Goal: Information Seeking & Learning: Learn about a topic

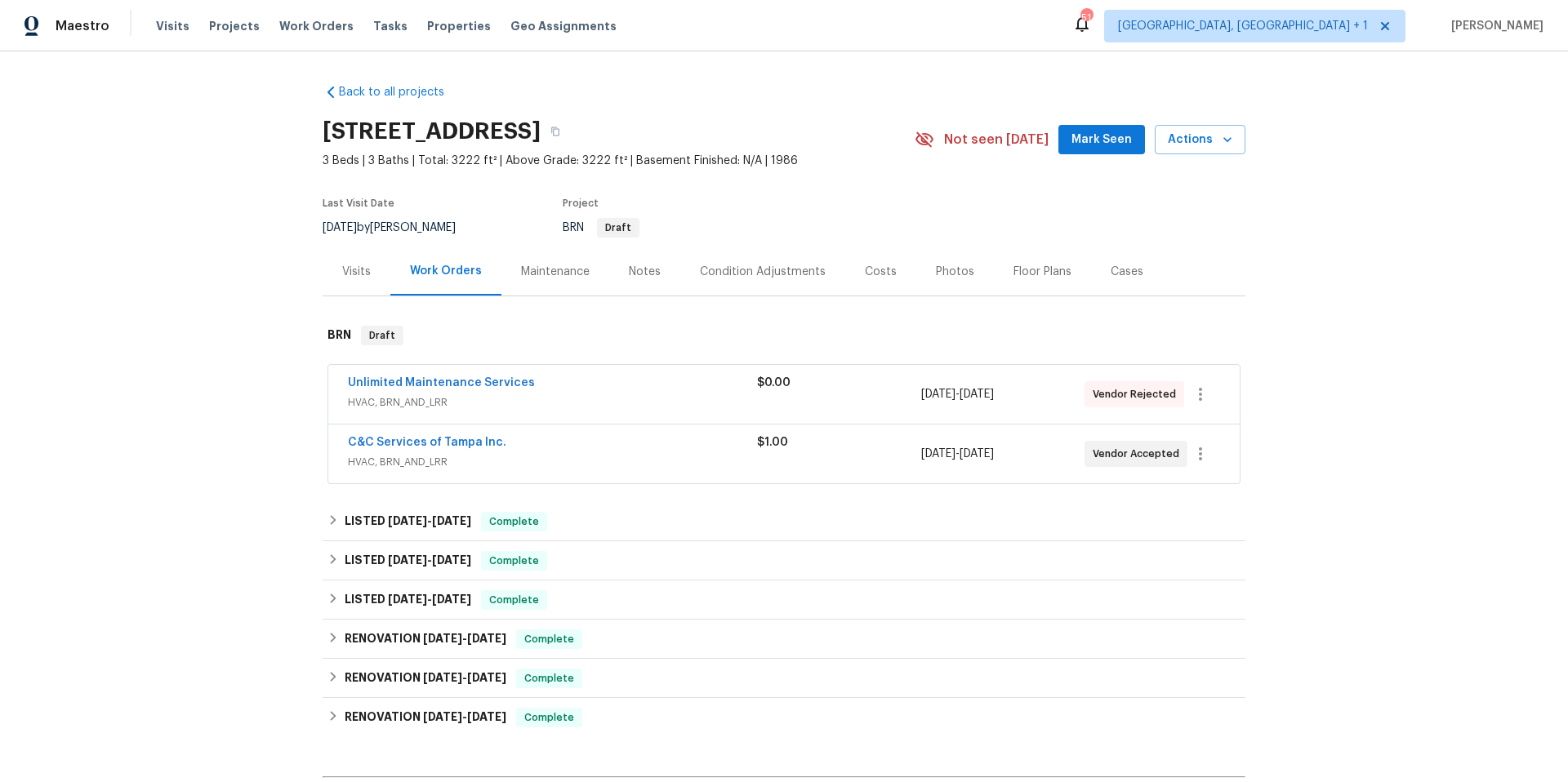
click at [543, 445] on div "C&C Services of Tampa Inc." at bounding box center [553, 445] width 409 height 19
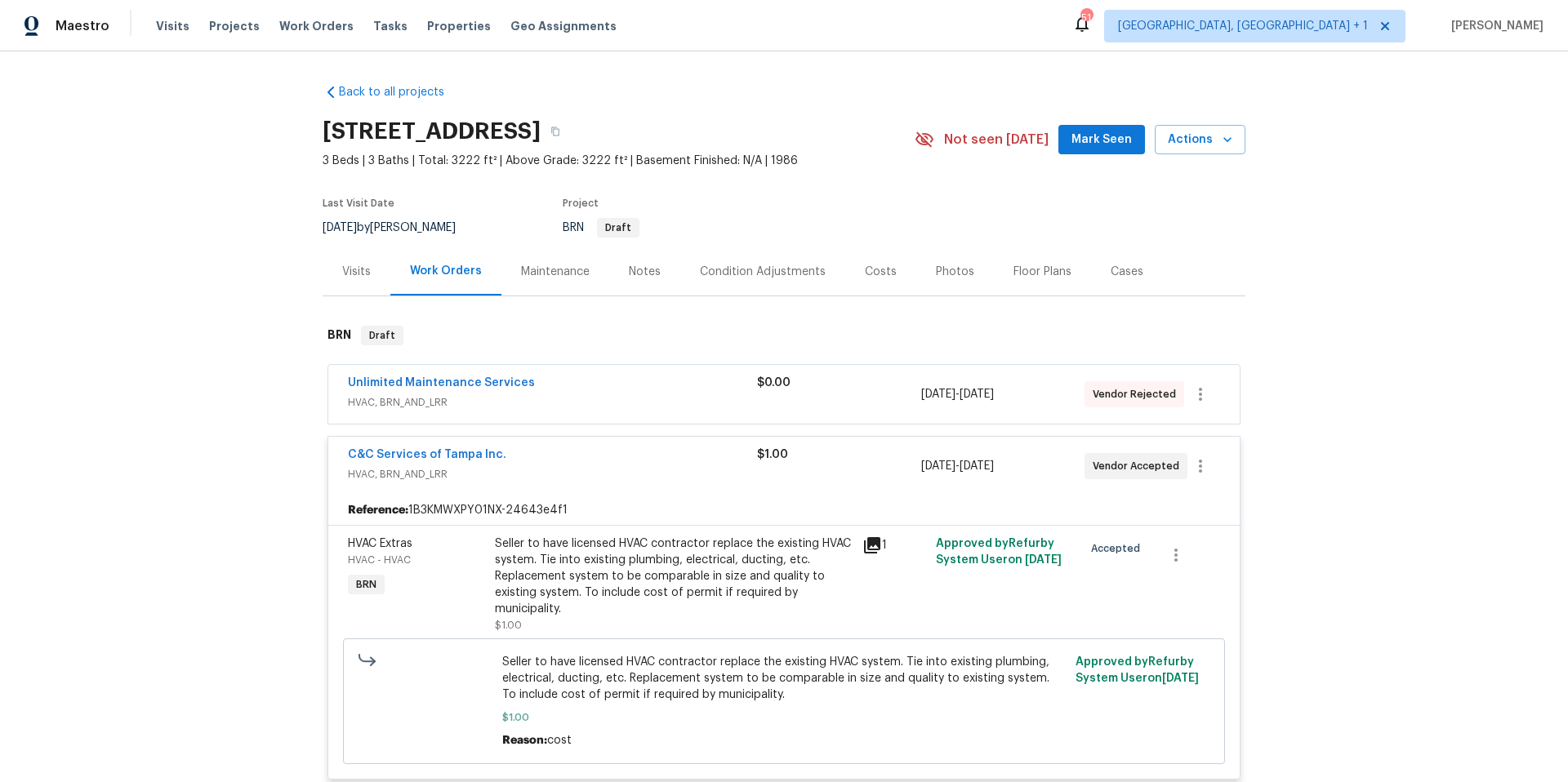
click at [543, 447] on div "C&C Services of Tampa Inc." at bounding box center [553, 456] width 409 height 19
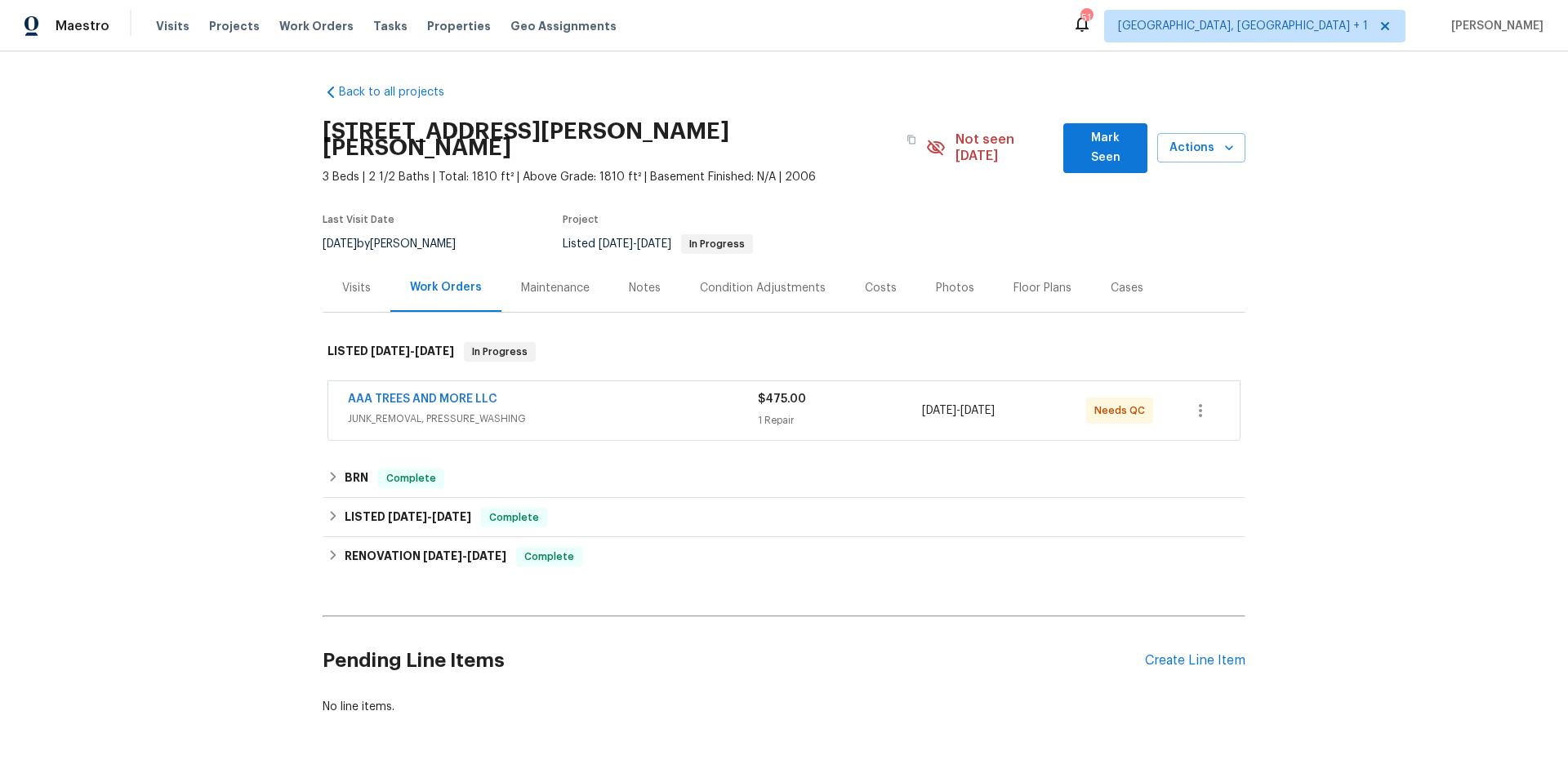
click at [656, 391] on div "AAA TREES AND MORE LLC" at bounding box center [553, 401] width 410 height 19
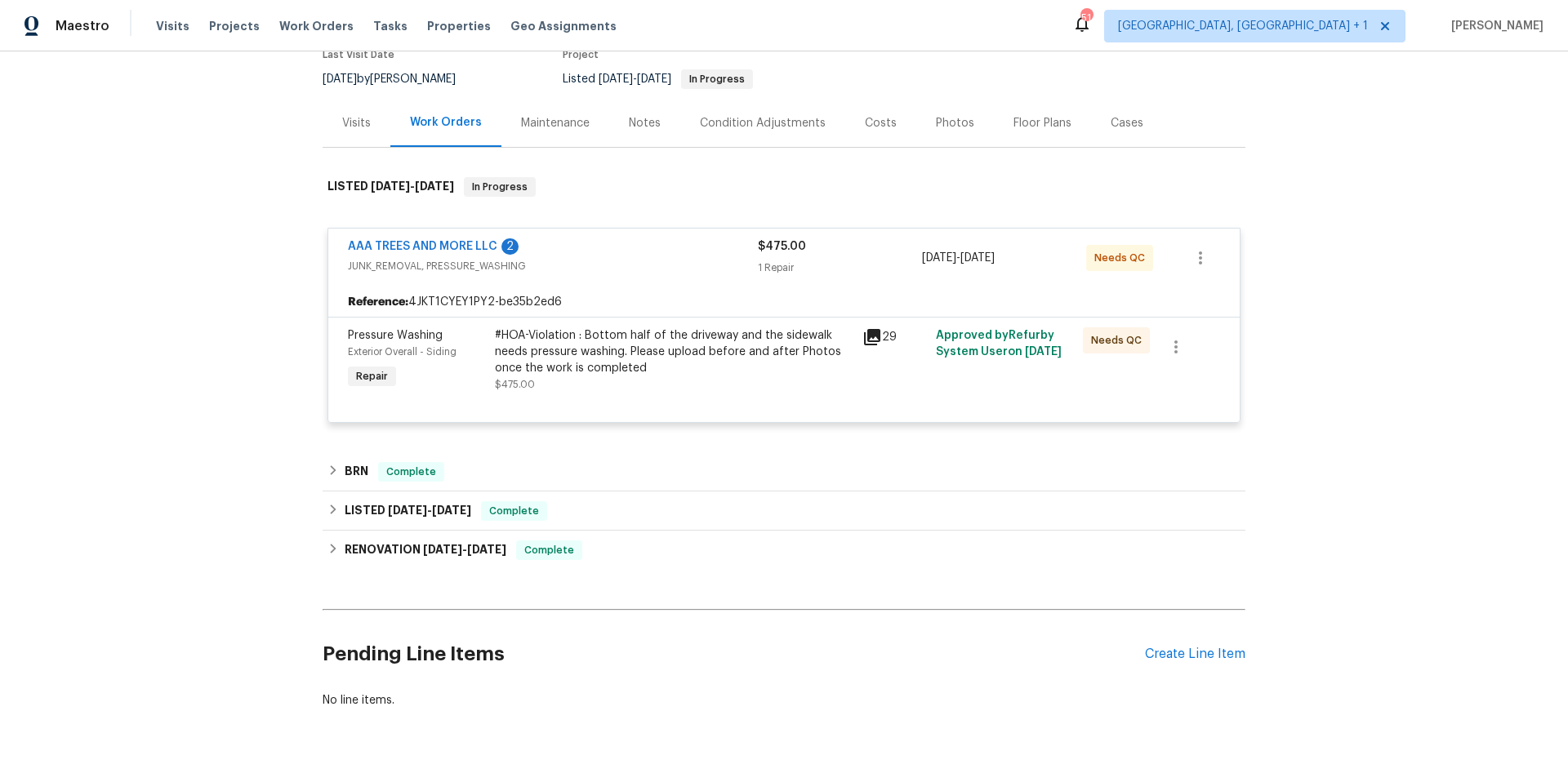
scroll to position [166, 0]
click at [452, 239] on link "AAA TREES AND MORE LLC" at bounding box center [423, 244] width 150 height 12
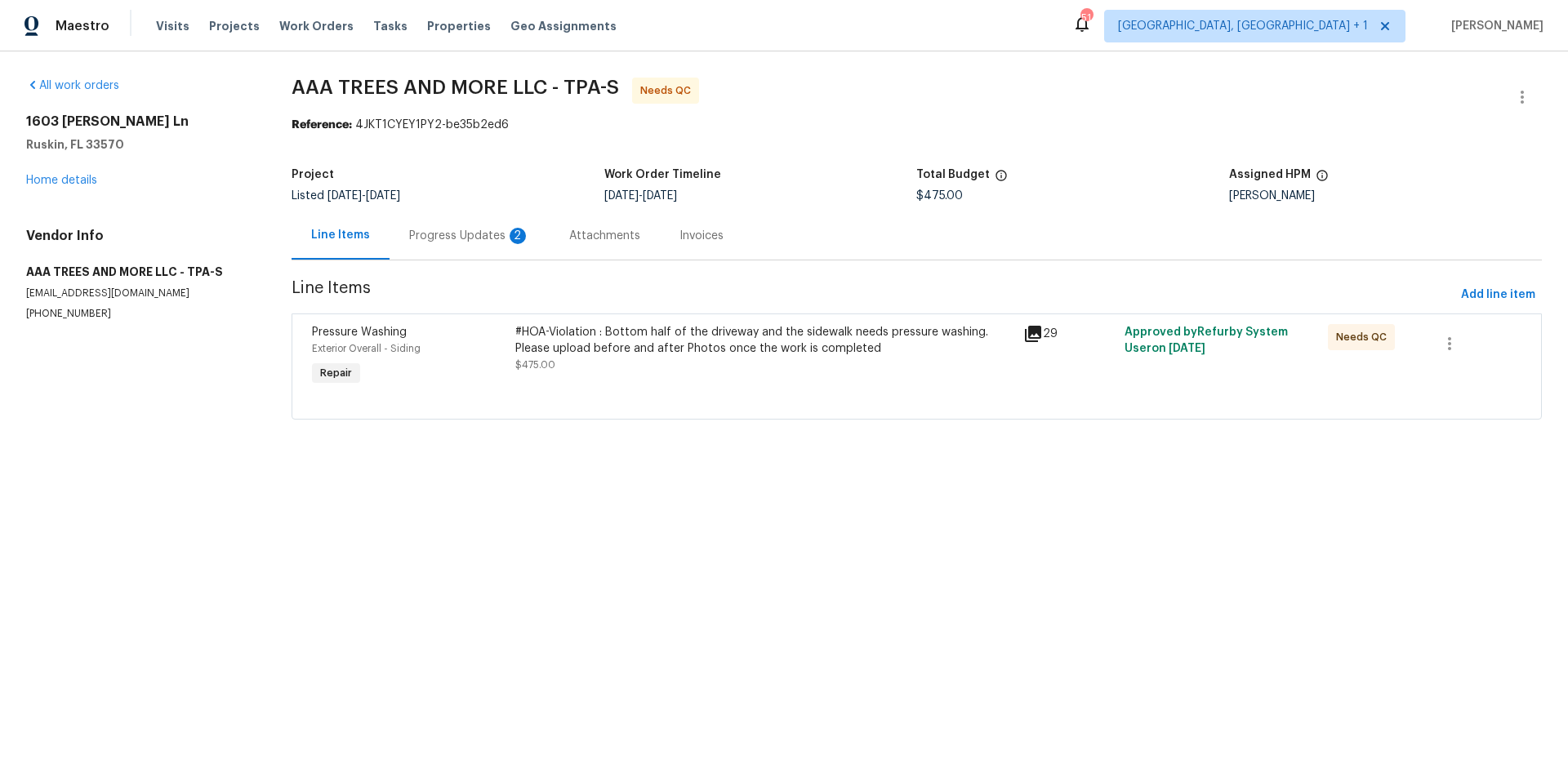
click at [465, 235] on div "Progress Updates 2" at bounding box center [470, 236] width 120 height 16
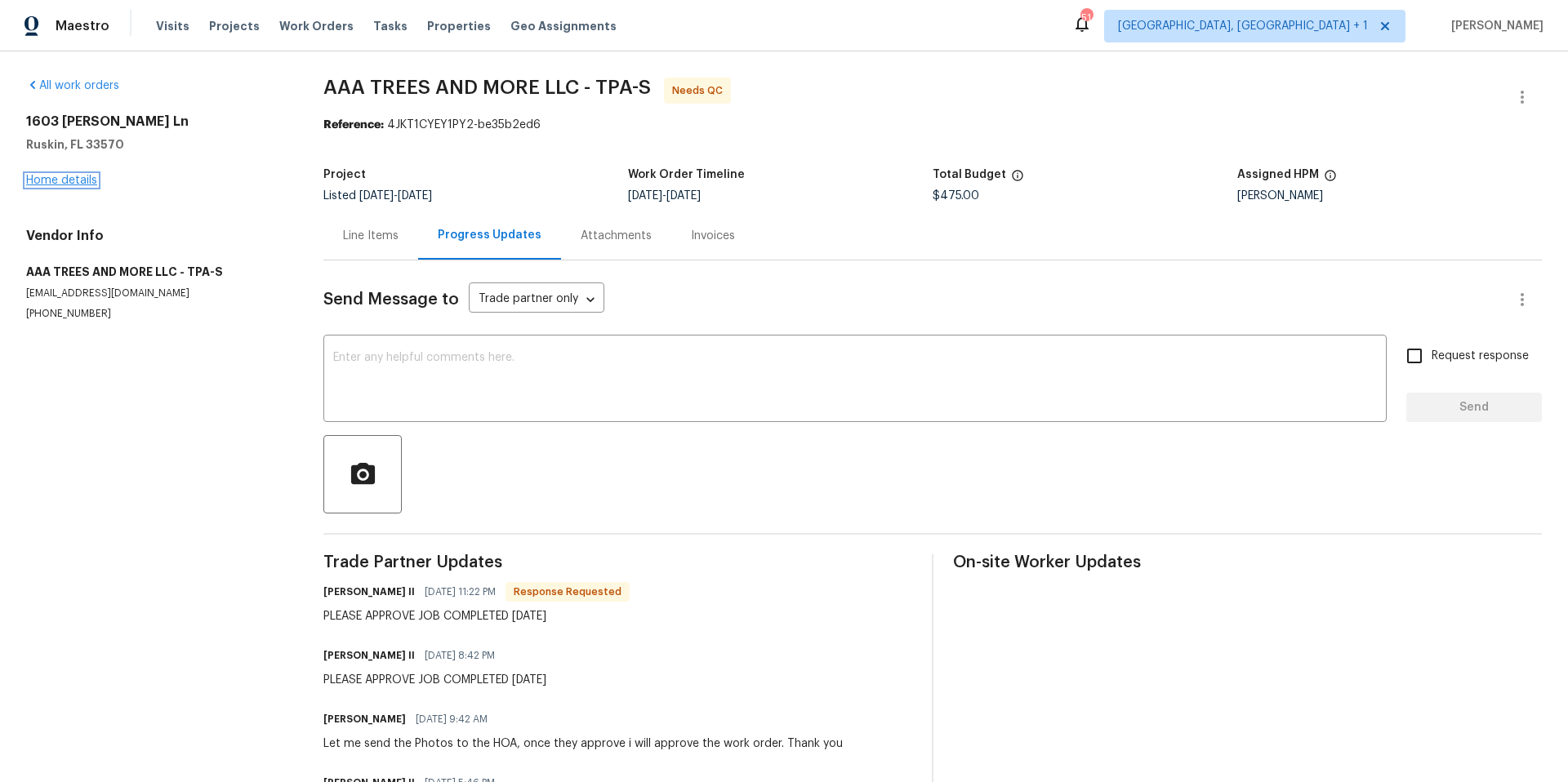
click at [82, 183] on link "Home details" at bounding box center [62, 180] width 71 height 12
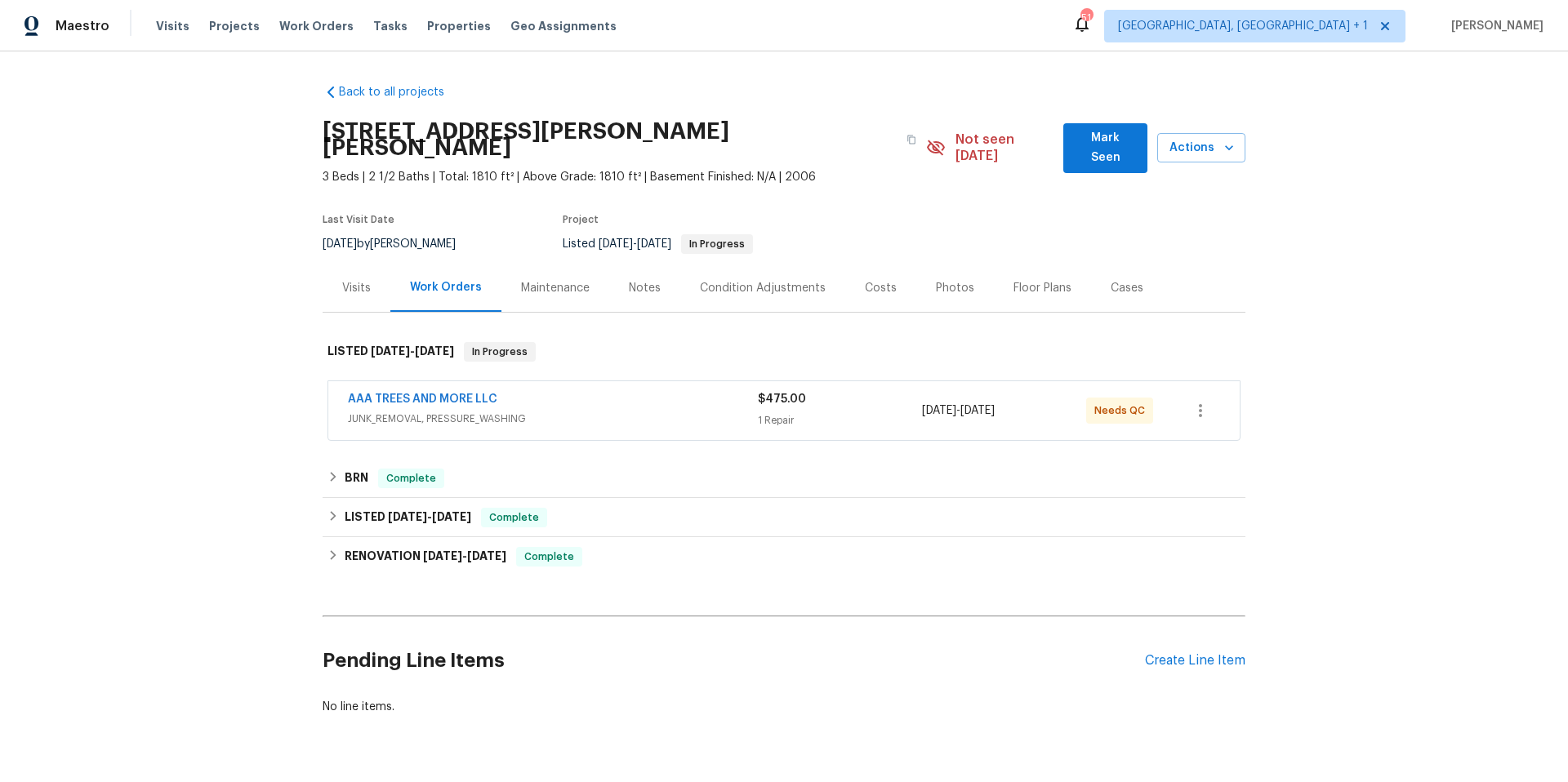
click at [547, 280] on div "Maintenance" at bounding box center [555, 288] width 68 height 16
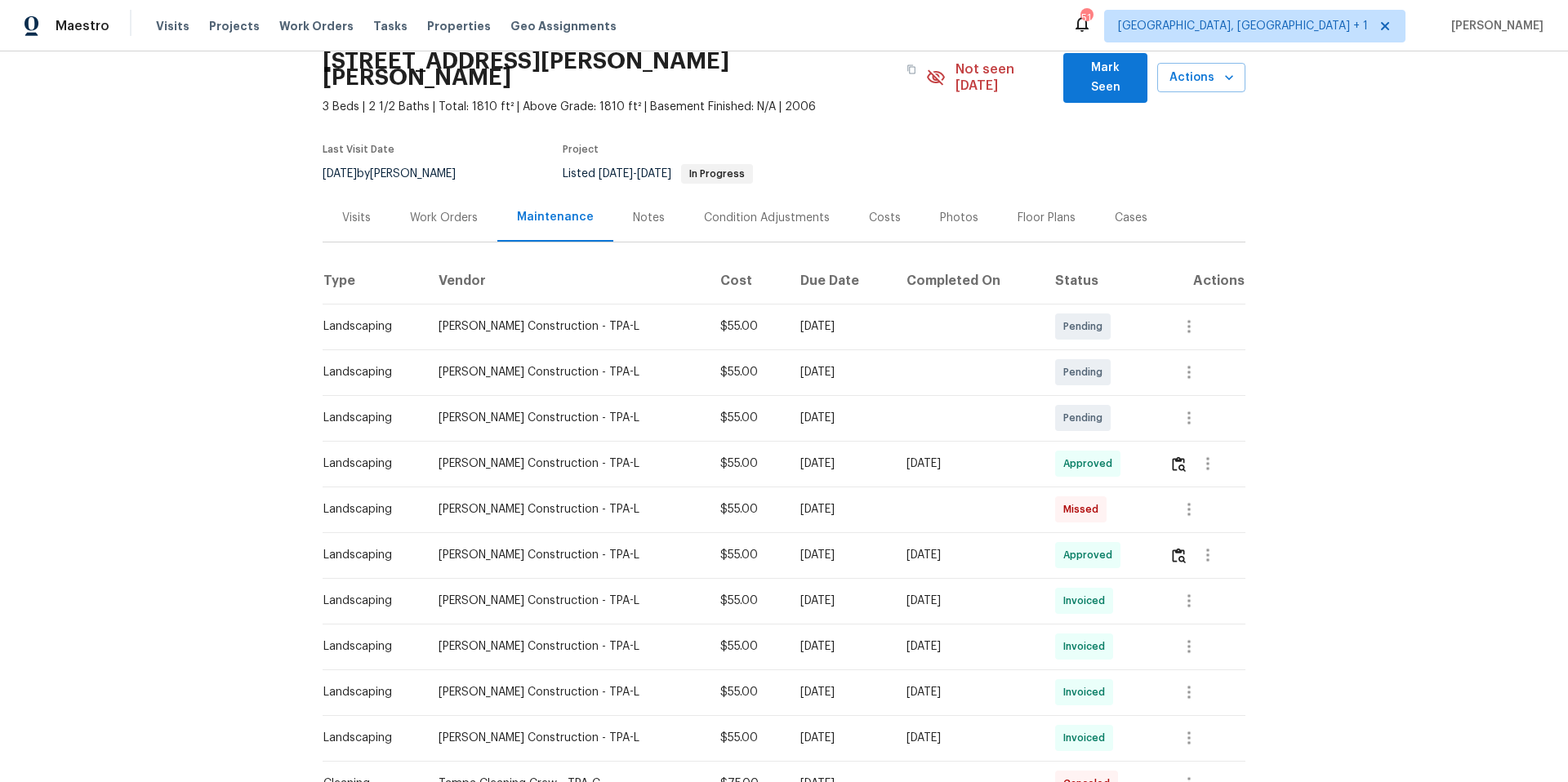
scroll to position [267, 0]
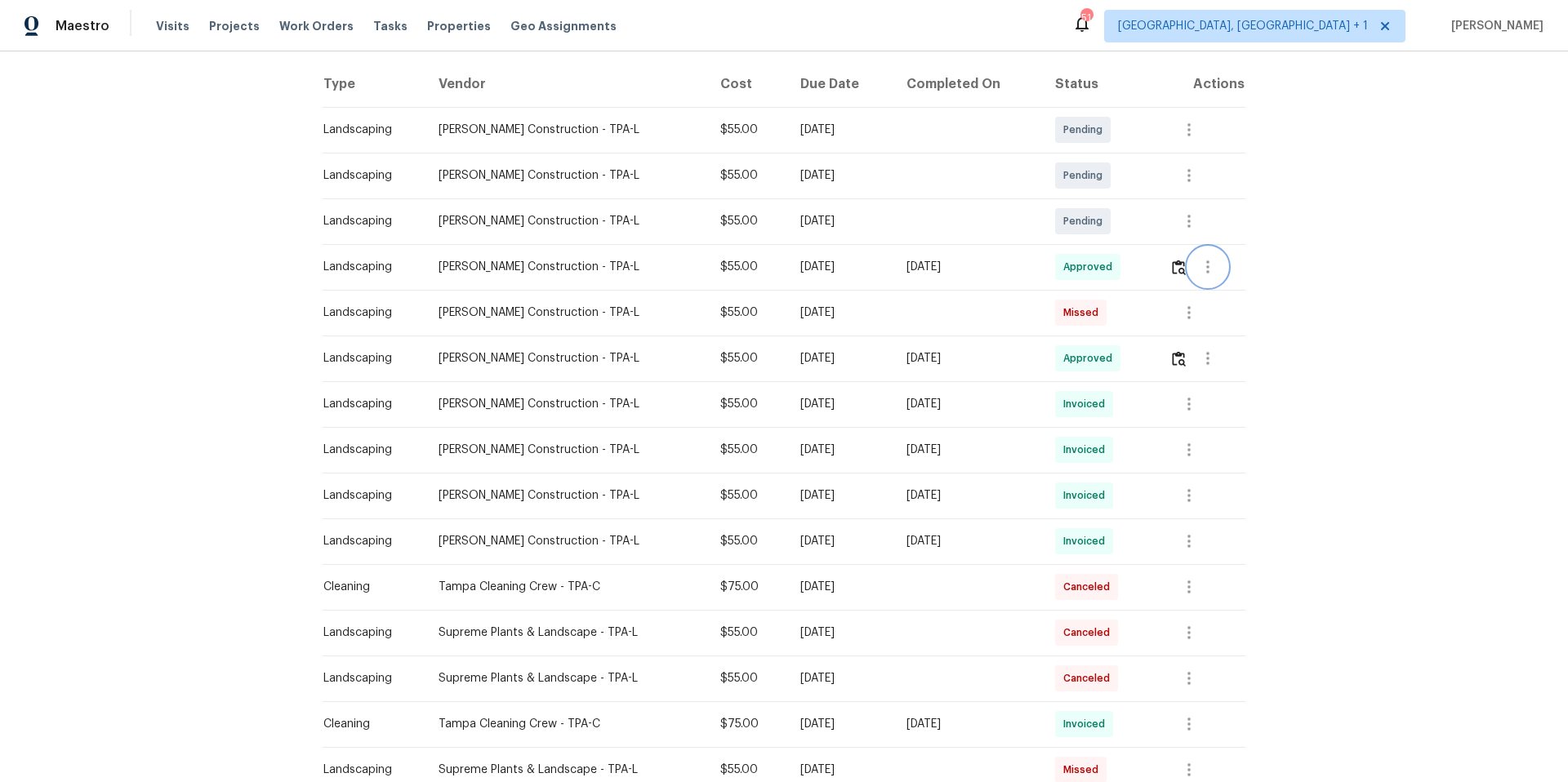
click at [1207, 260] on icon "button" at bounding box center [1208, 267] width 4 height 13
click at [1222, 275] on li "View details" at bounding box center [1243, 278] width 114 height 27
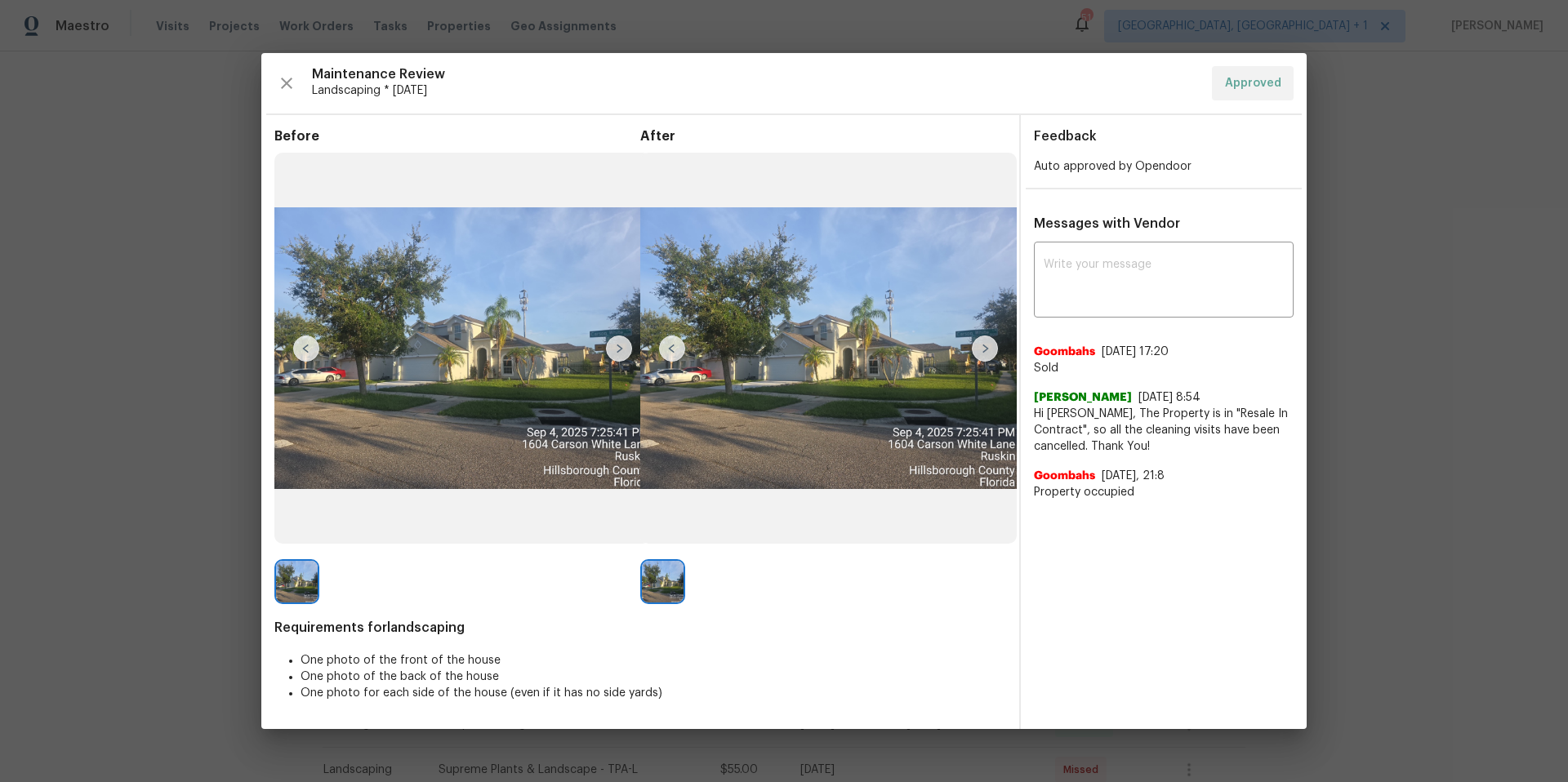
click at [990, 352] on img at bounding box center [985, 349] width 27 height 27
click at [984, 351] on img at bounding box center [985, 349] width 27 height 27
click at [291, 83] on icon "button" at bounding box center [287, 83] width 19 height 19
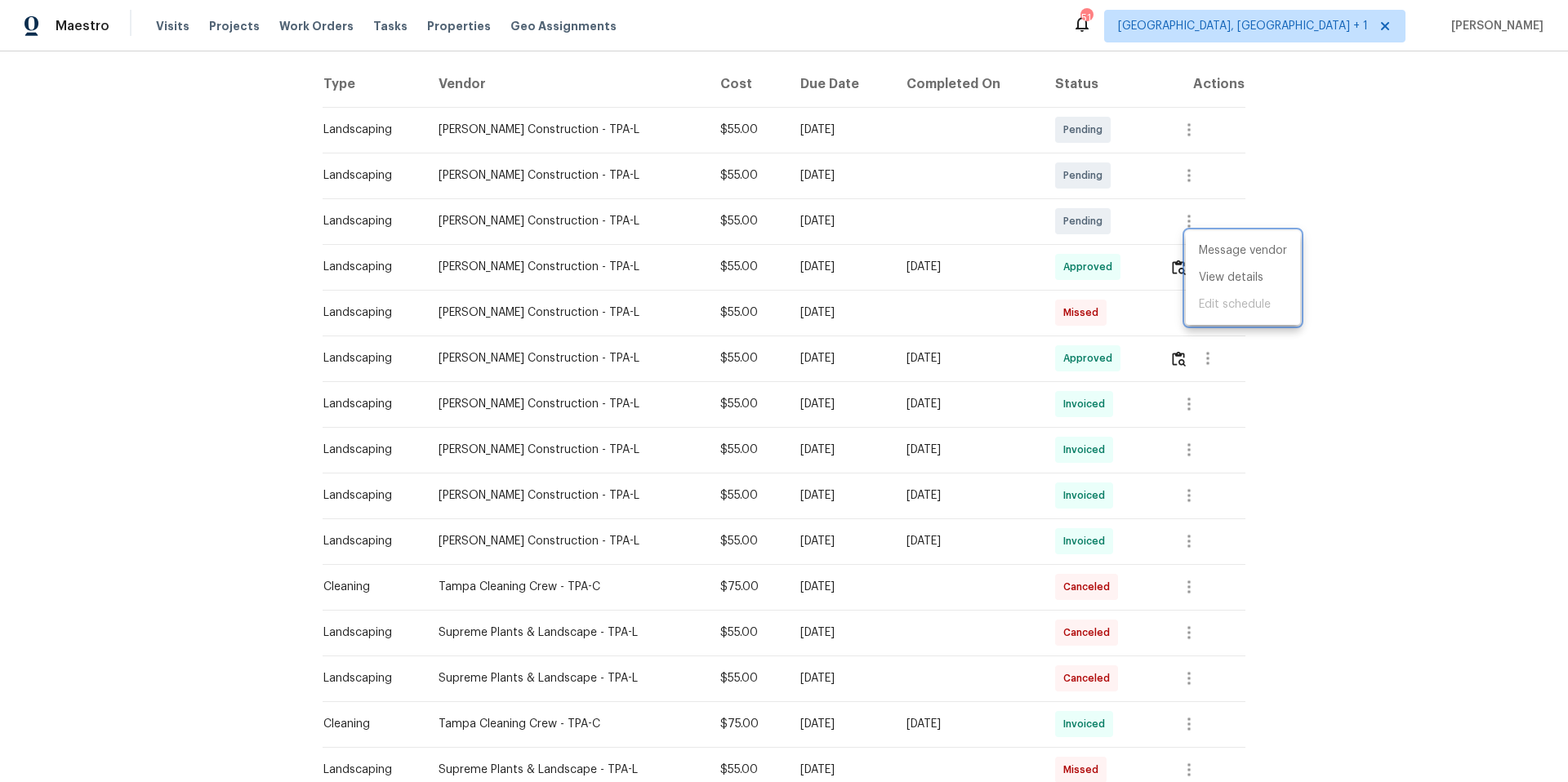
click at [1307, 383] on div at bounding box center [784, 391] width 1568 height 782
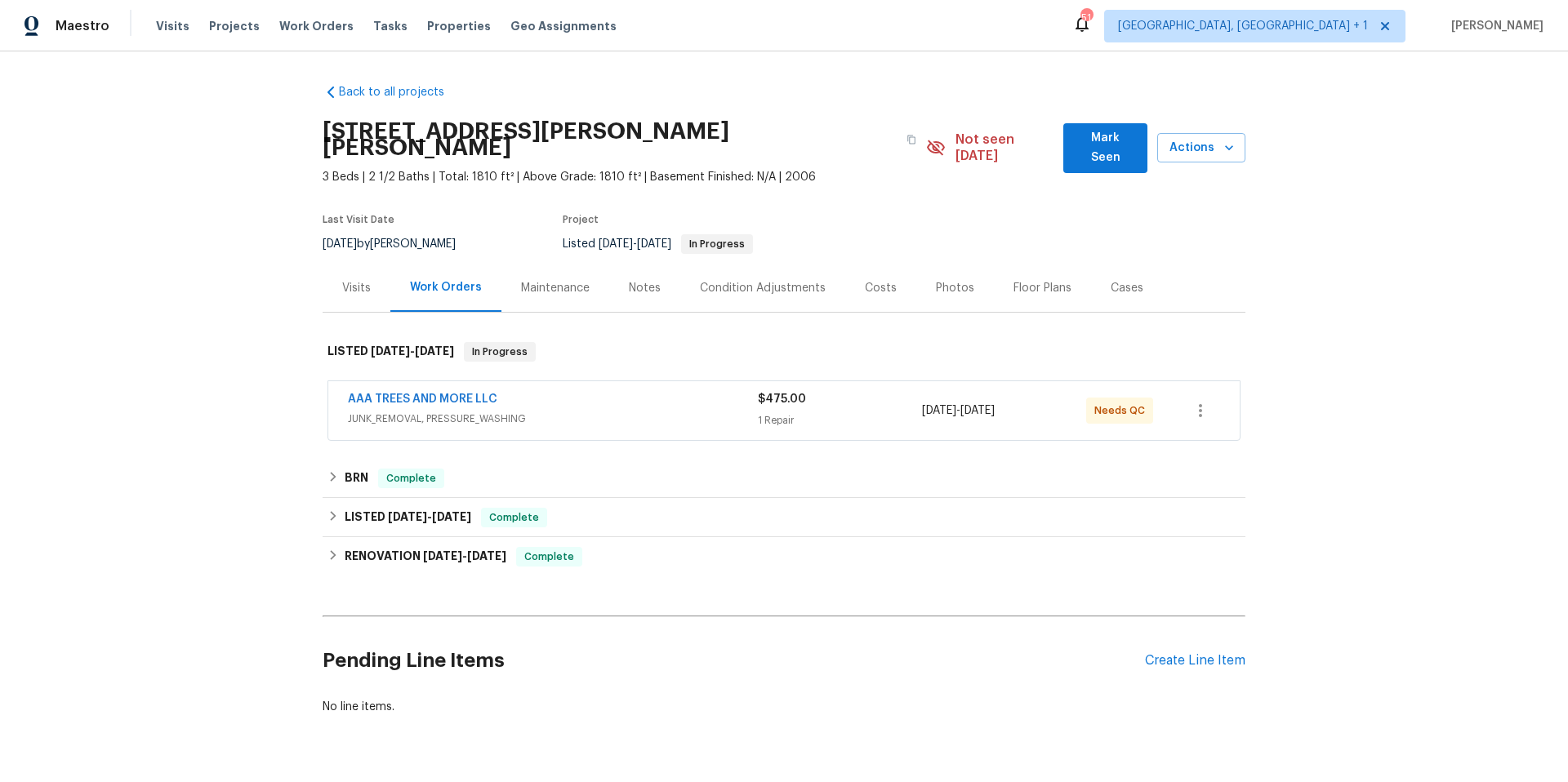
click at [555, 280] on div "Maintenance" at bounding box center [555, 288] width 68 height 16
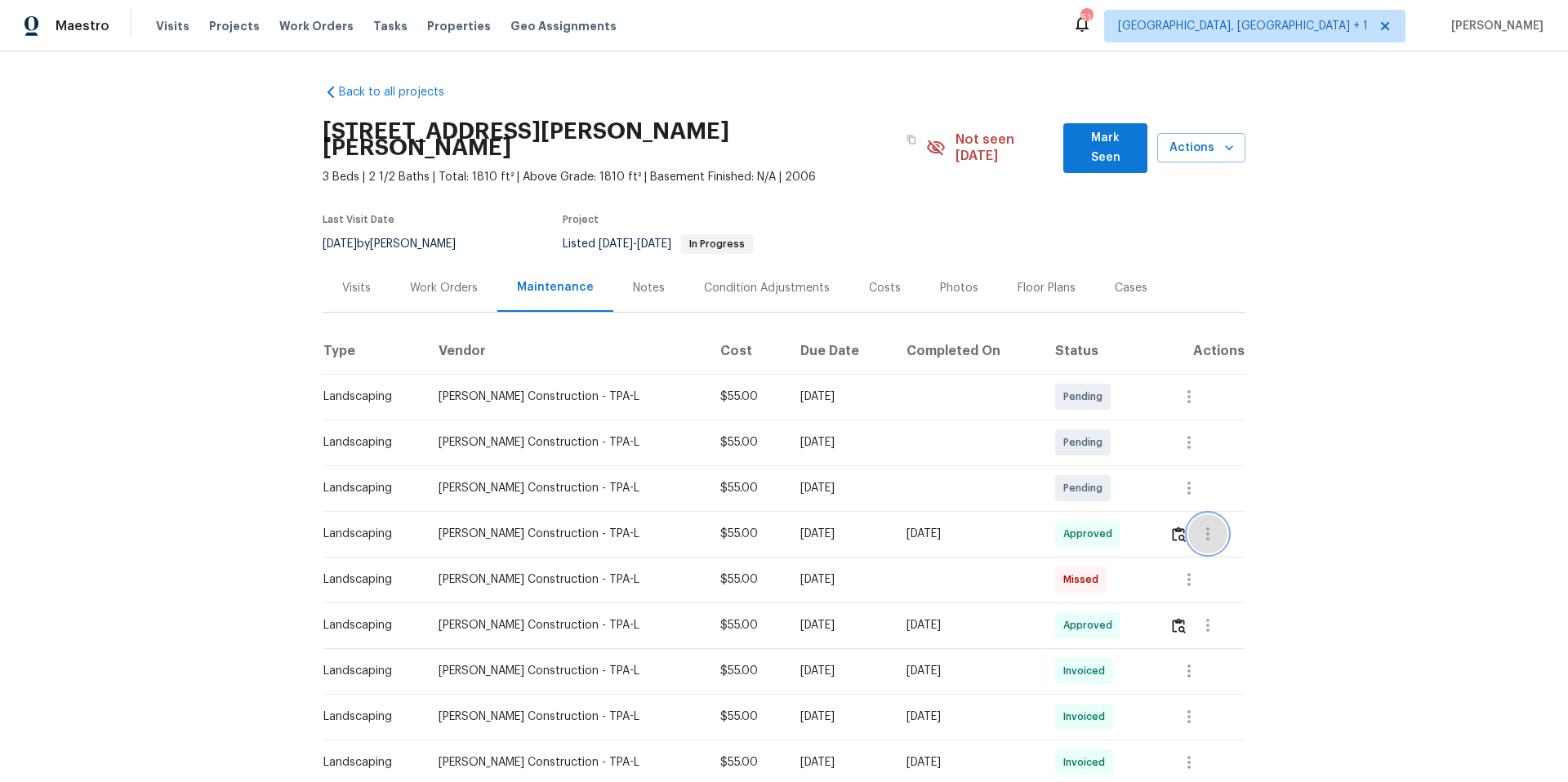
click at [1208, 524] on icon "button" at bounding box center [1208, 534] width 19 height 19
click at [1225, 546] on li "View details" at bounding box center [1243, 545] width 114 height 27
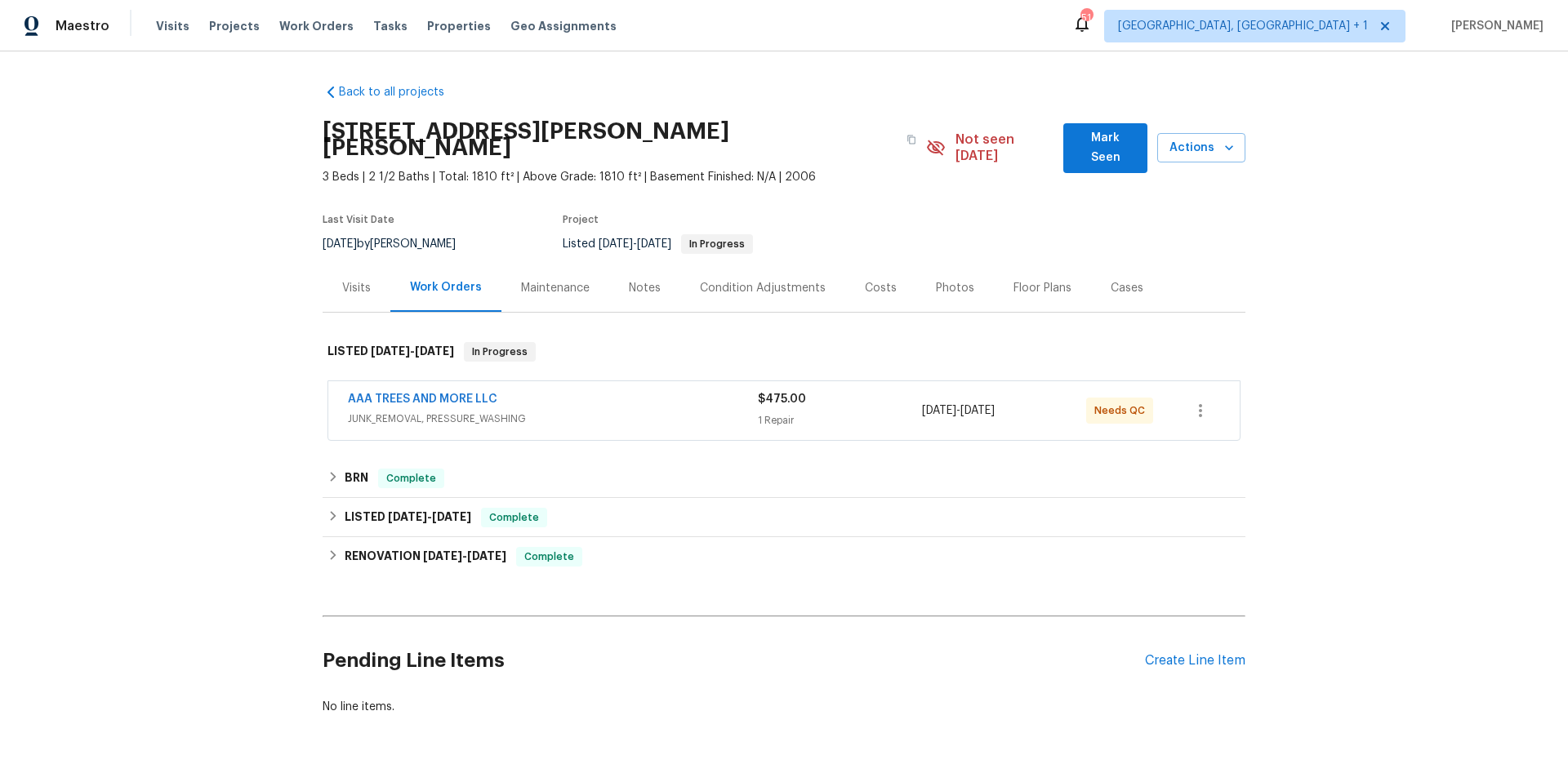
click at [560, 280] on div "Maintenance" at bounding box center [555, 288] width 68 height 16
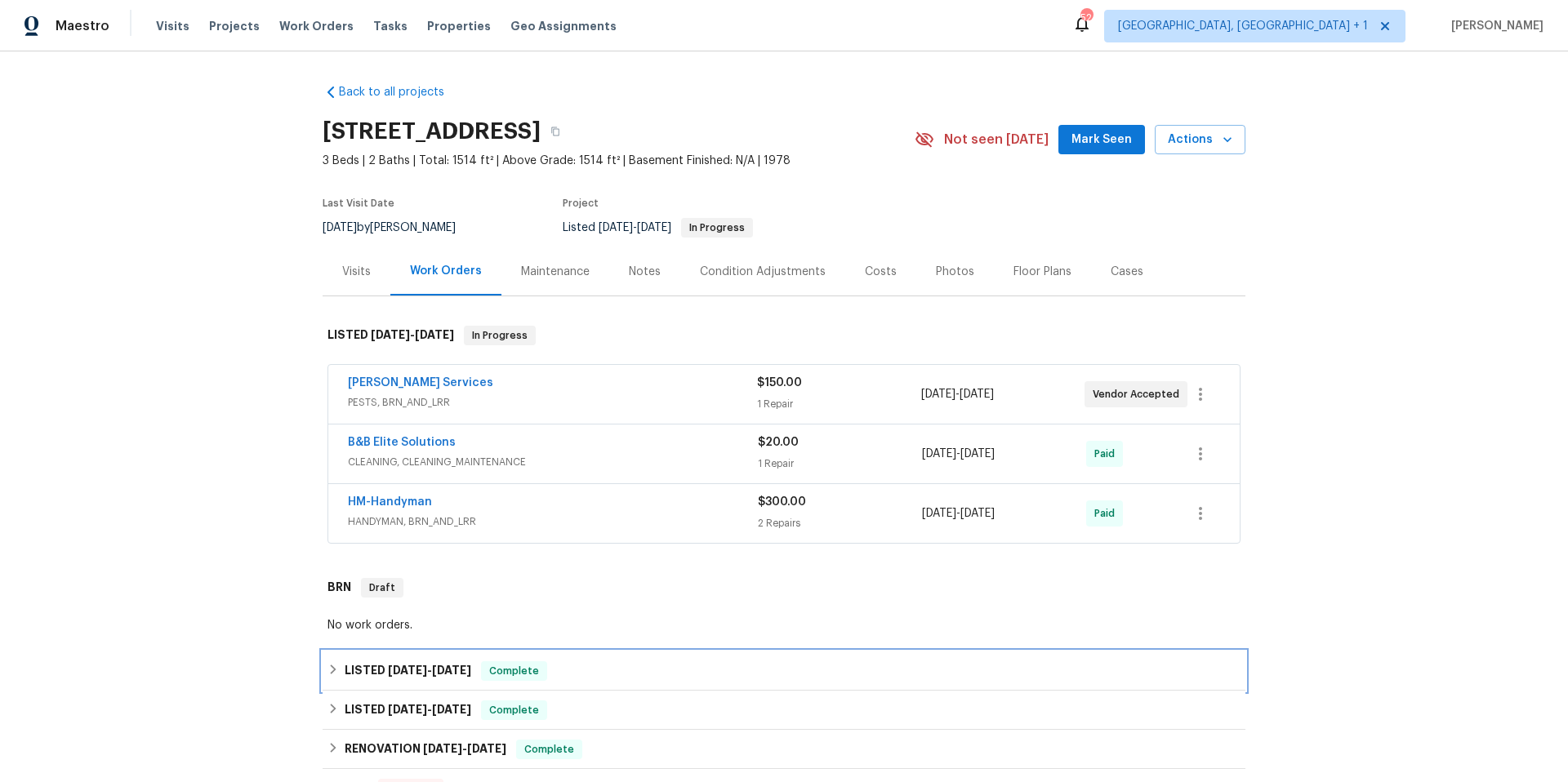
click at [651, 662] on div "LISTED 7/8/25 - 7/17/25 Complete" at bounding box center [784, 671] width 913 height 19
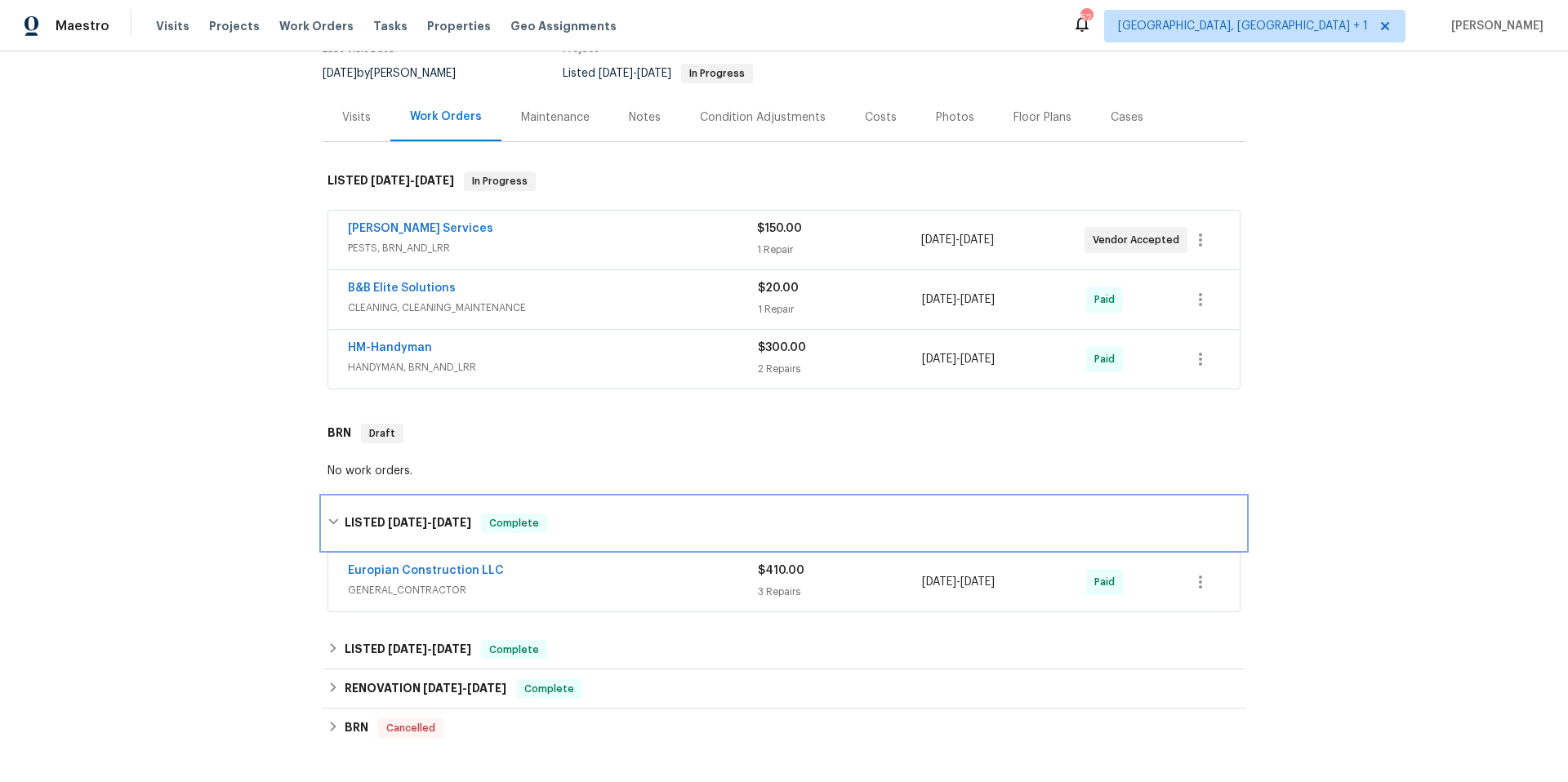
scroll to position [311, 0]
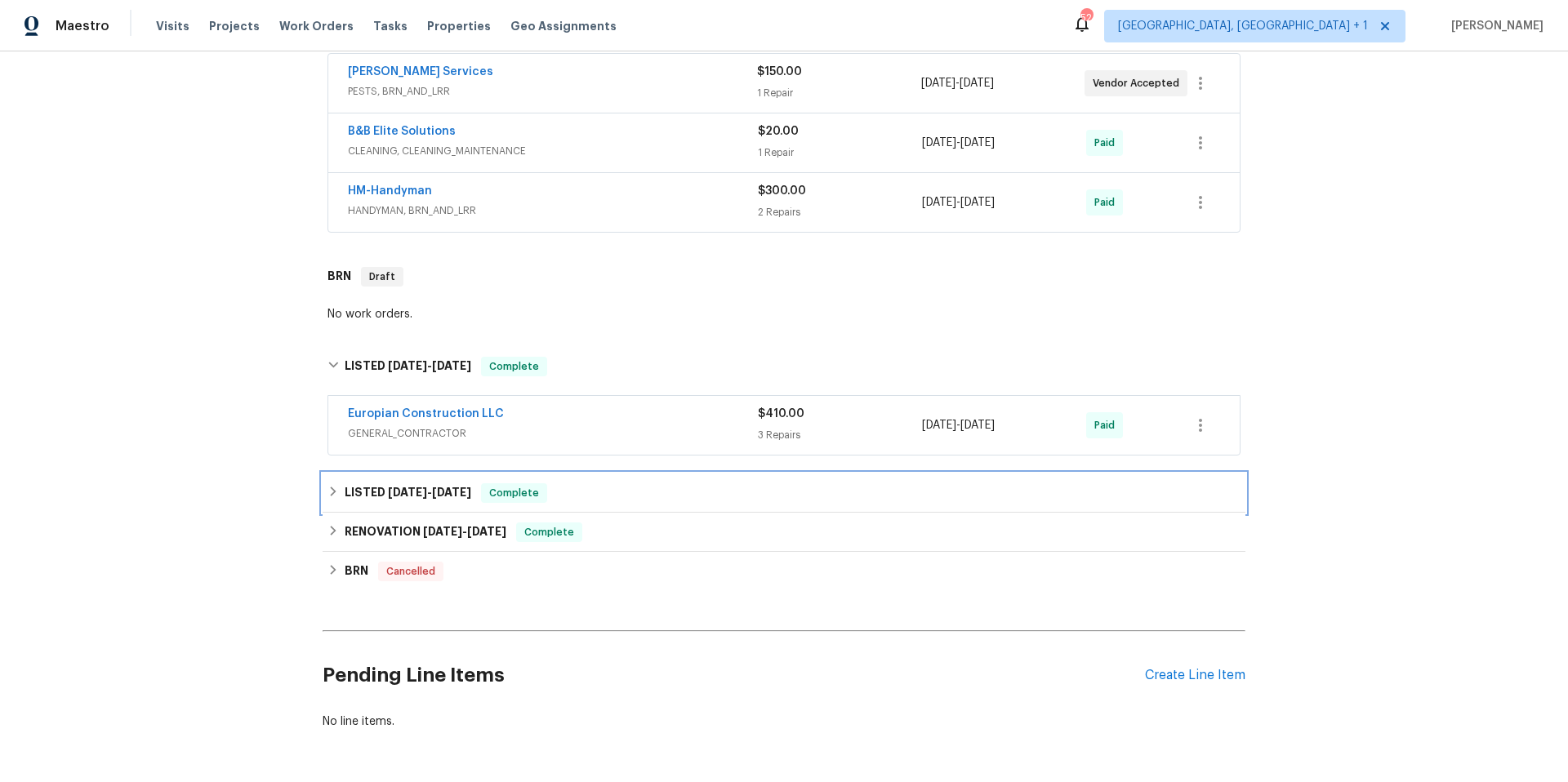
click at [682, 486] on div "LISTED 5/23/25 - 5/29/25 Complete" at bounding box center [784, 493] width 913 height 19
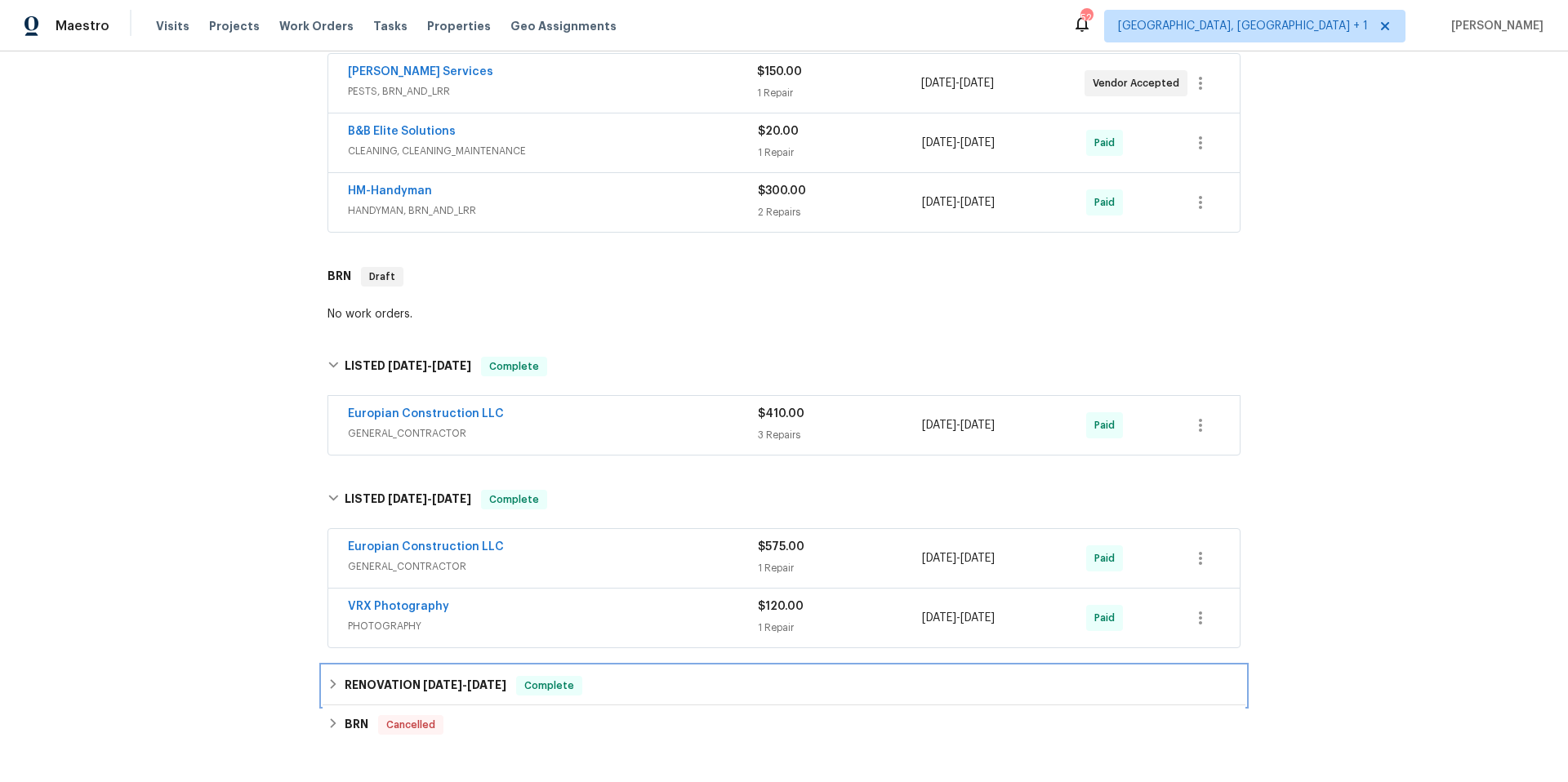
click at [680, 682] on div "RENOVATION 4/29/25 - 5/30/25 Complete" at bounding box center [784, 686] width 913 height 19
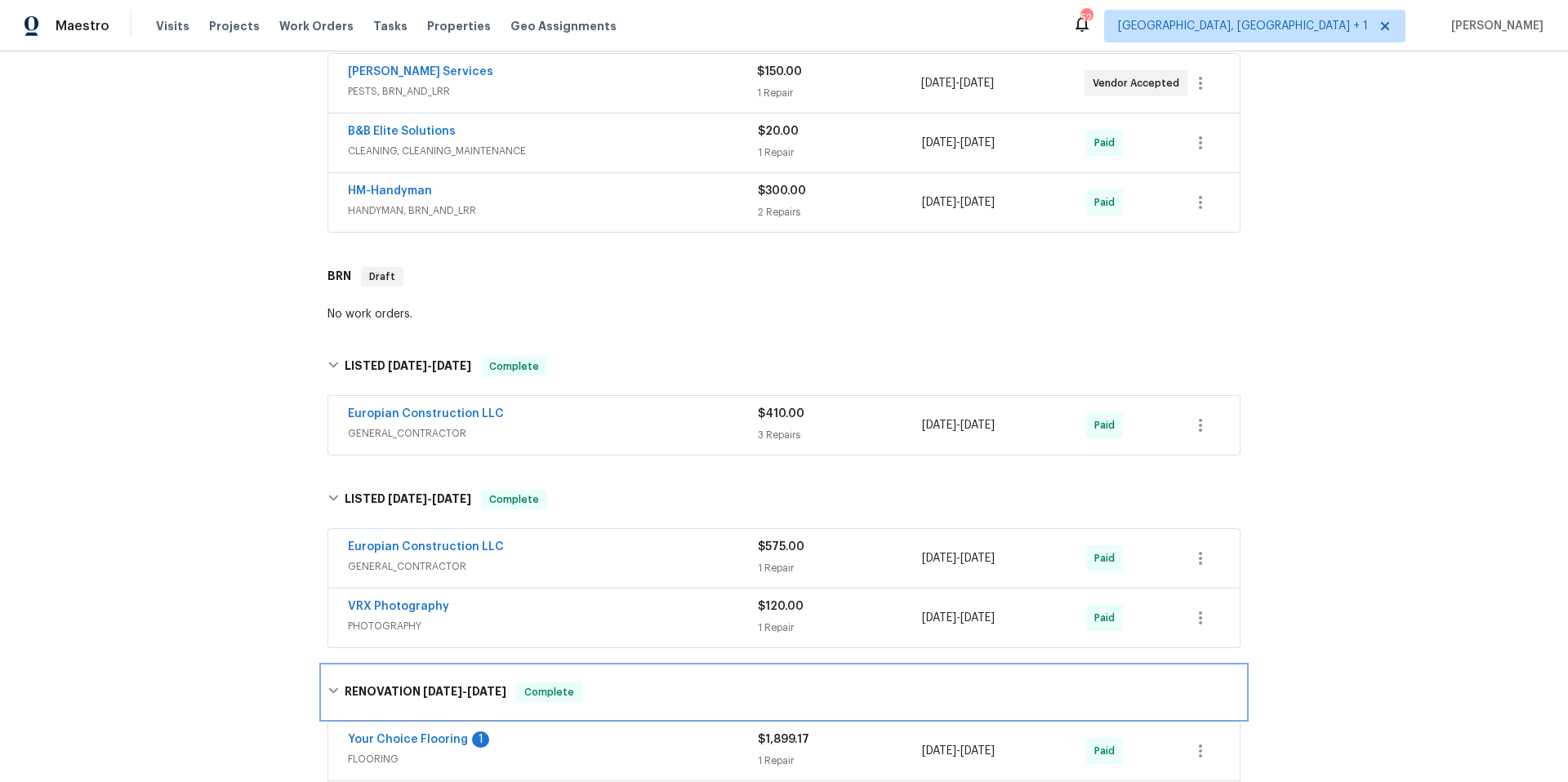
scroll to position [646, 0]
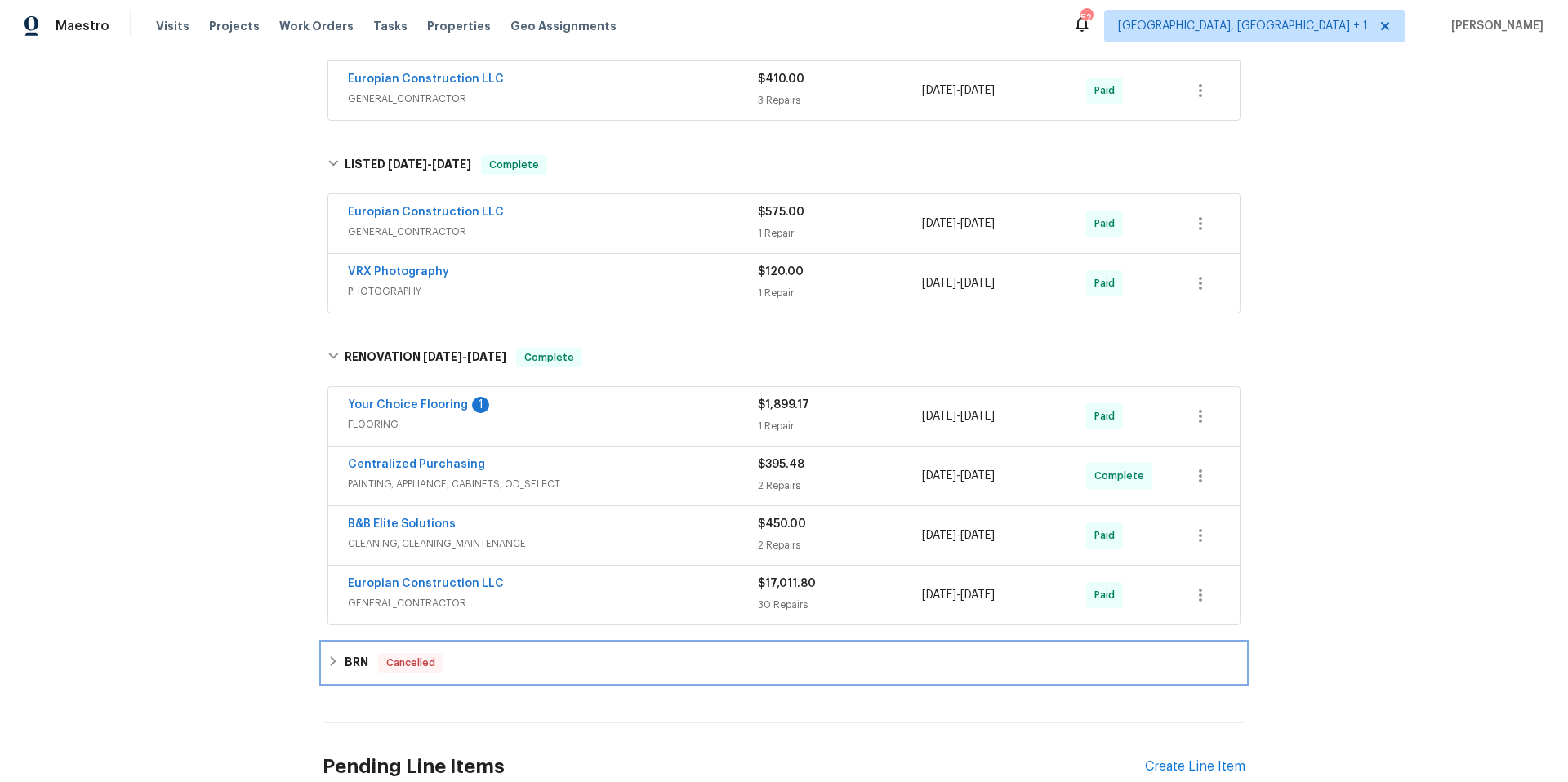
click at [657, 671] on div "BRN Cancelled" at bounding box center [784, 663] width 913 height 19
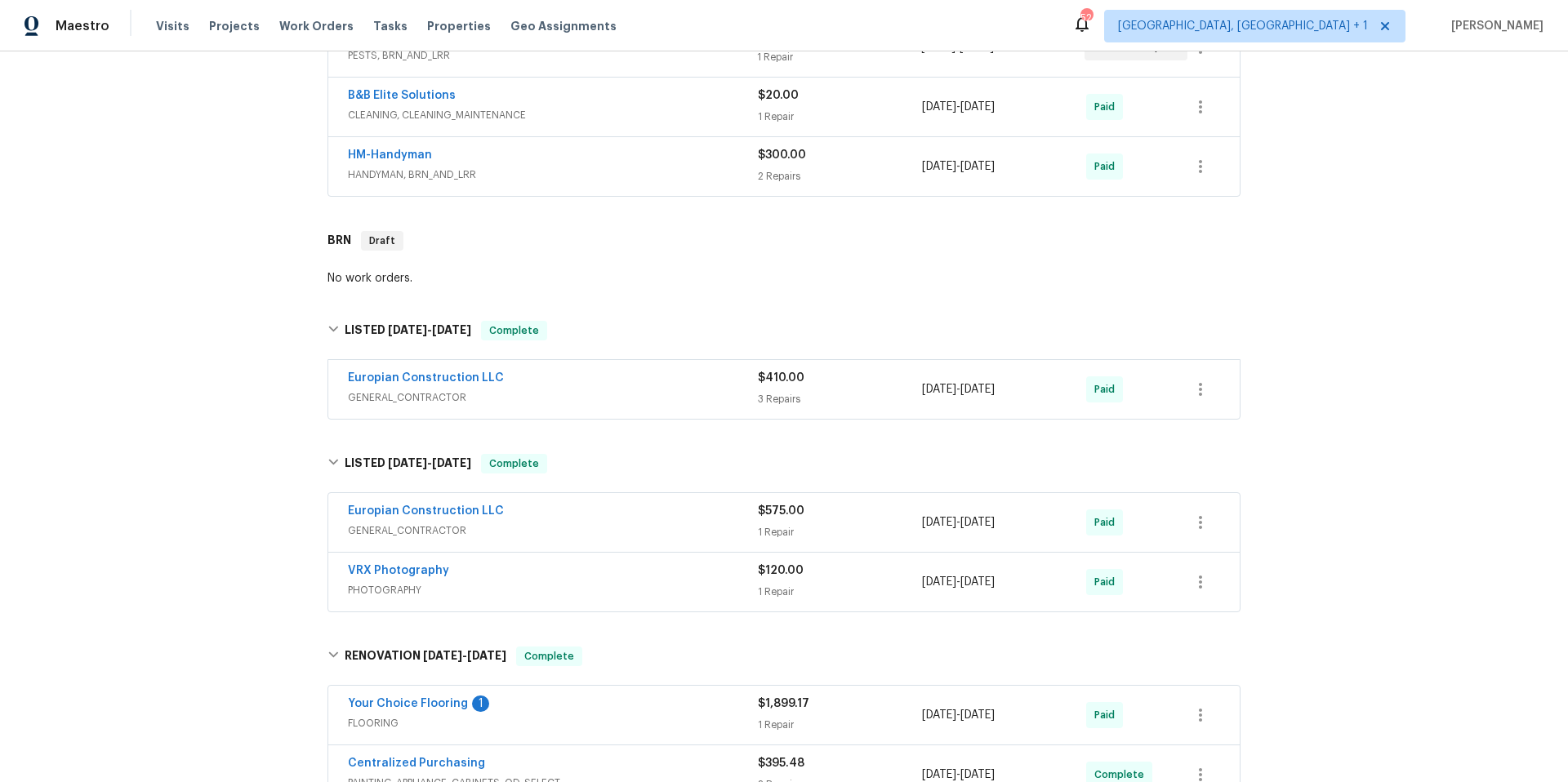
scroll to position [0, 0]
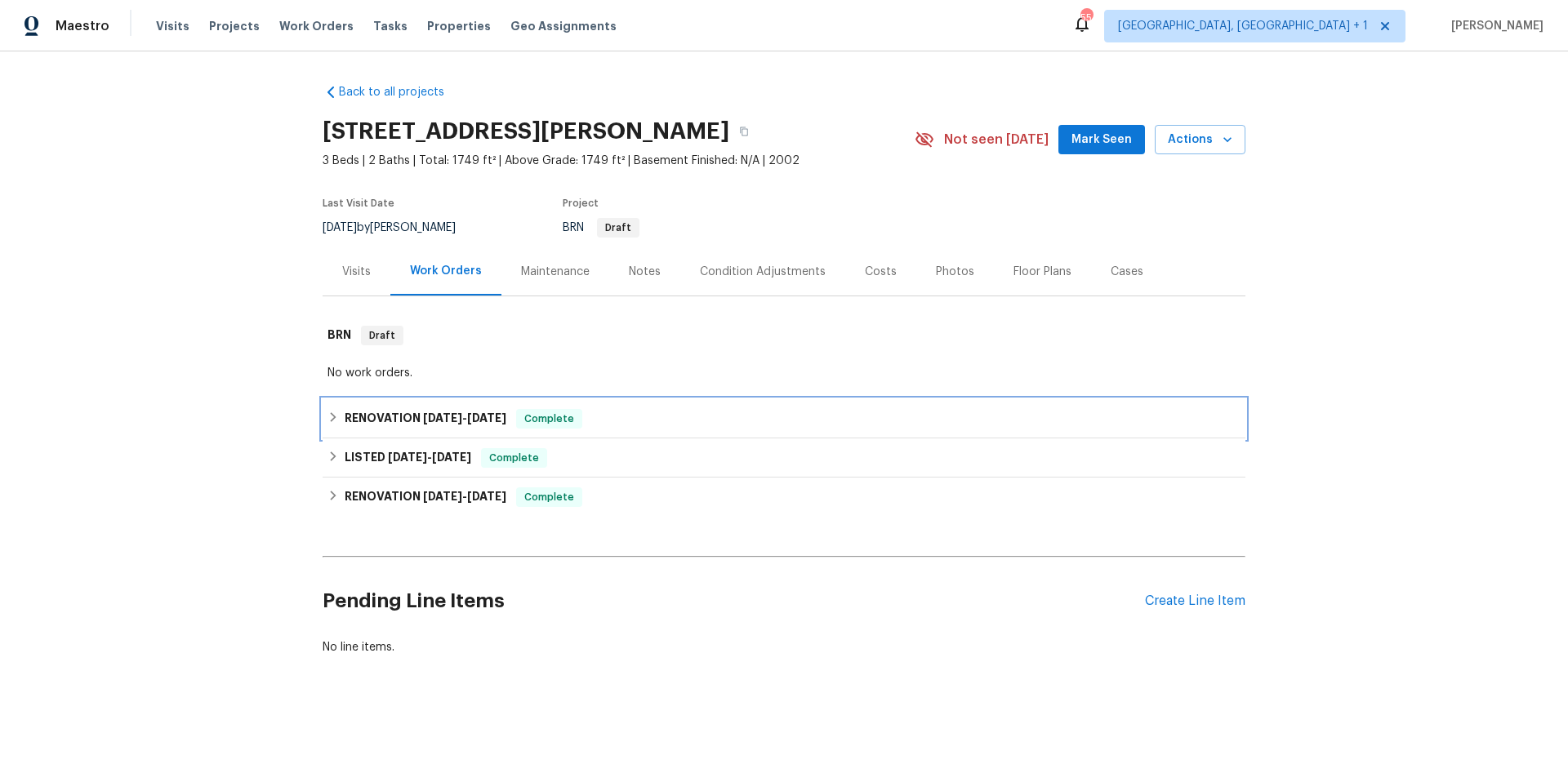
click at [641, 419] on div "RENOVATION [DATE] - [DATE] Complete" at bounding box center [784, 419] width 913 height 19
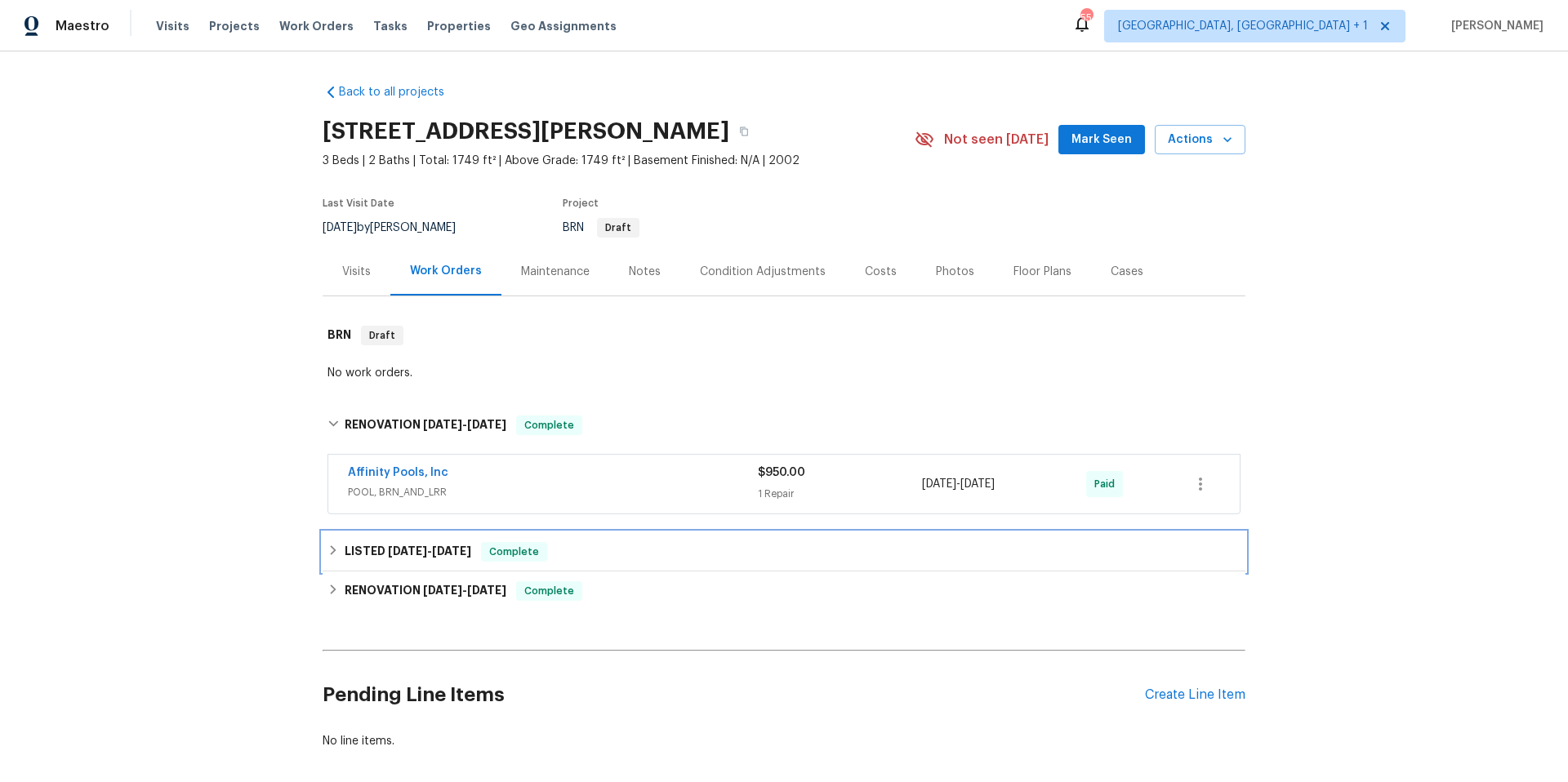
click at [678, 550] on div "LISTED [DATE] - [DATE] Complete" at bounding box center [784, 552] width 913 height 19
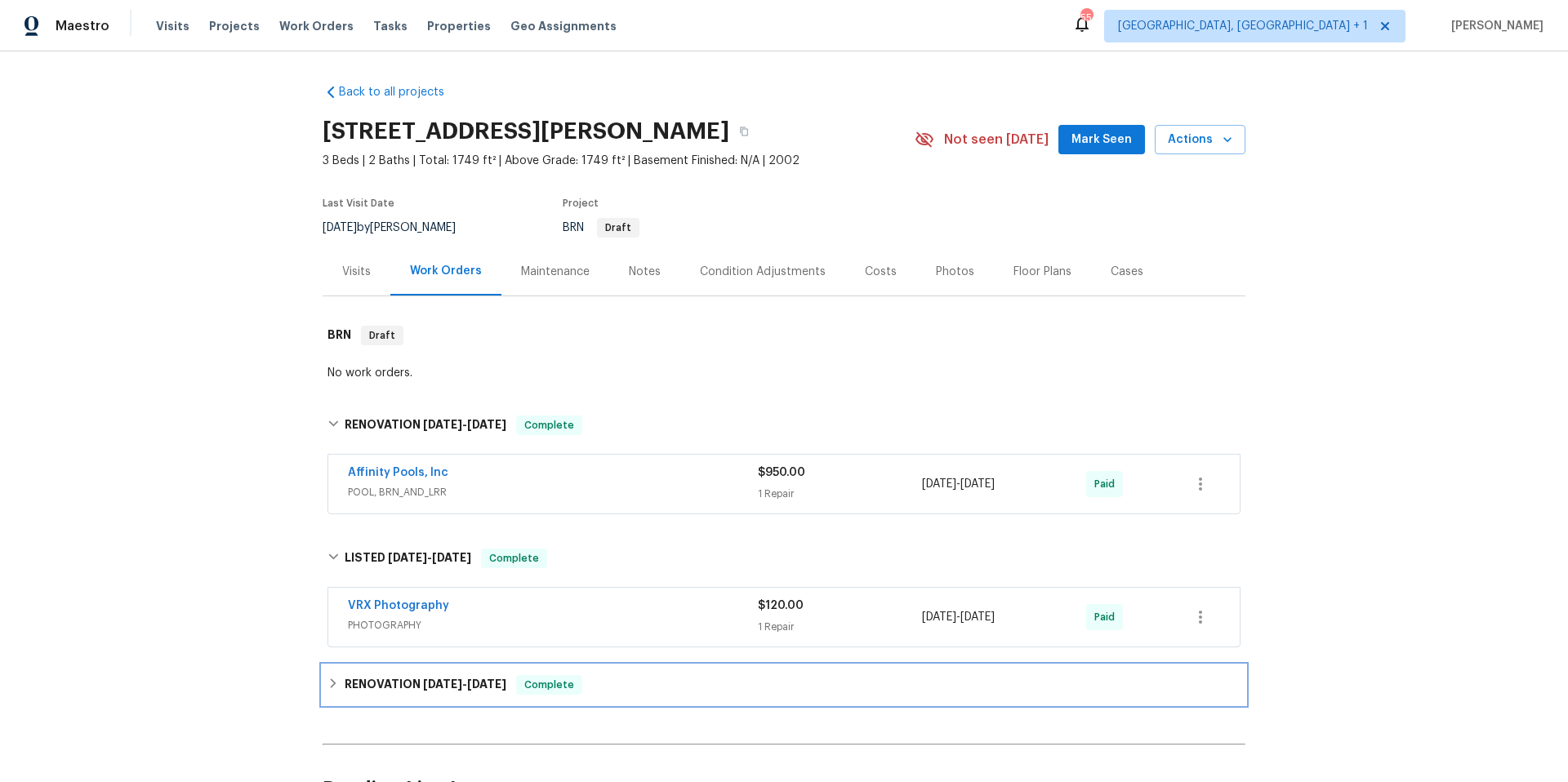
click at [684, 694] on div "RENOVATION [DATE] - [DATE] Complete" at bounding box center [784, 685] width 913 height 19
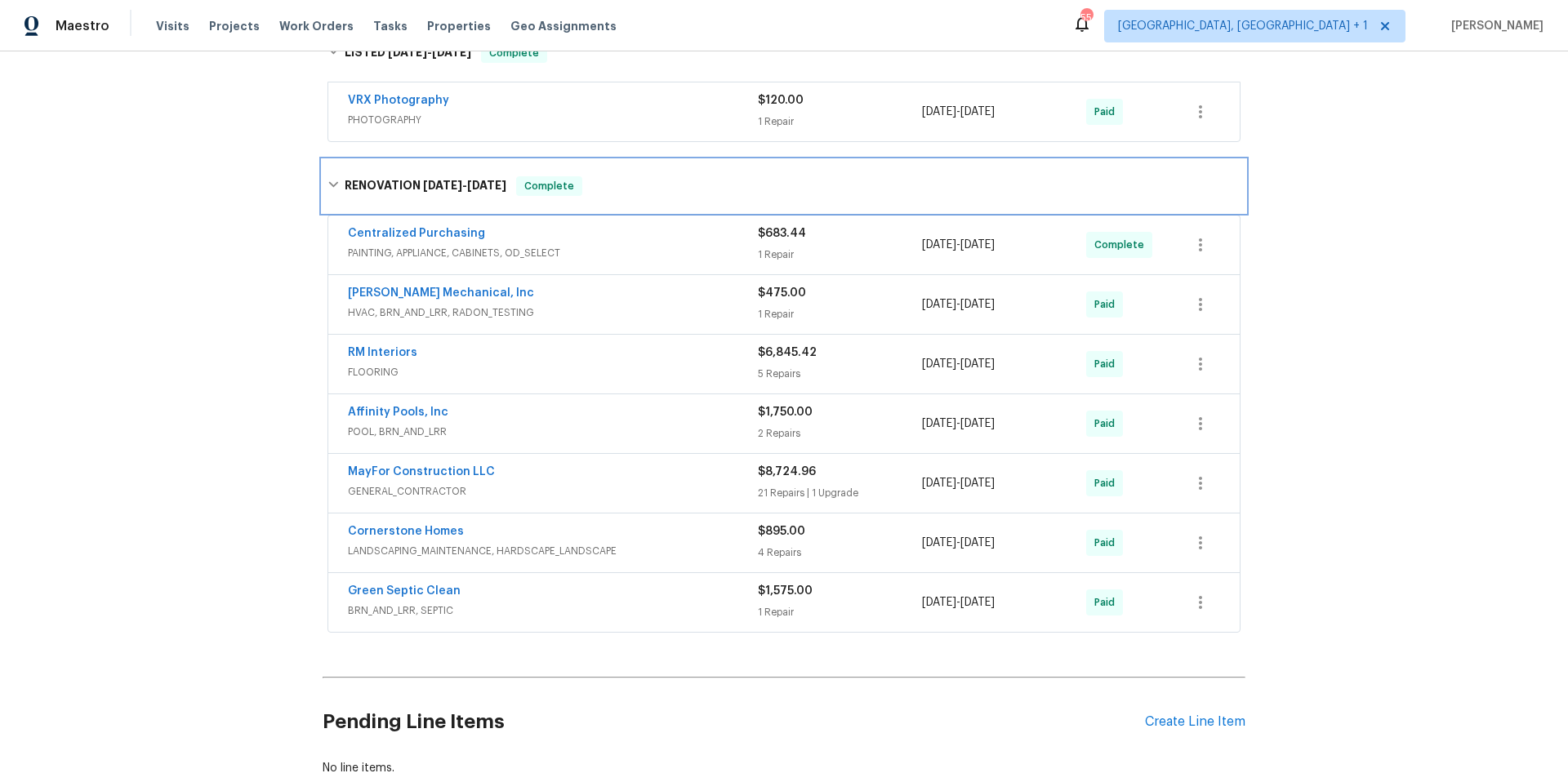
scroll to position [508, 0]
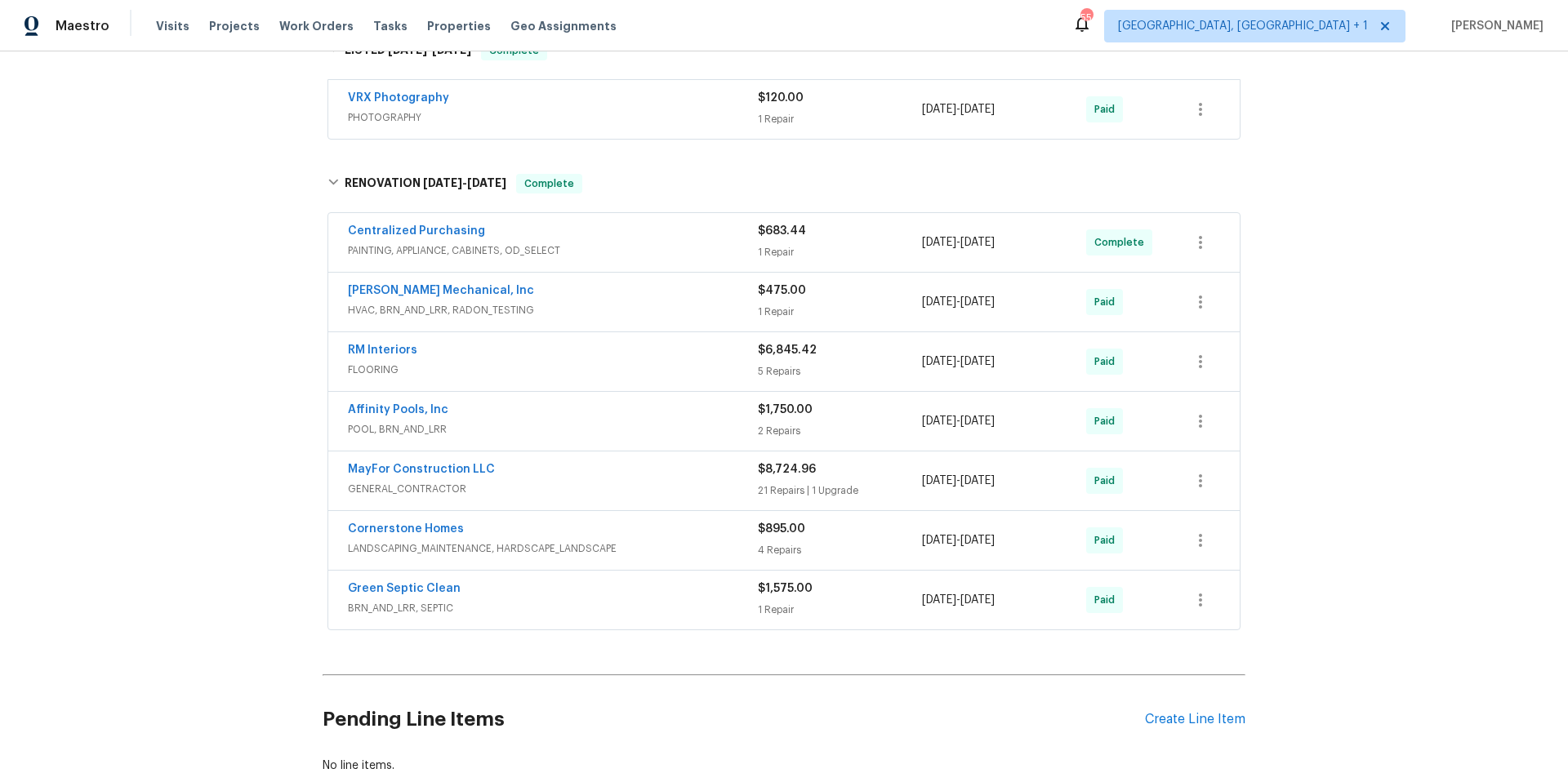
click at [636, 478] on div "MayFor Construction LLC" at bounding box center [553, 471] width 410 height 19
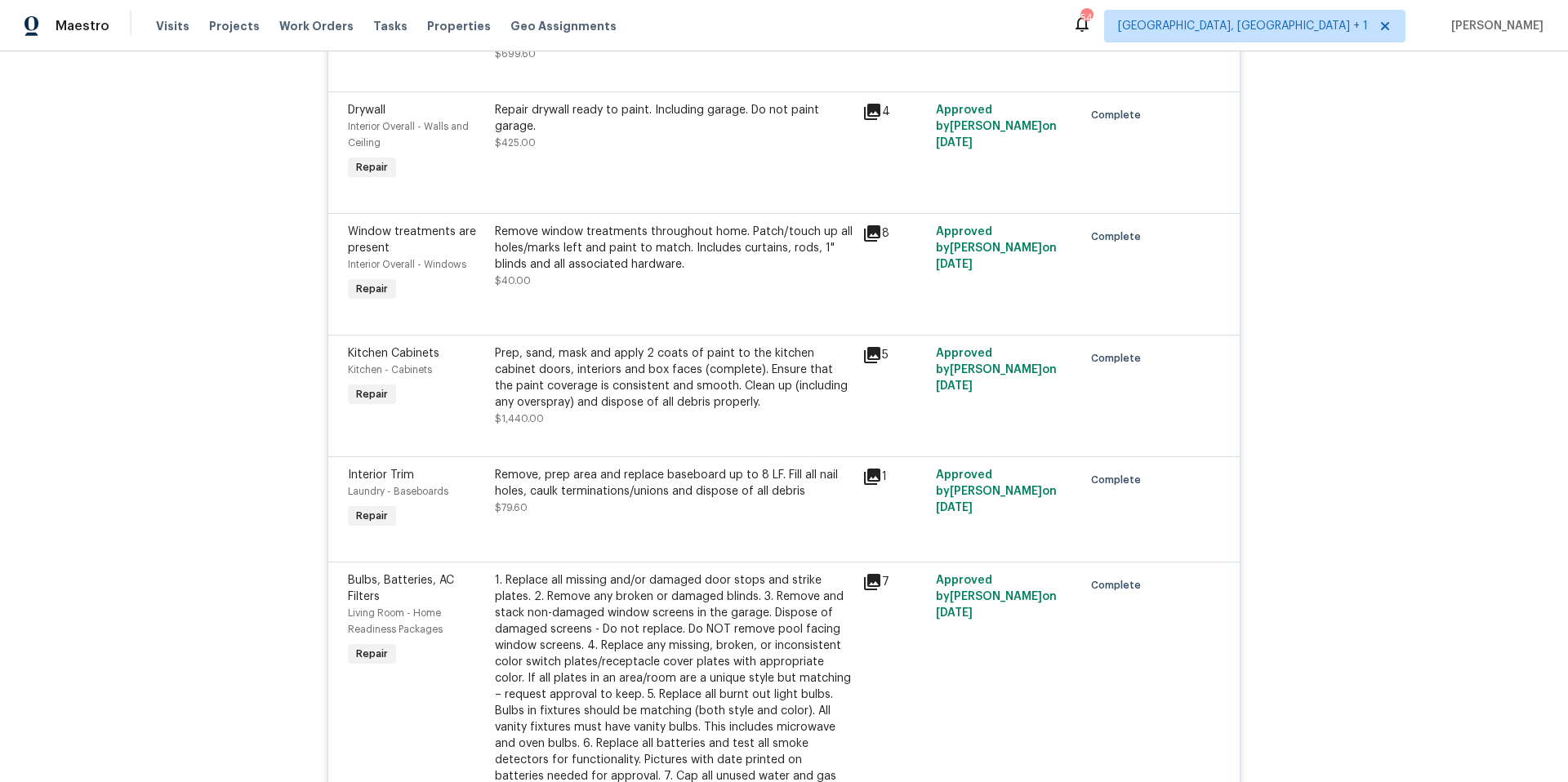
scroll to position [3456, 0]
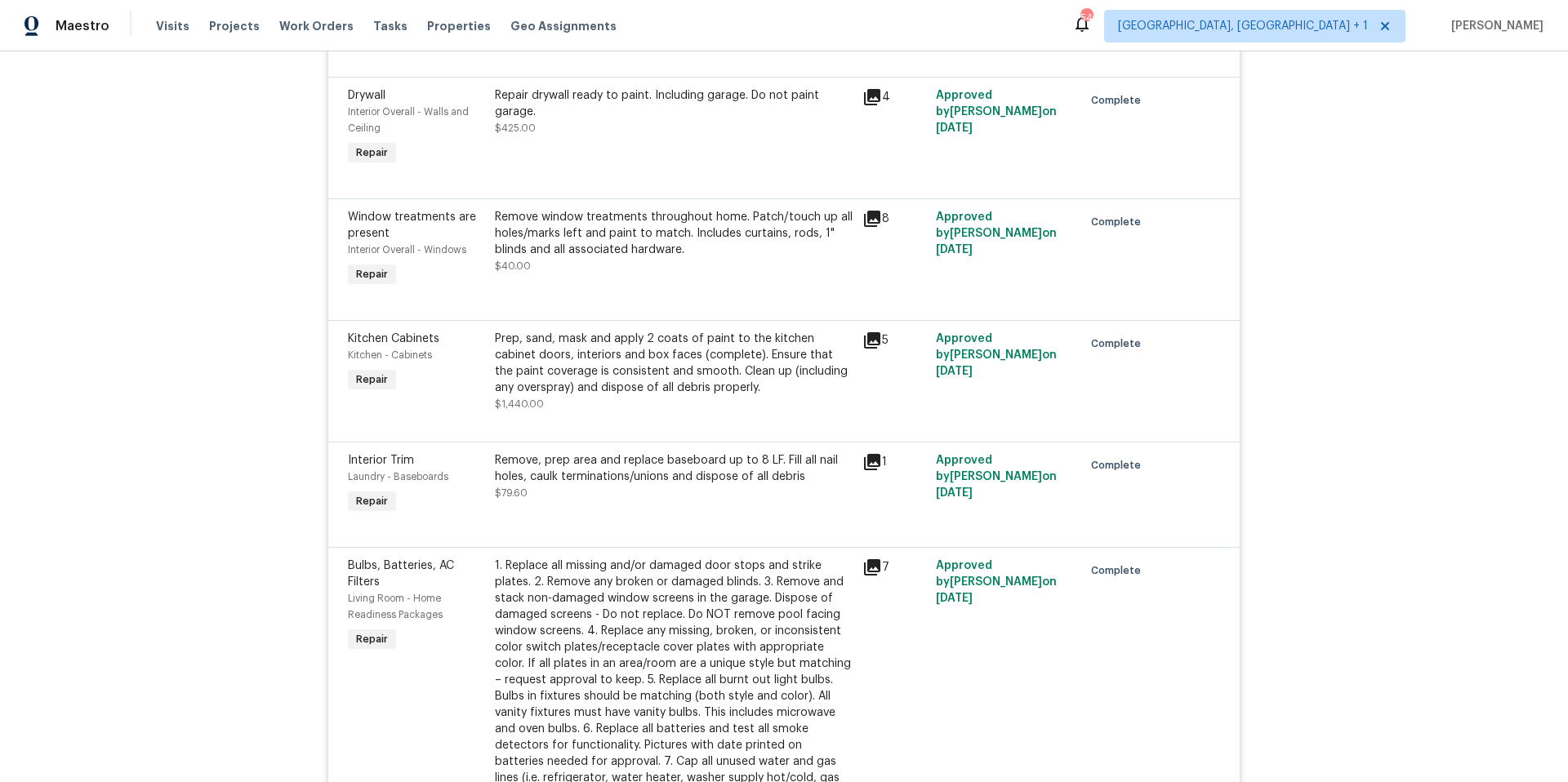
click at [866, 98] on icon at bounding box center [873, 97] width 16 height 16
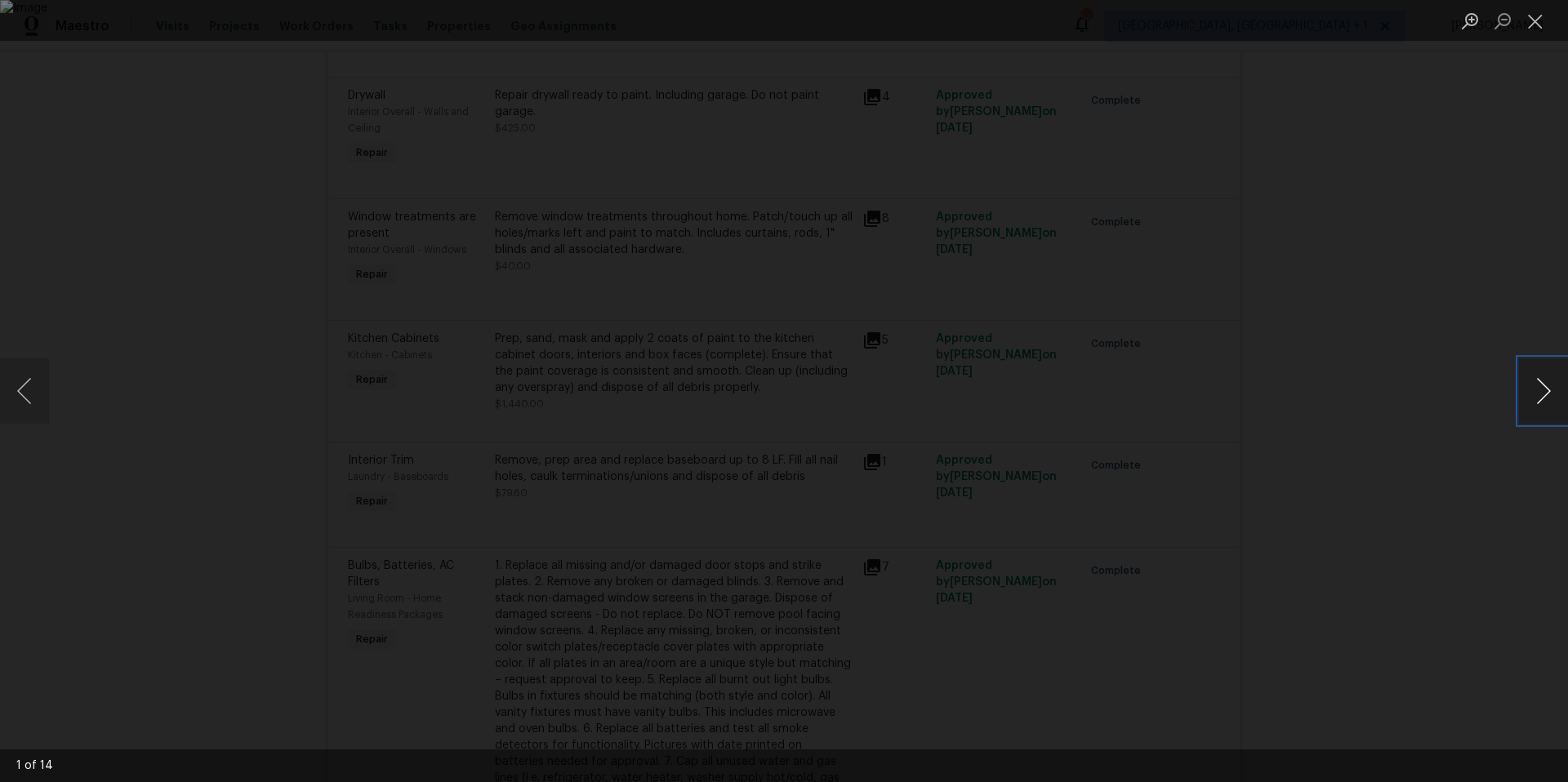
click at [1549, 384] on button "Next image" at bounding box center [1543, 391] width 49 height 66
click at [1536, 20] on button "Close lightbox" at bounding box center [1535, 20] width 33 height 28
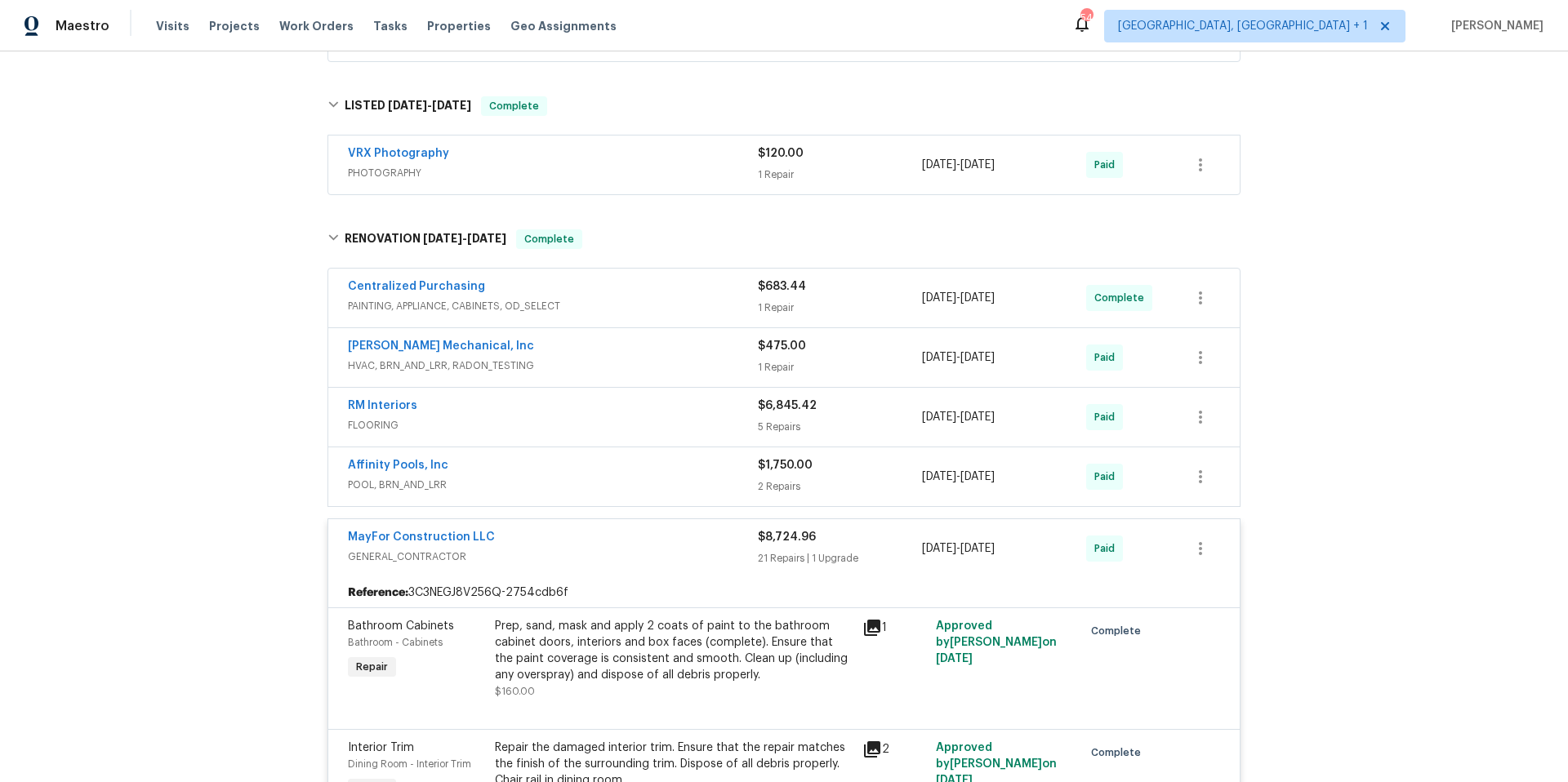
scroll to position [481, 0]
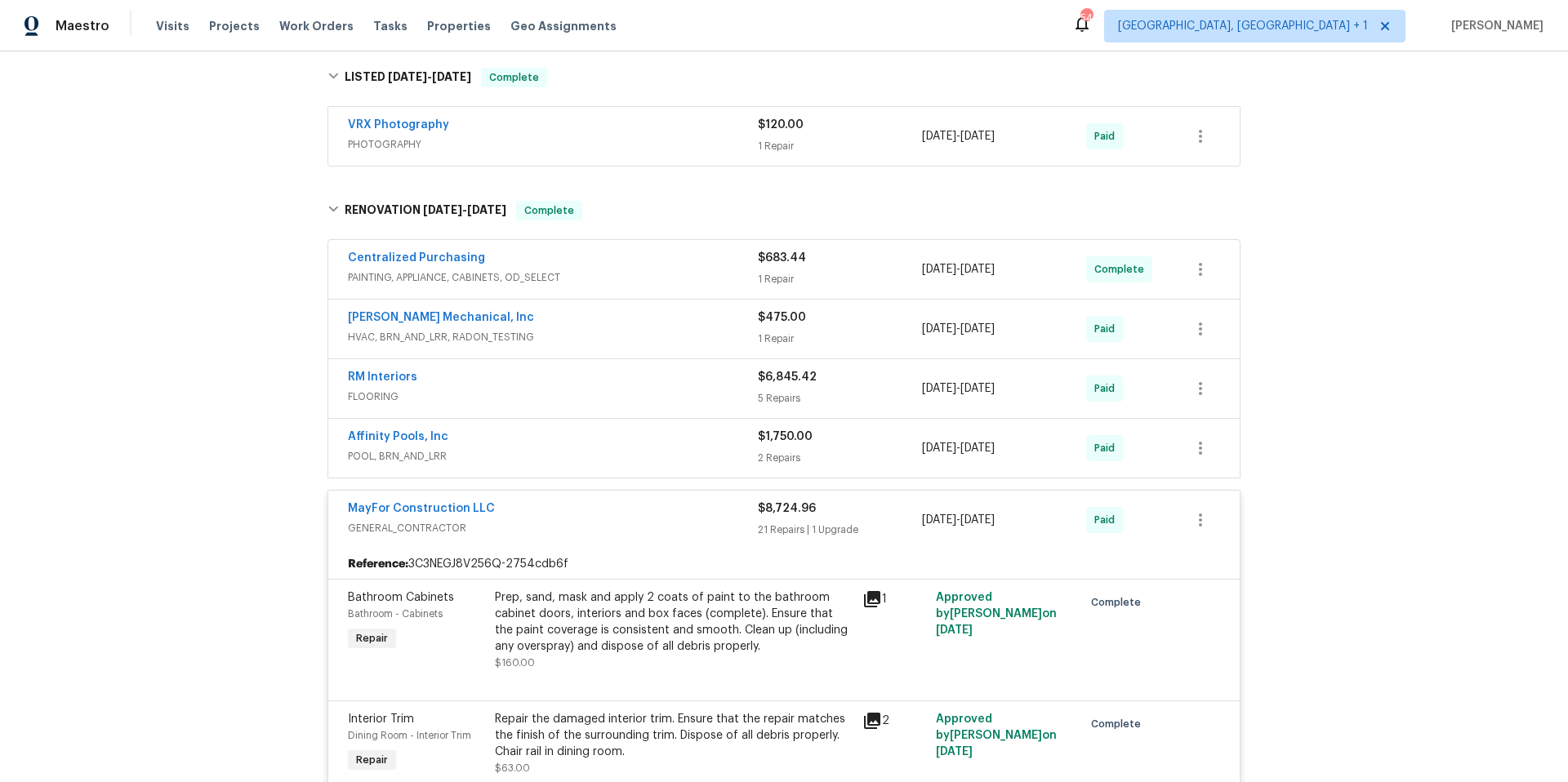
click at [670, 273] on span "PAINTING, APPLIANCE, CABINETS, OD_SELECT" at bounding box center [553, 277] width 410 height 16
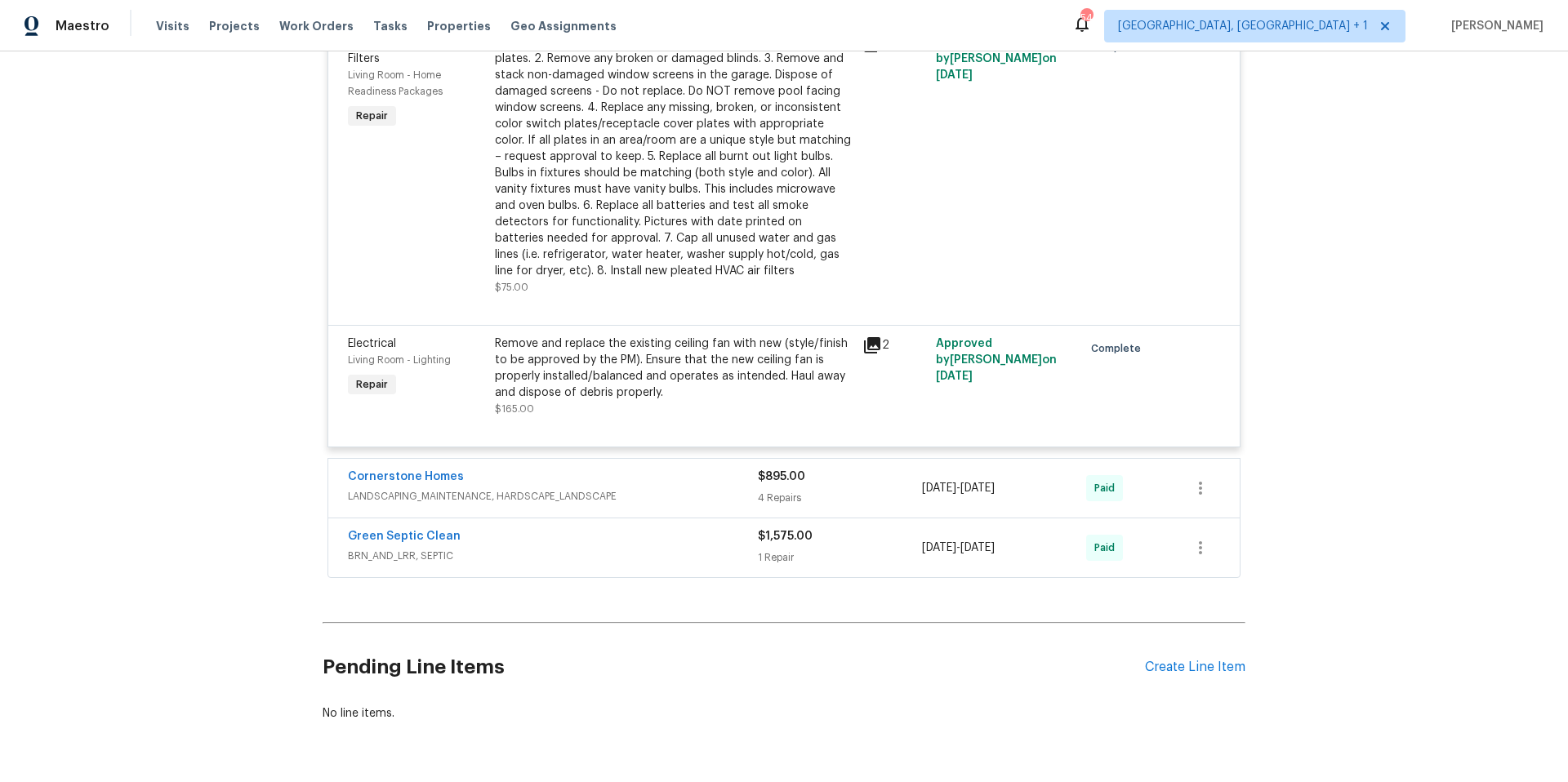
scroll to position [4202, 0]
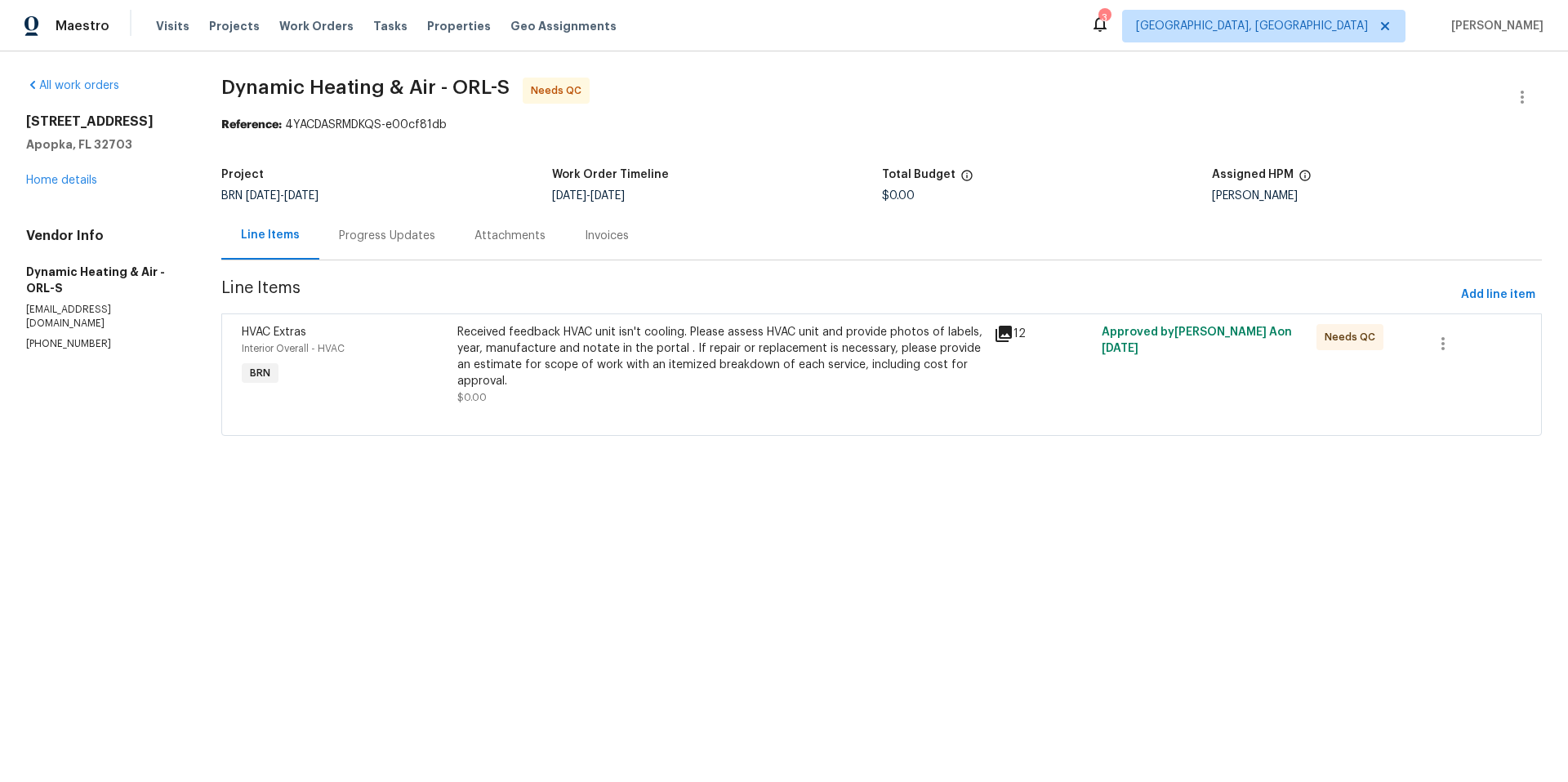
click at [406, 233] on div "Progress Updates" at bounding box center [387, 236] width 97 height 16
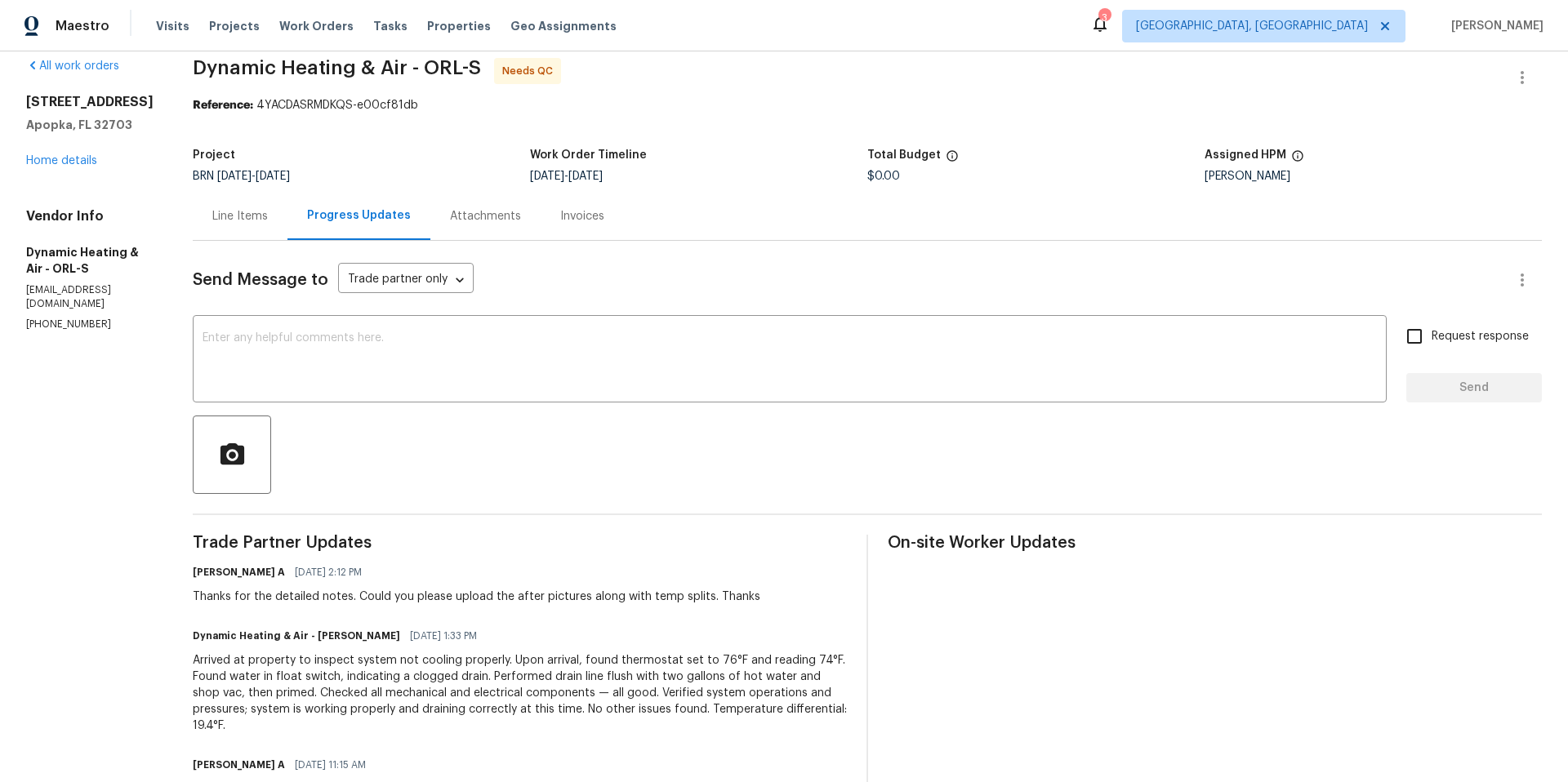
scroll to position [33, 0]
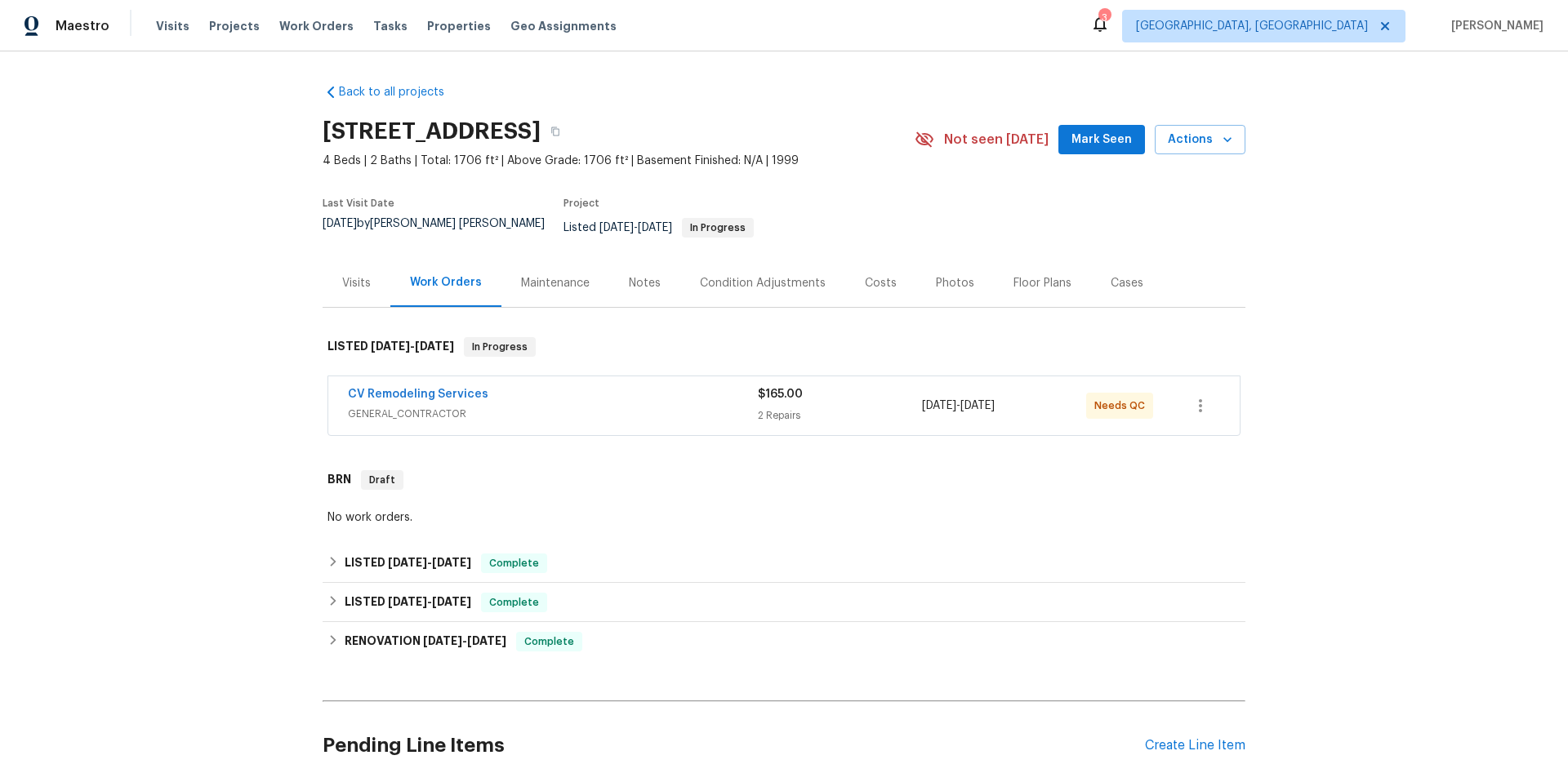
click at [570, 406] on span "GENERAL_CONTRACTOR" at bounding box center [553, 414] width 410 height 16
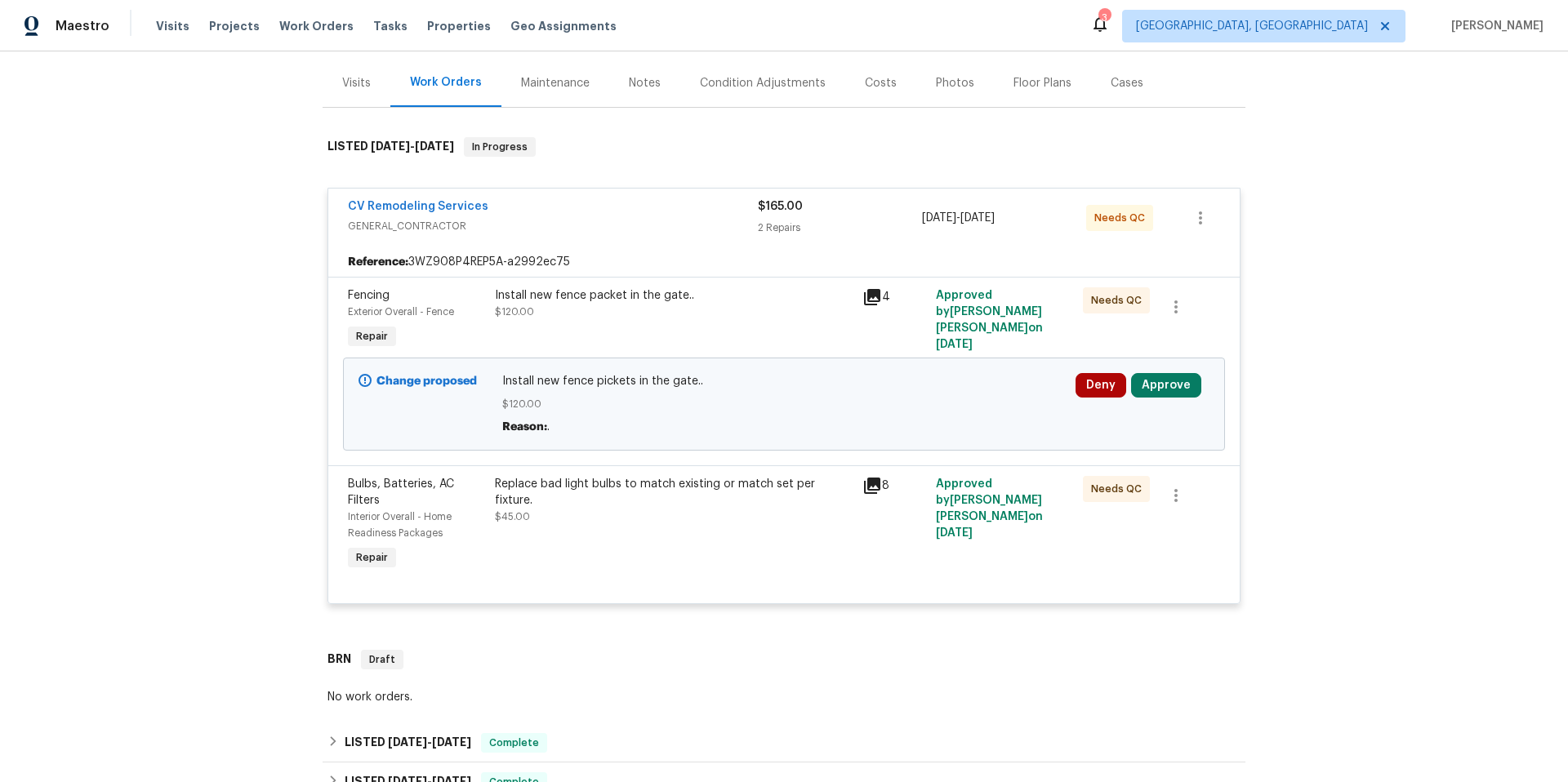
scroll to position [448, 0]
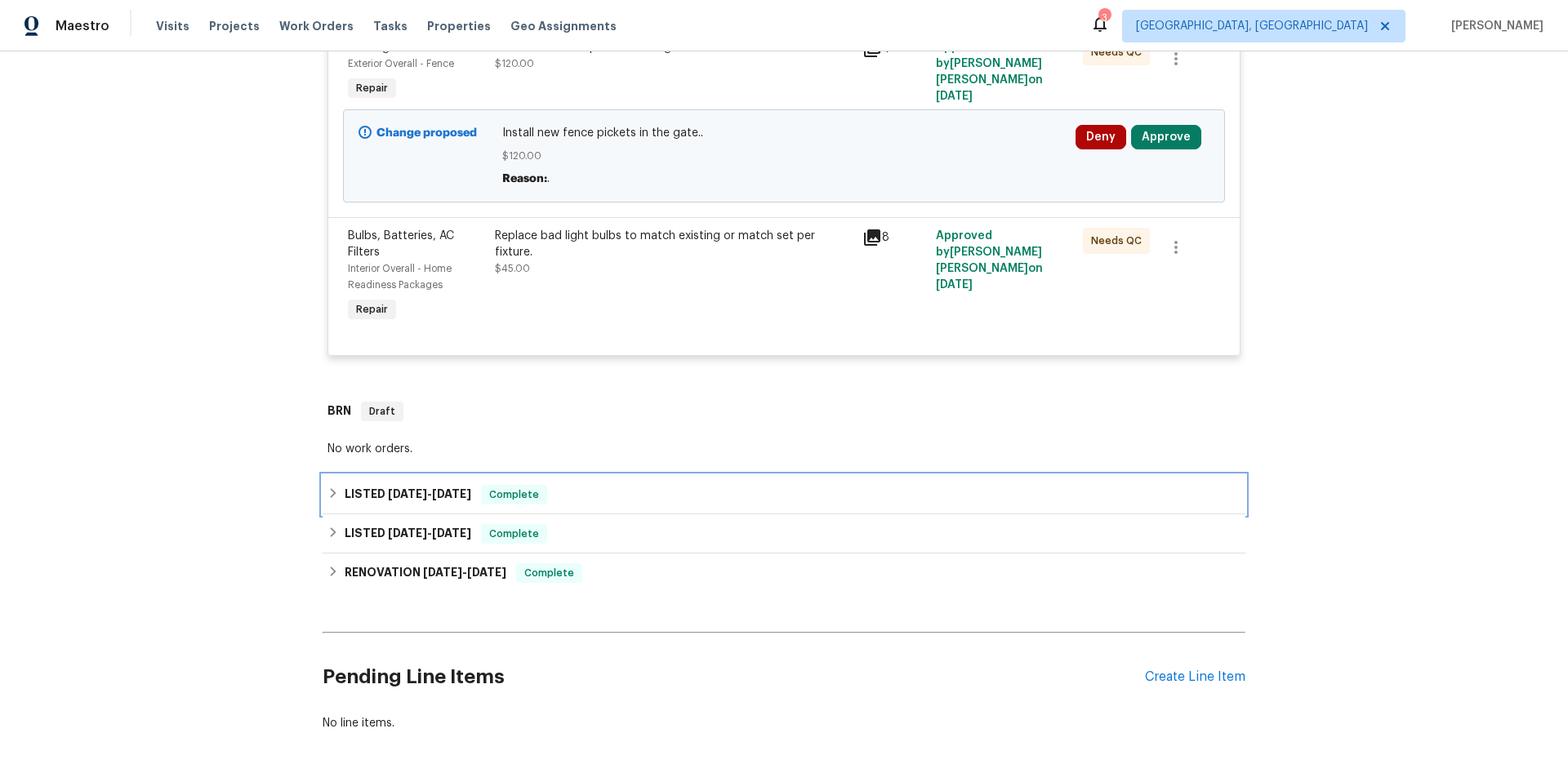
click at [640, 485] on div "LISTED 8/18/25 - 8/21/25 Complete" at bounding box center [784, 495] width 913 height 19
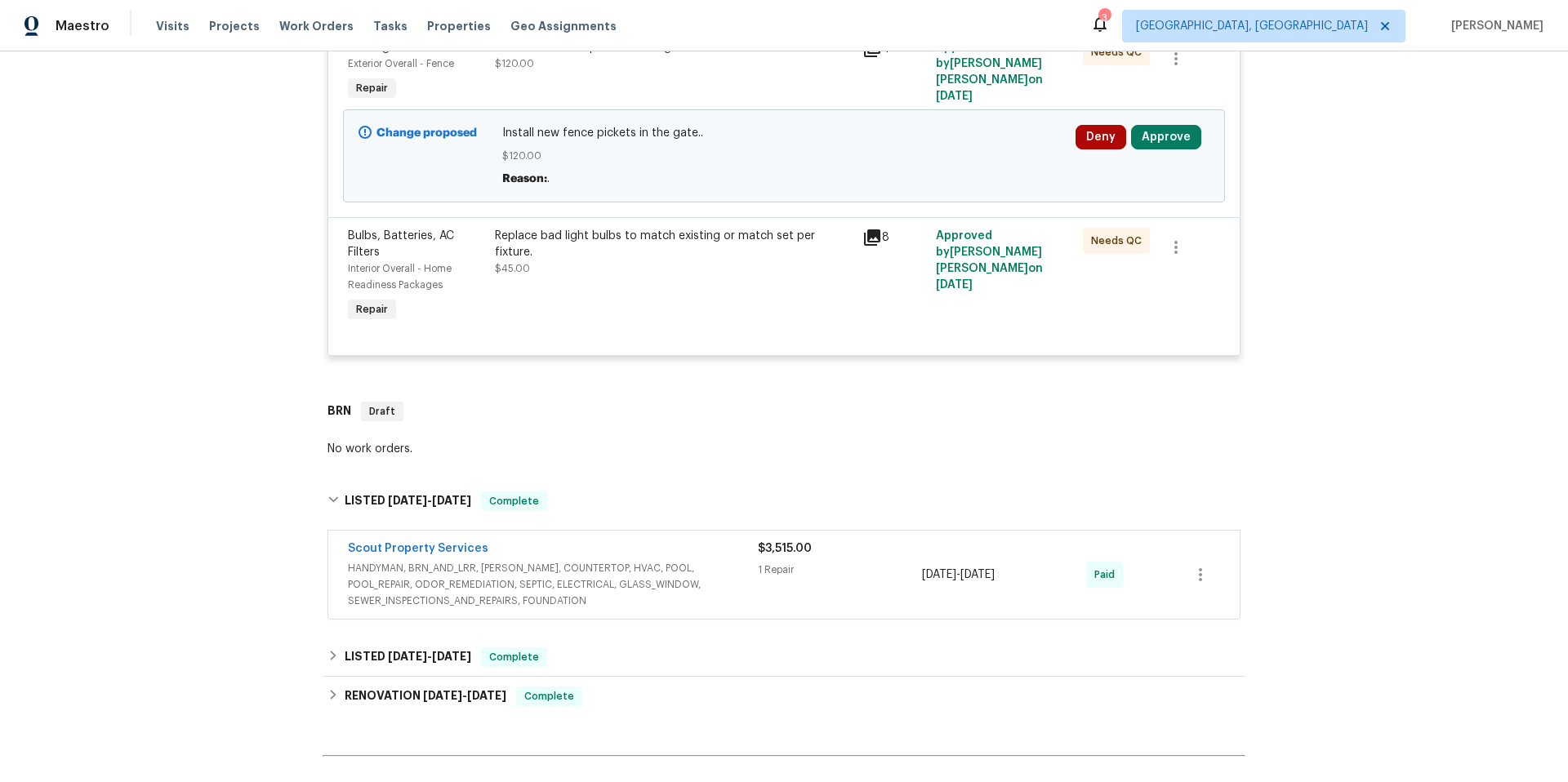
click at [699, 582] on span "HANDYMAN, BRN_AND_LRR, WELLS, COUNTERTOP, HVAC, POOL, POOL_REPAIR, ODOR_REMEDIA…" at bounding box center [553, 585] width 410 height 49
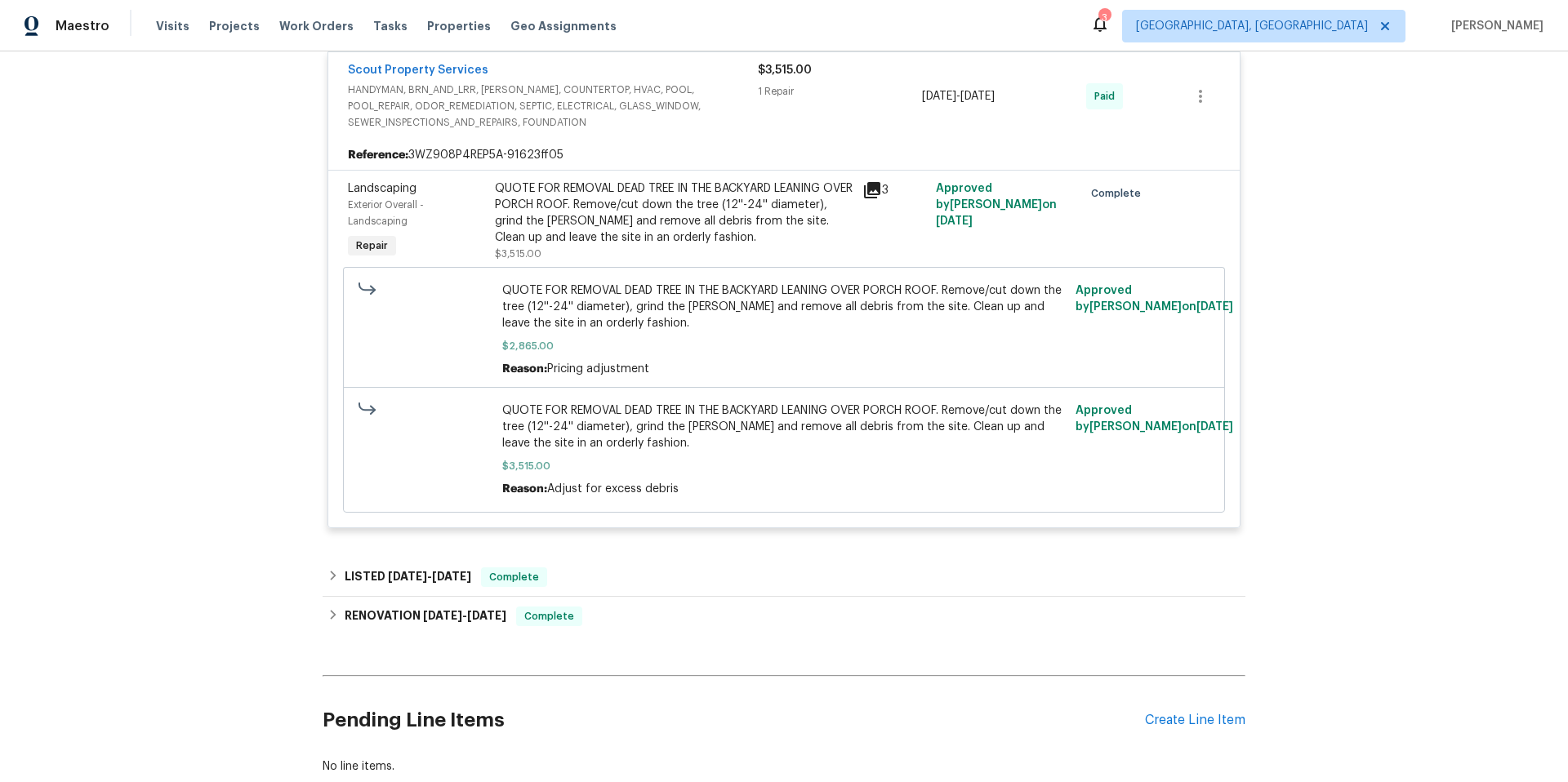
scroll to position [1046, 0]
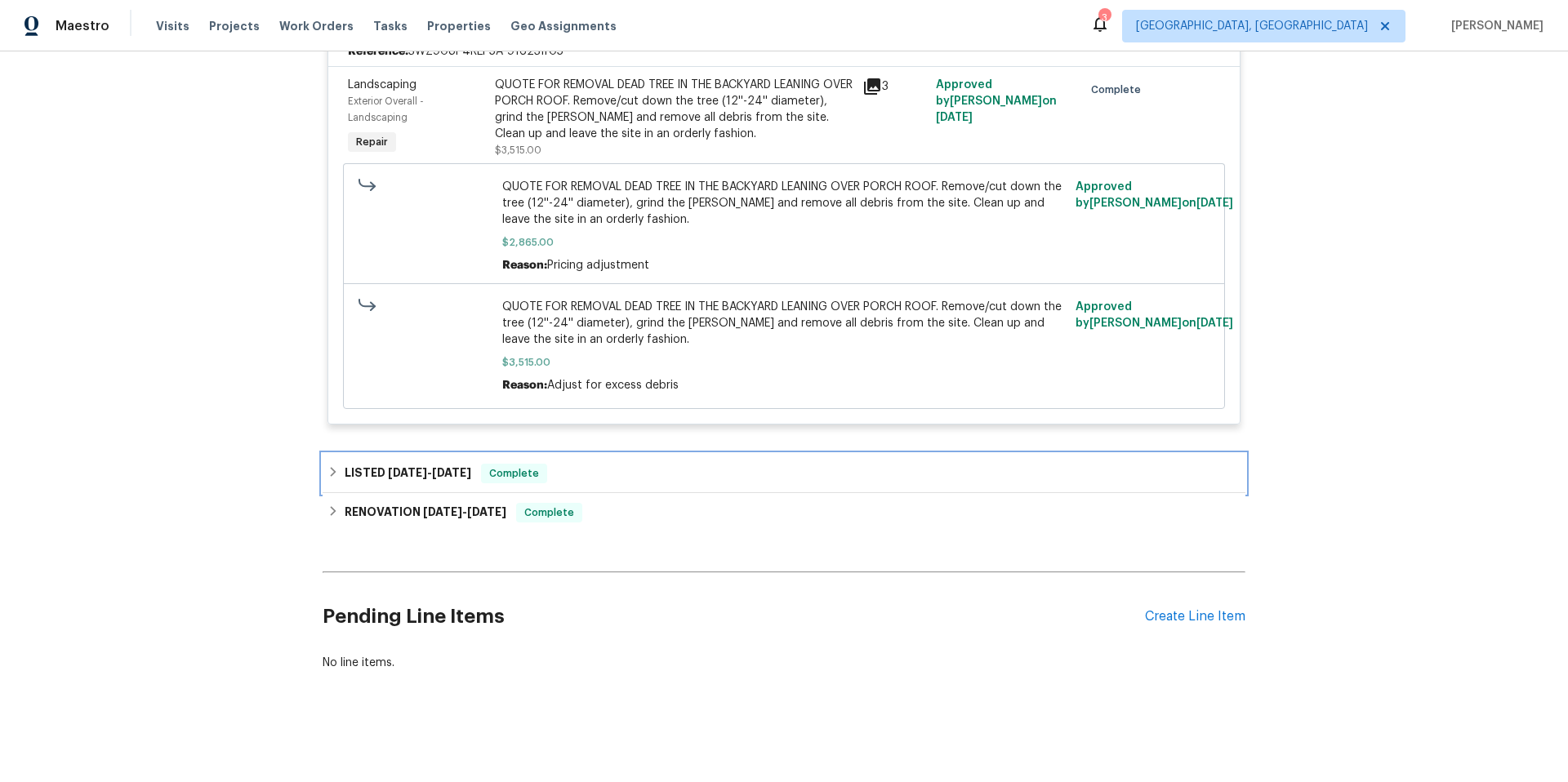
click at [594, 469] on div "LISTED 8/11/25 - 8/13/25 Complete" at bounding box center [784, 474] width 913 height 19
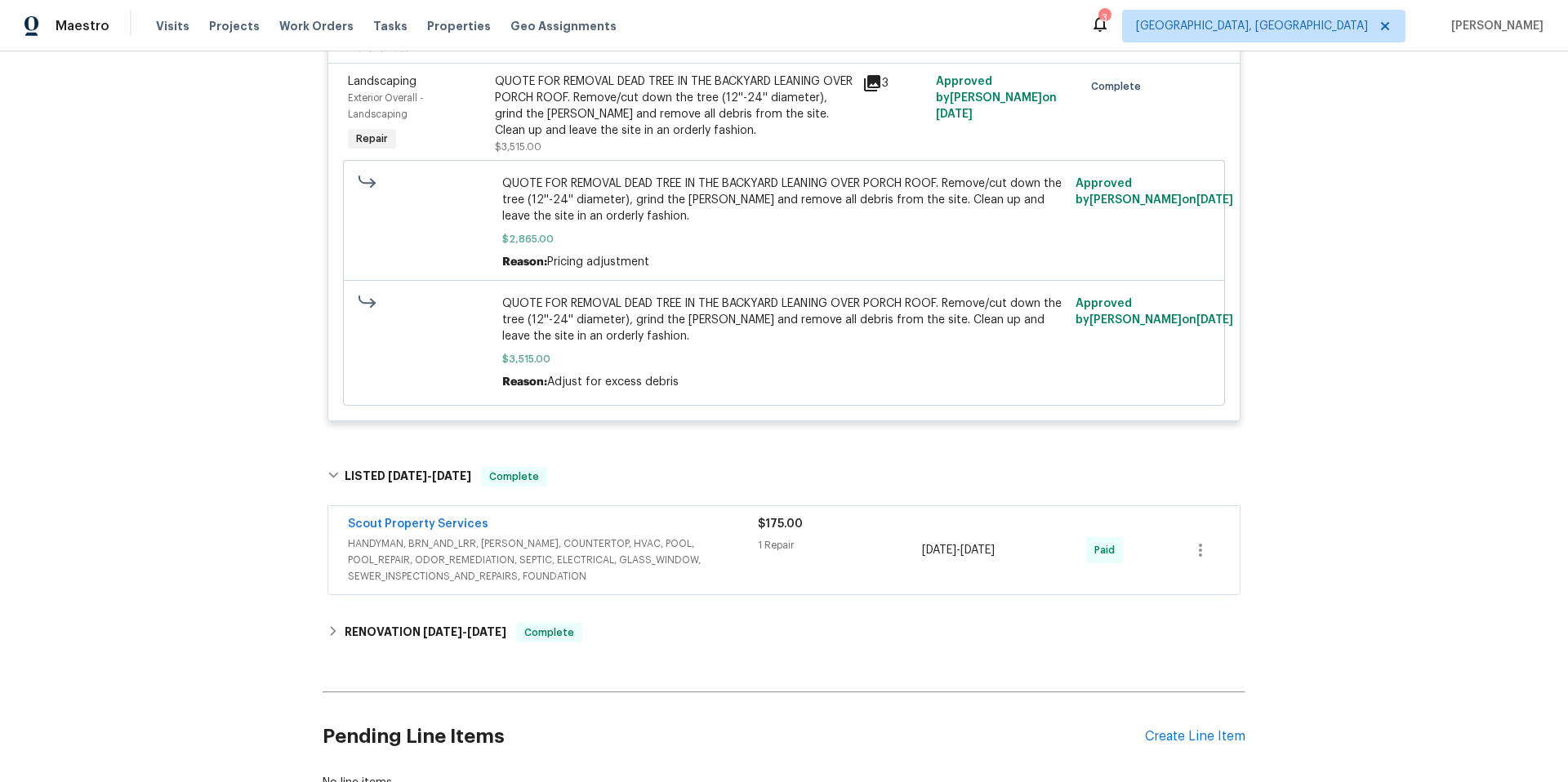
click at [713, 538] on span "HANDYMAN, BRN_AND_LRR, WELLS, COUNTERTOP, HVAC, POOL, POOL_REPAIR, ODOR_REMEDIA…" at bounding box center [553, 560] width 410 height 49
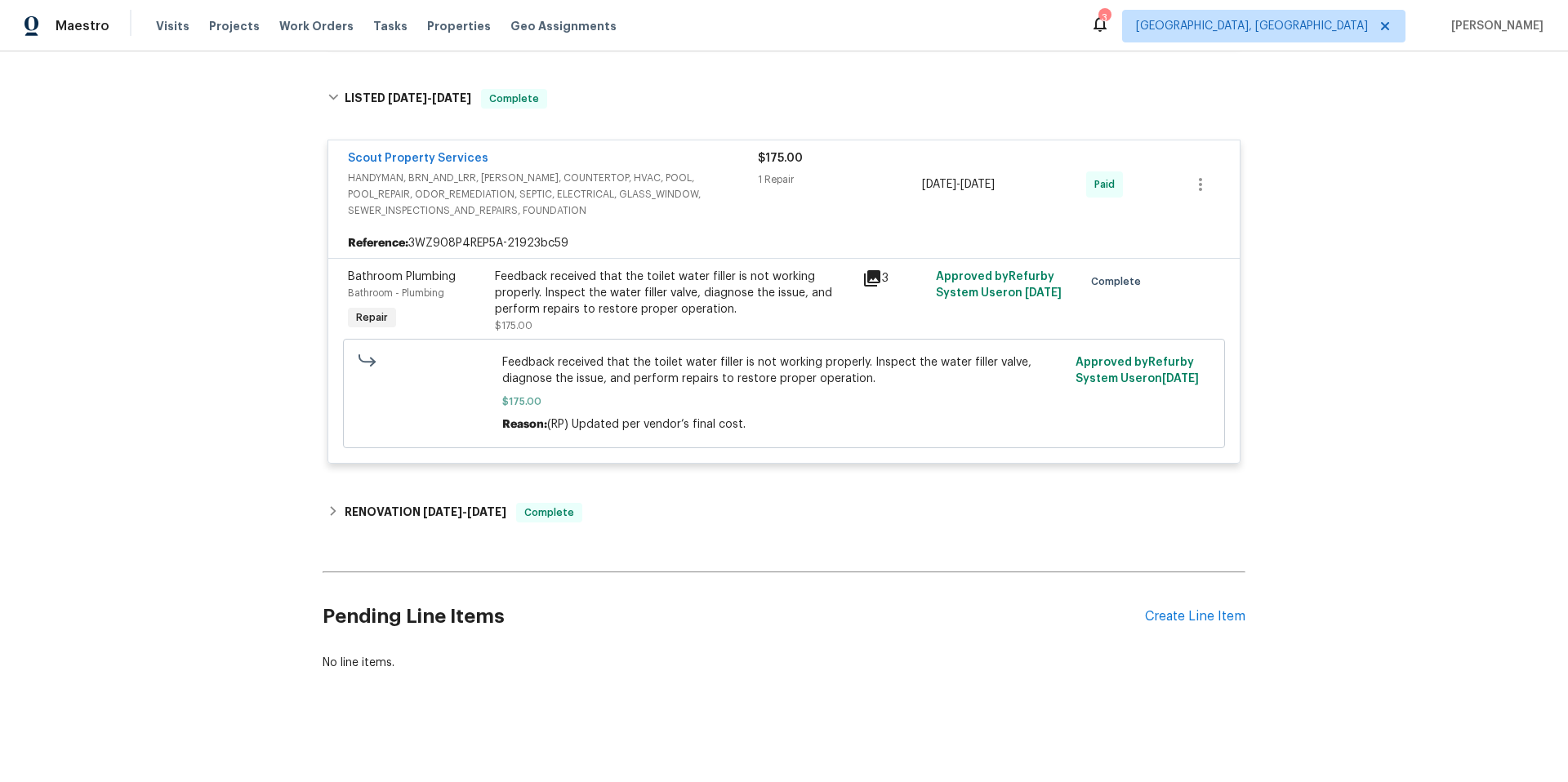
scroll to position [1429, 0]
click at [688, 519] on div "RENOVATION 6/30/25 - 7/10/25 Complete" at bounding box center [784, 513] width 923 height 39
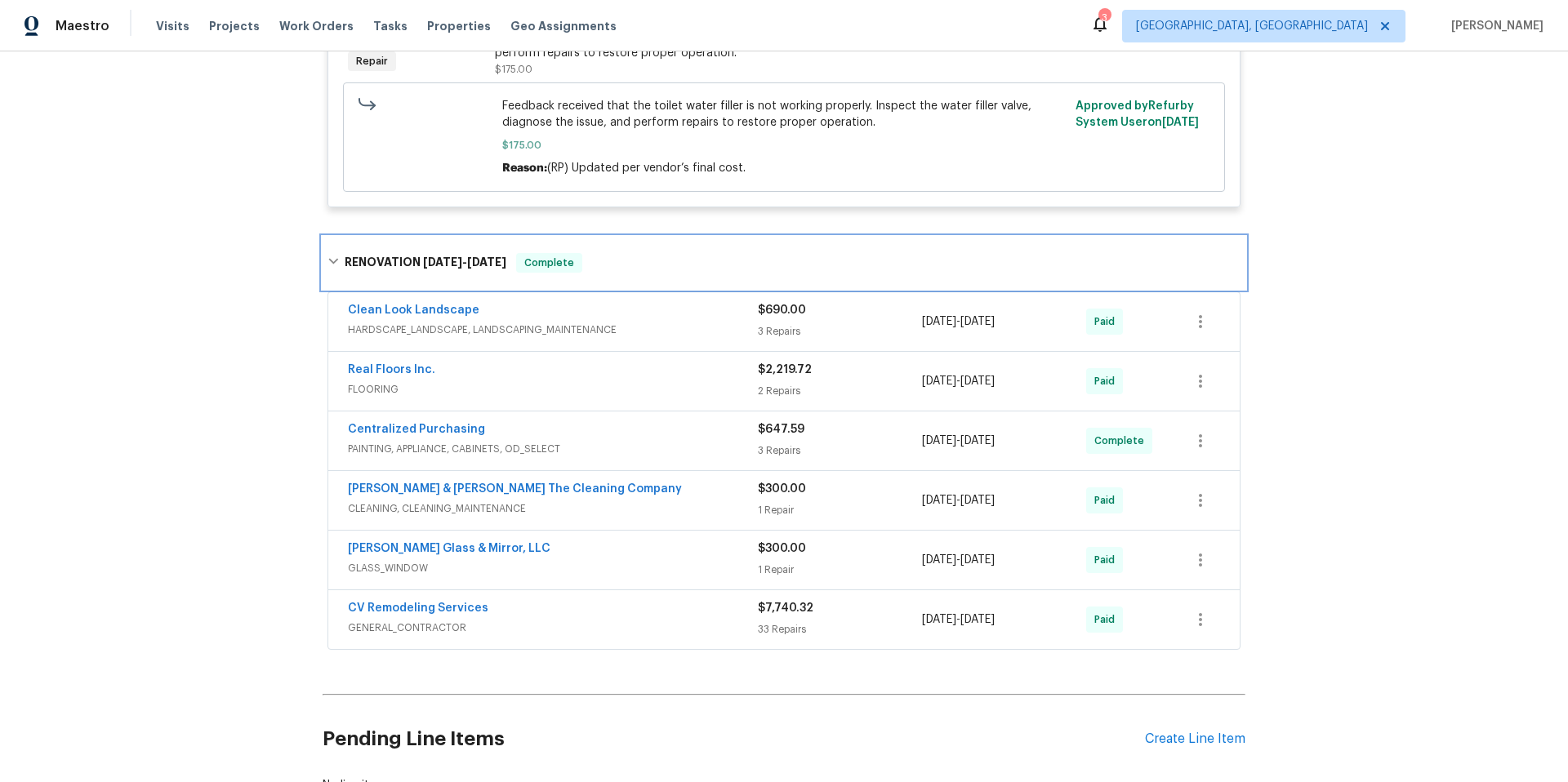
scroll to position [1683, 0]
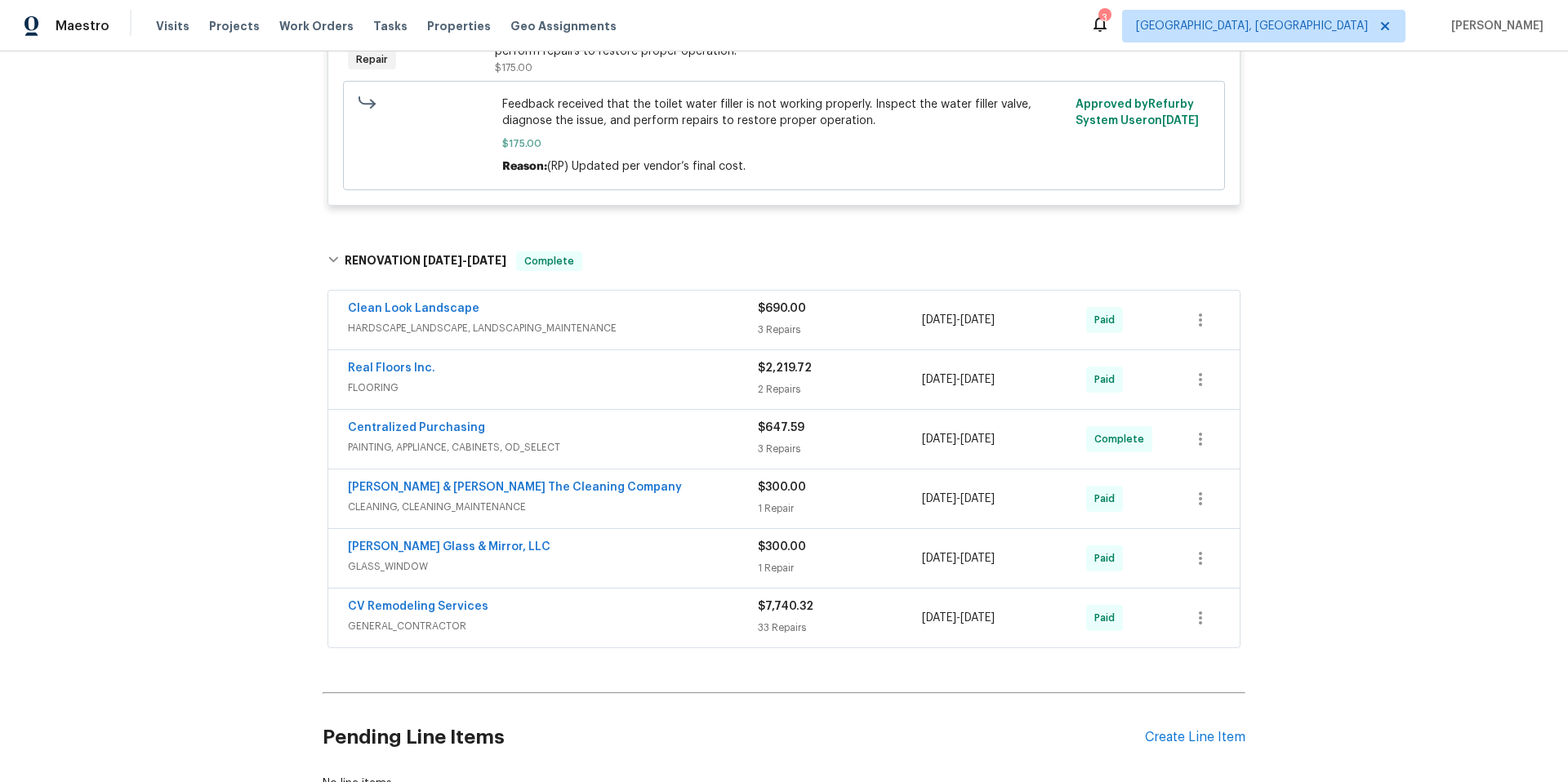
click at [639, 603] on div "CV Remodeling Services" at bounding box center [553, 608] width 410 height 19
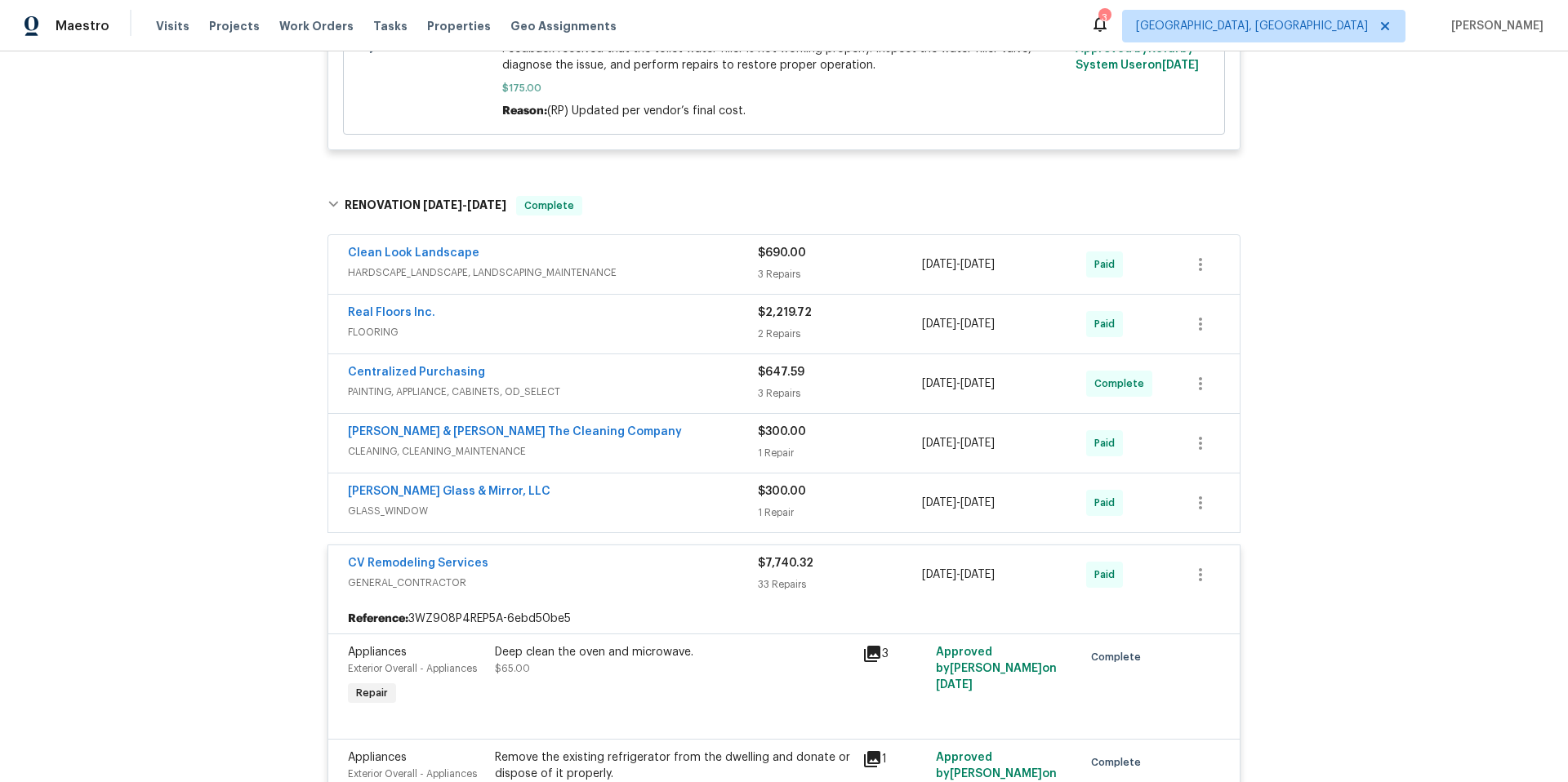
scroll to position [1668, 0]
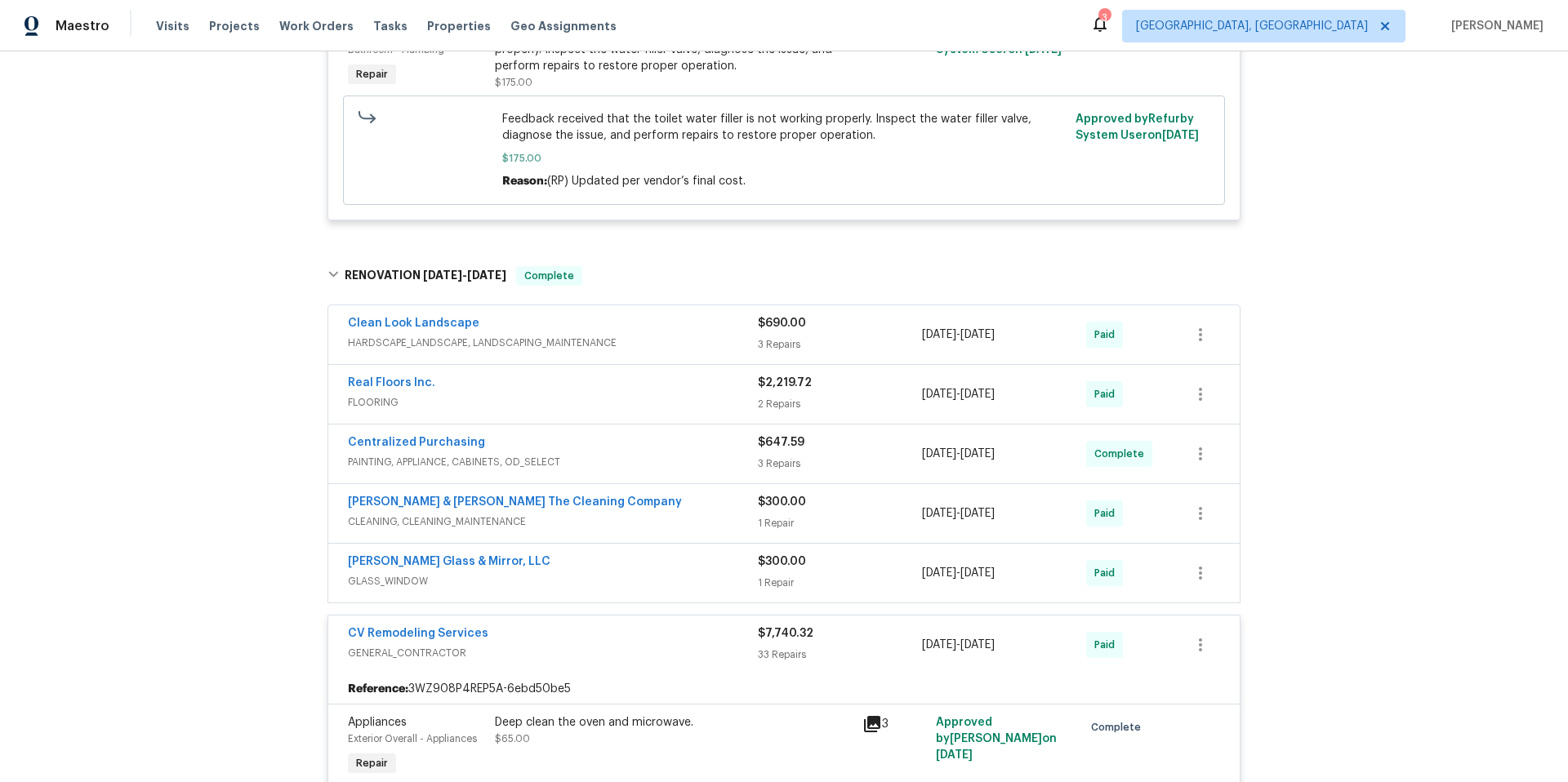
click at [560, 625] on div "CV Remodeling Services" at bounding box center [553, 635] width 410 height 19
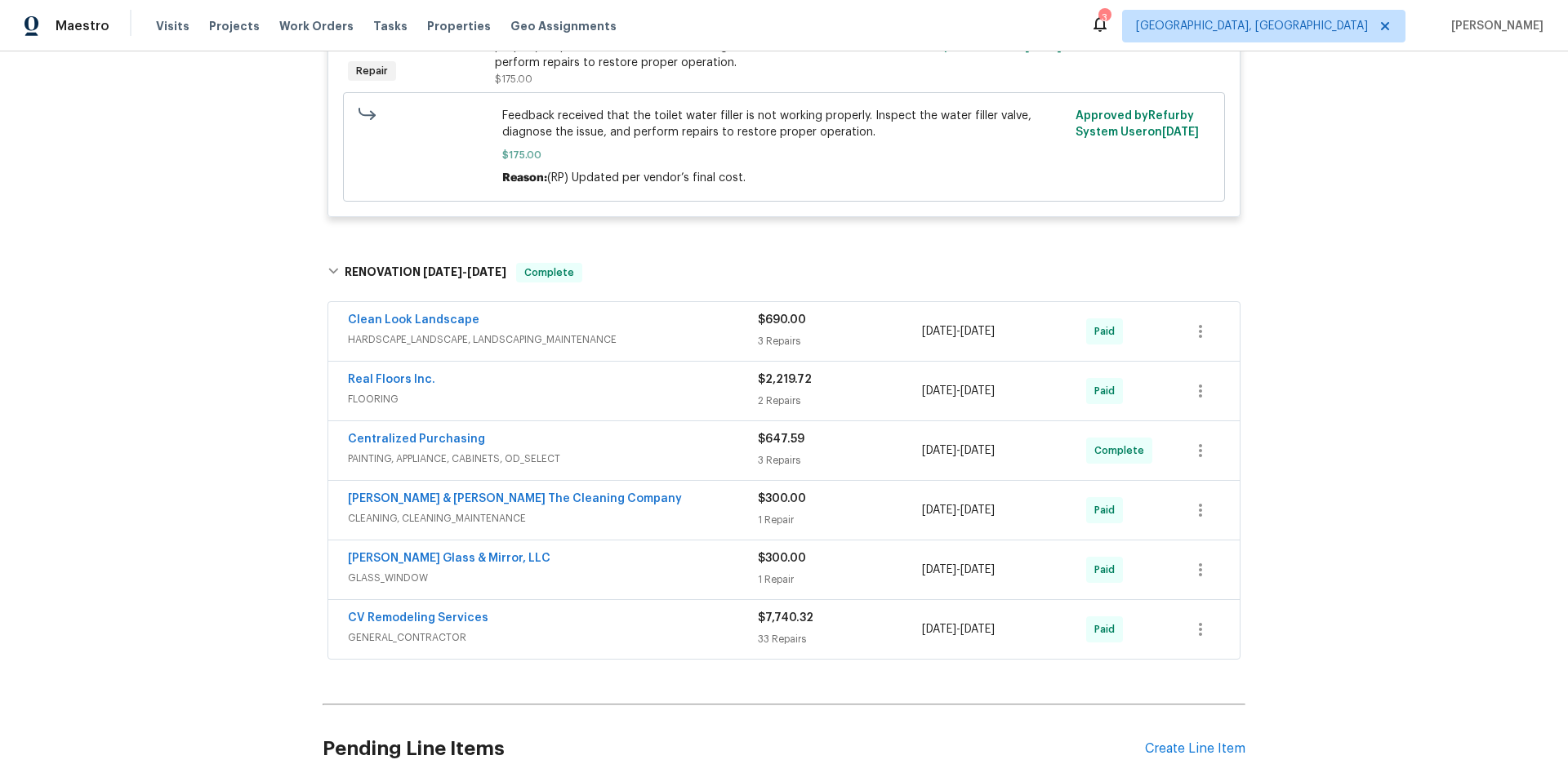
scroll to position [1671, 0]
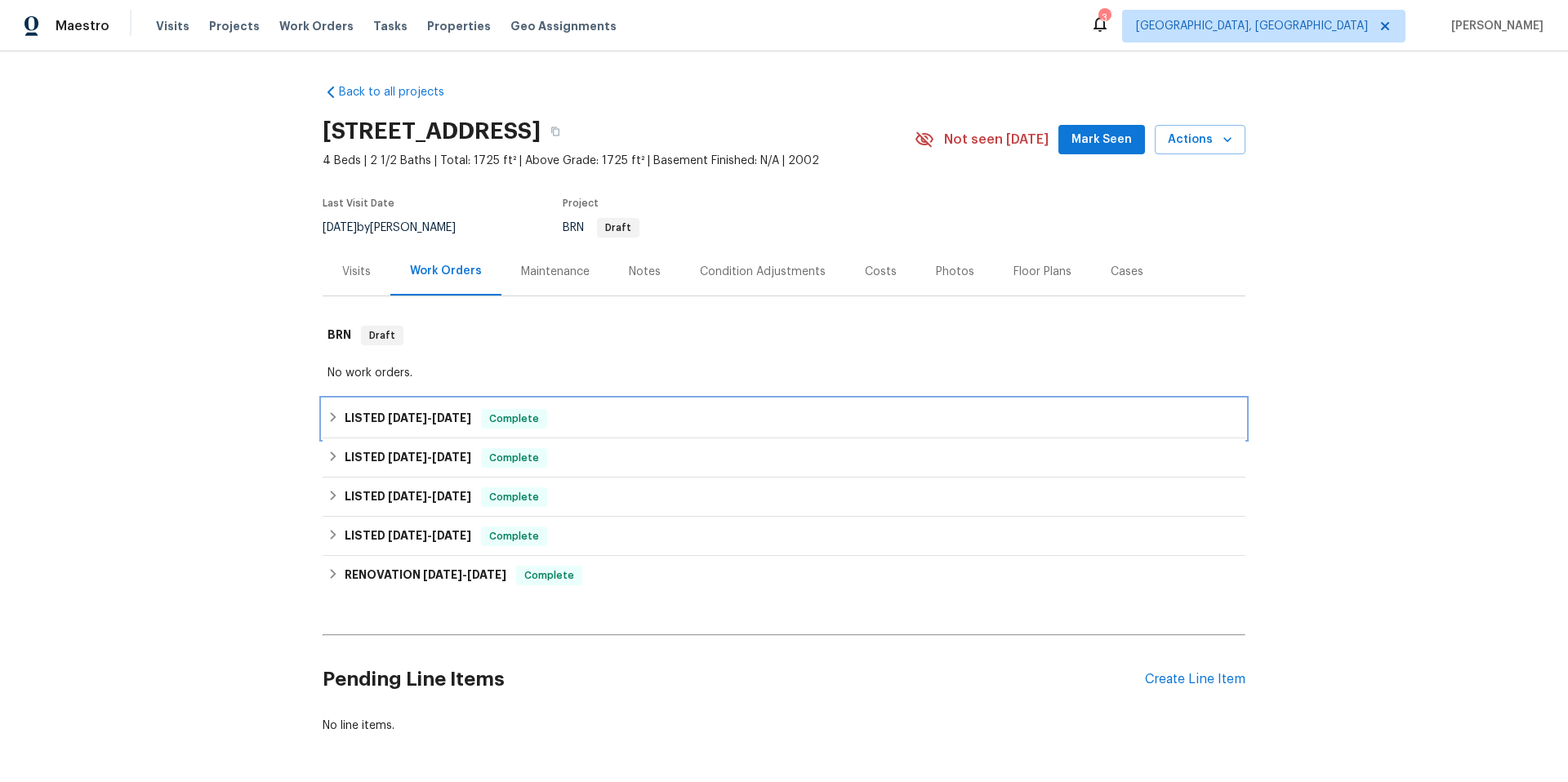
click at [569, 418] on div "LISTED [DATE] - [DATE] Complete" at bounding box center [784, 419] width 913 height 19
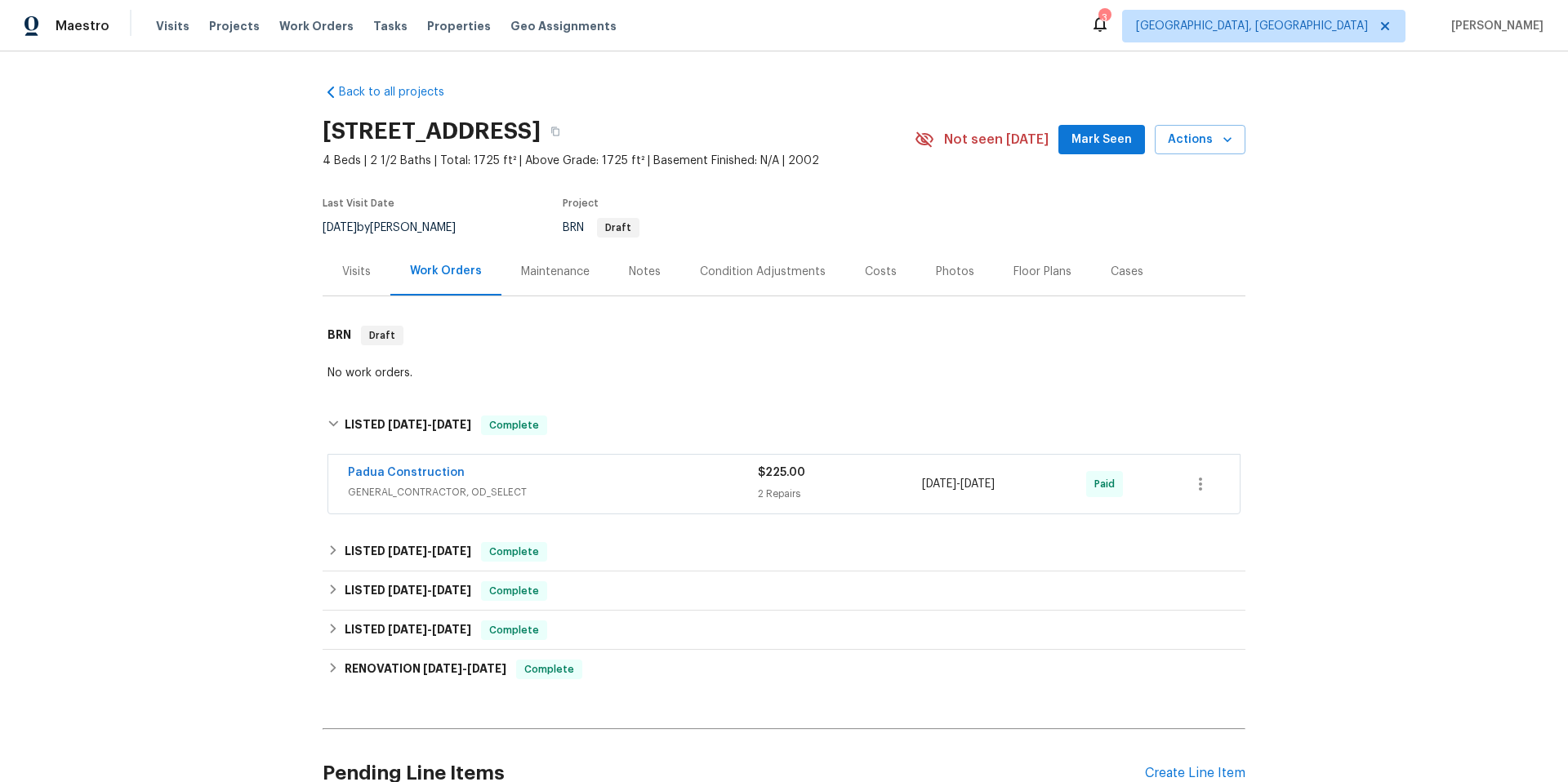
click at [618, 480] on div "Padua Construction" at bounding box center [553, 475] width 410 height 19
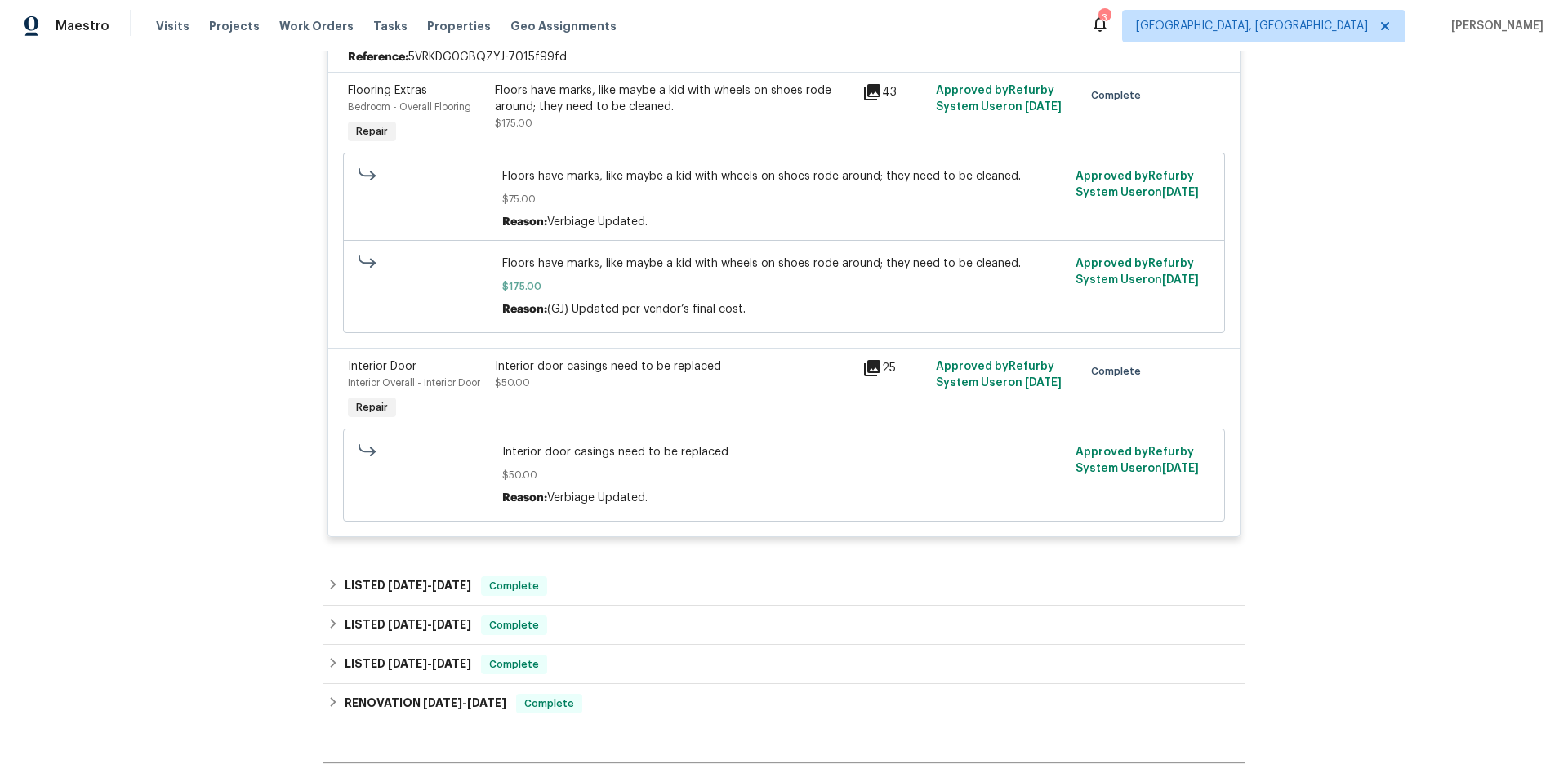
scroll to position [500, 0]
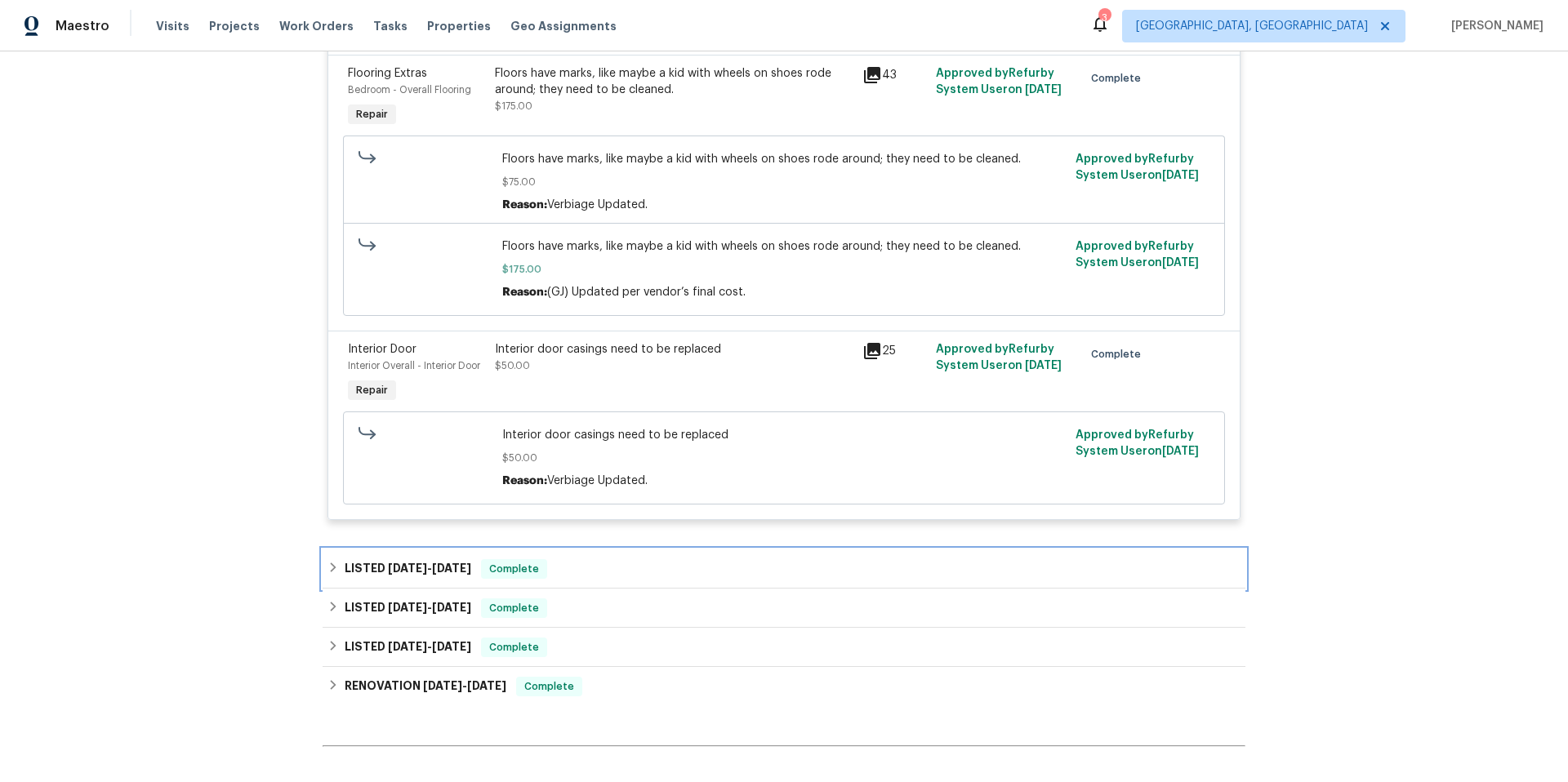
click at [599, 568] on div "LISTED [DATE] - [DATE] Complete" at bounding box center [784, 569] width 913 height 19
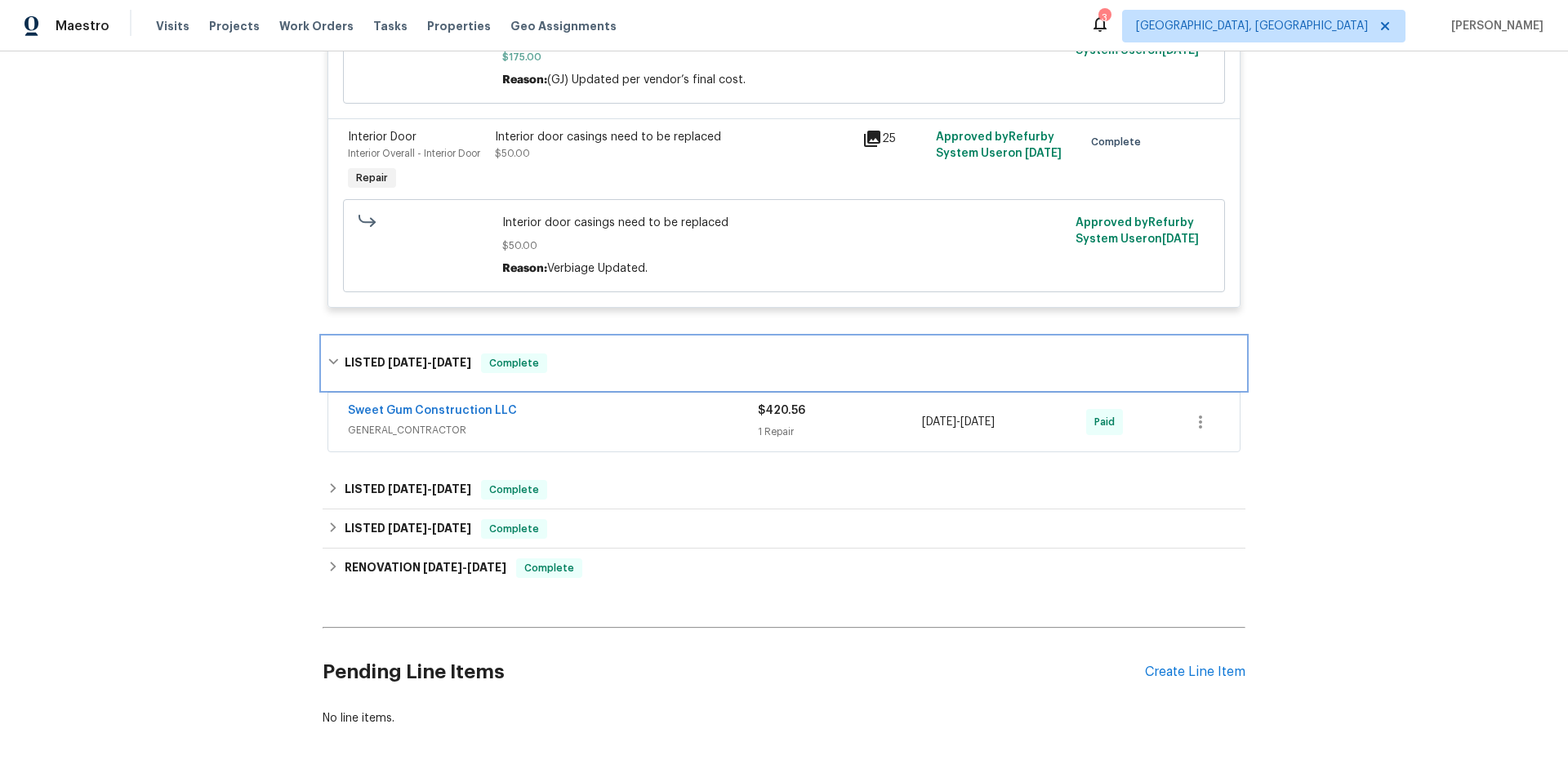
scroll to position [772, 0]
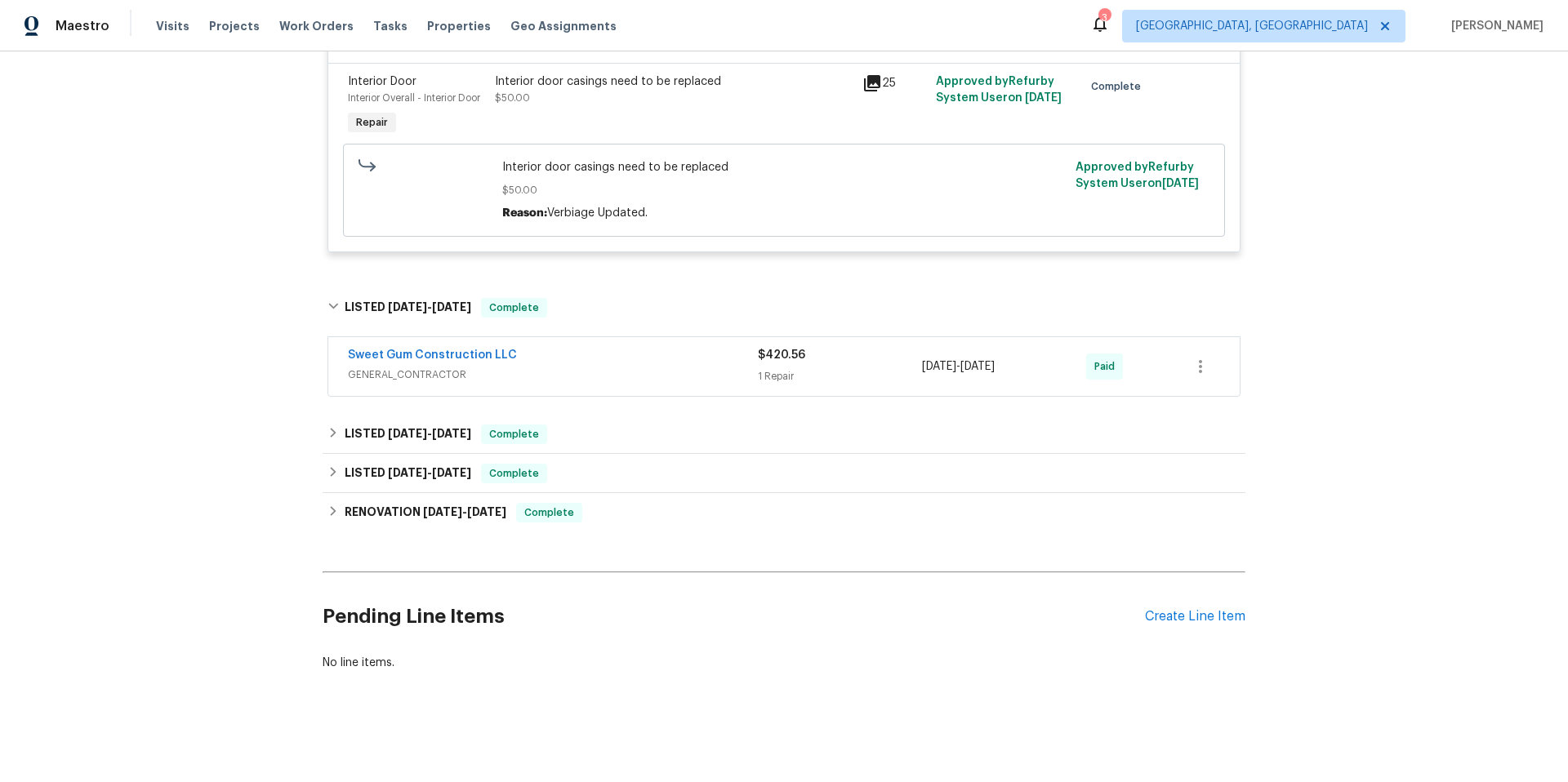
click at [654, 369] on span "GENERAL_CONTRACTOR" at bounding box center [553, 375] width 410 height 16
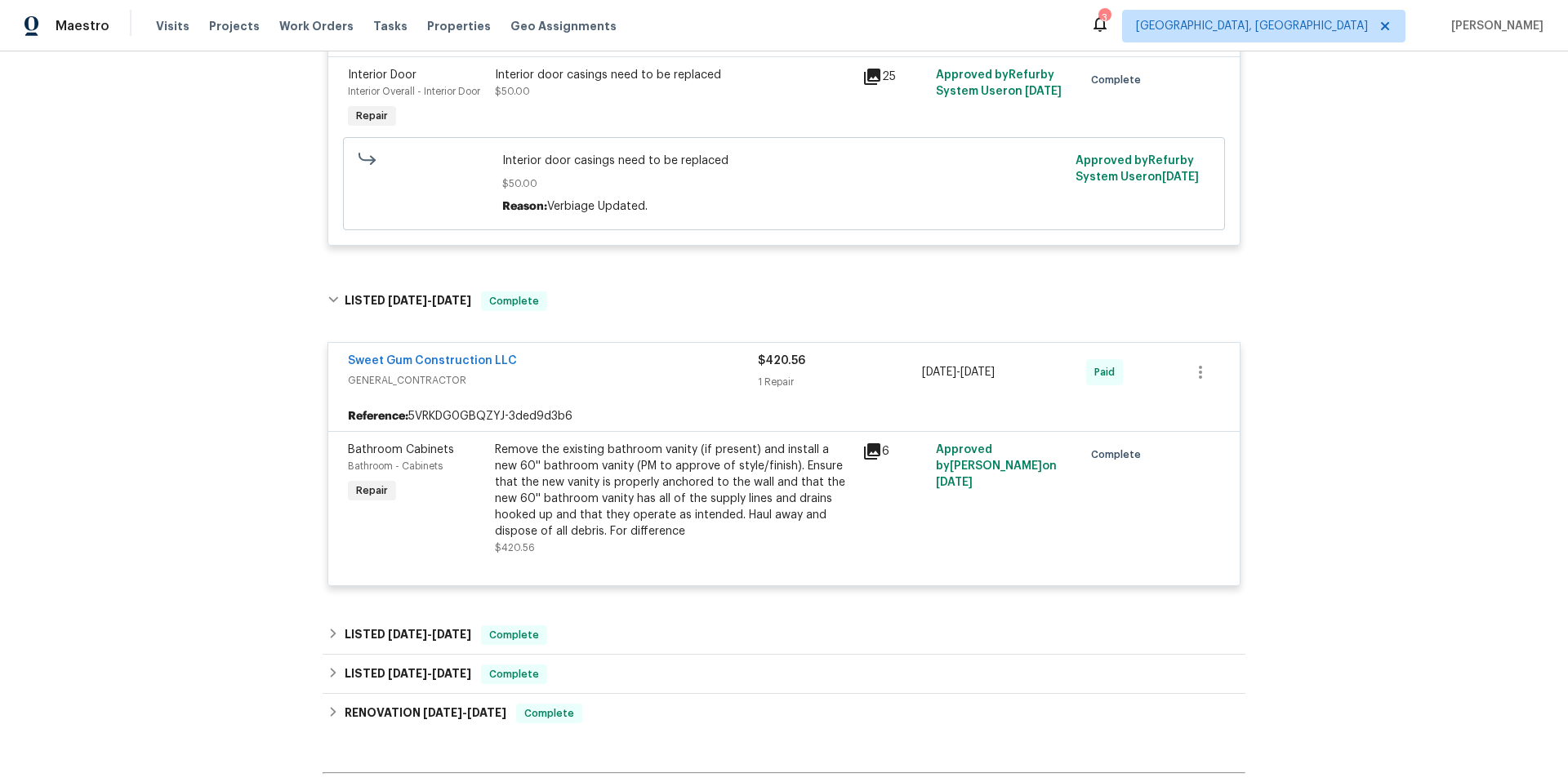
scroll to position [776, 0]
click at [614, 644] on div "LISTED [DATE] - [DATE] Complete" at bounding box center [784, 634] width 913 height 19
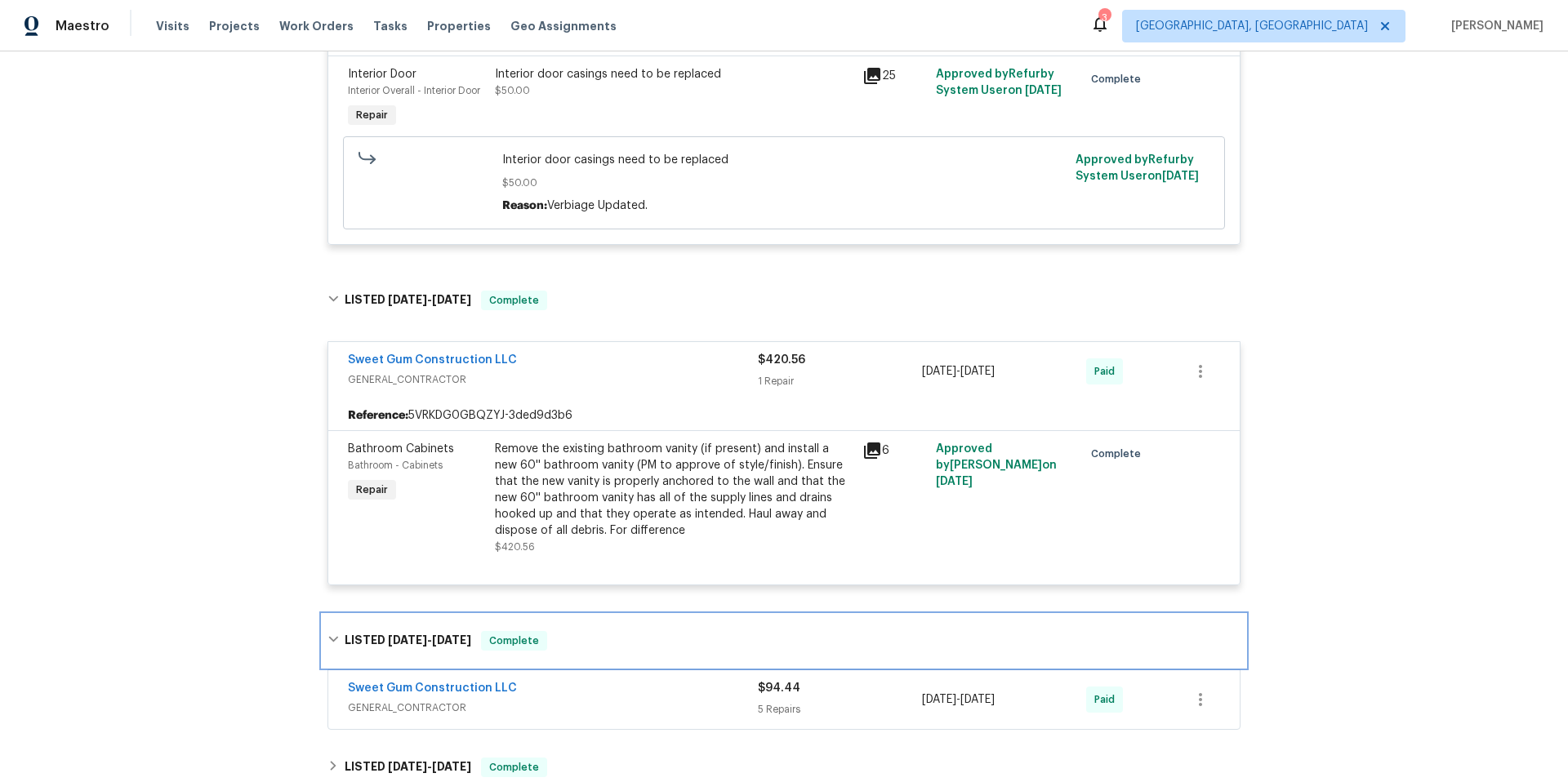
scroll to position [1085, 0]
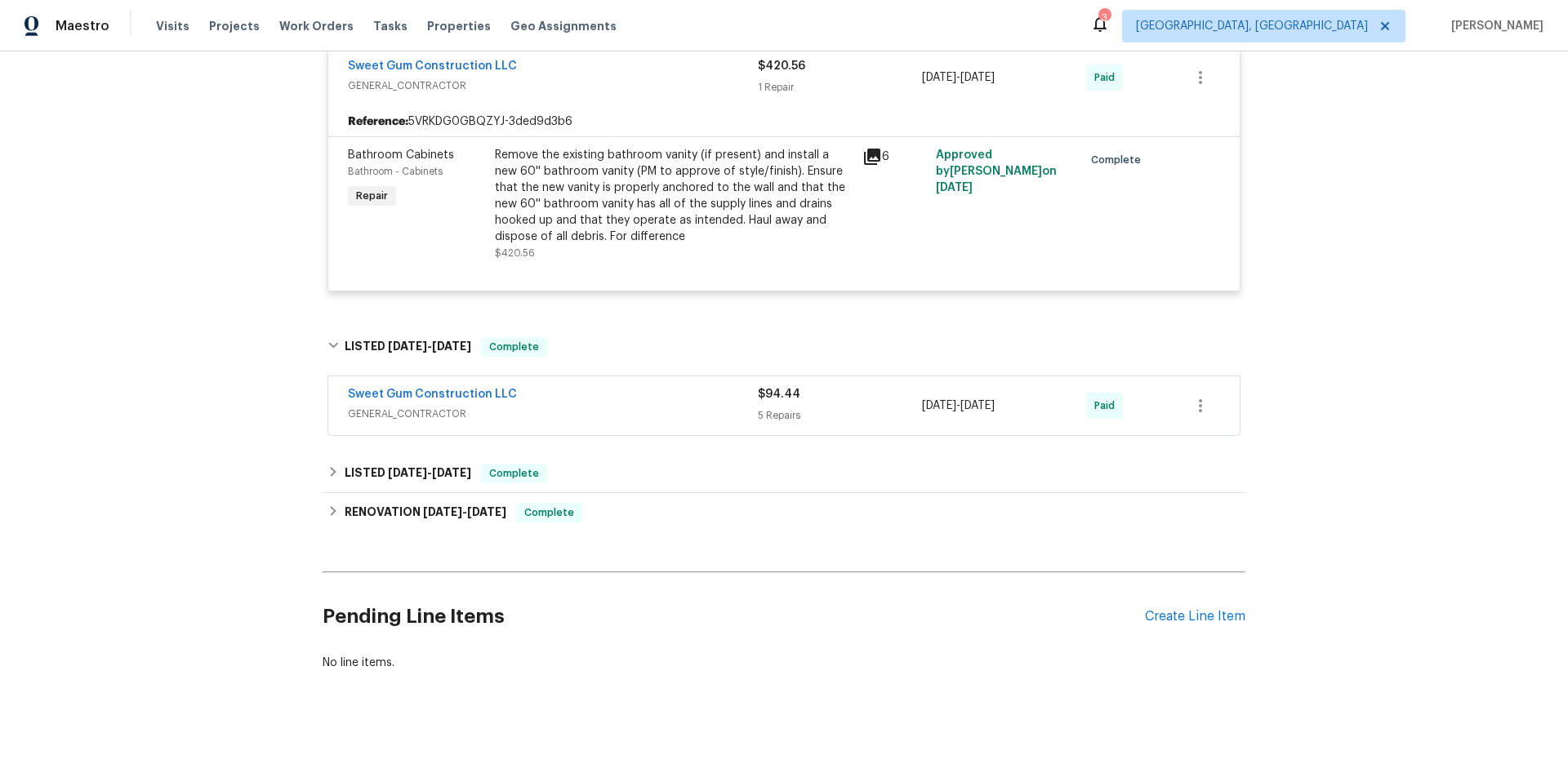
click at [624, 406] on span "GENERAL_CONTRACTOR" at bounding box center [553, 414] width 410 height 16
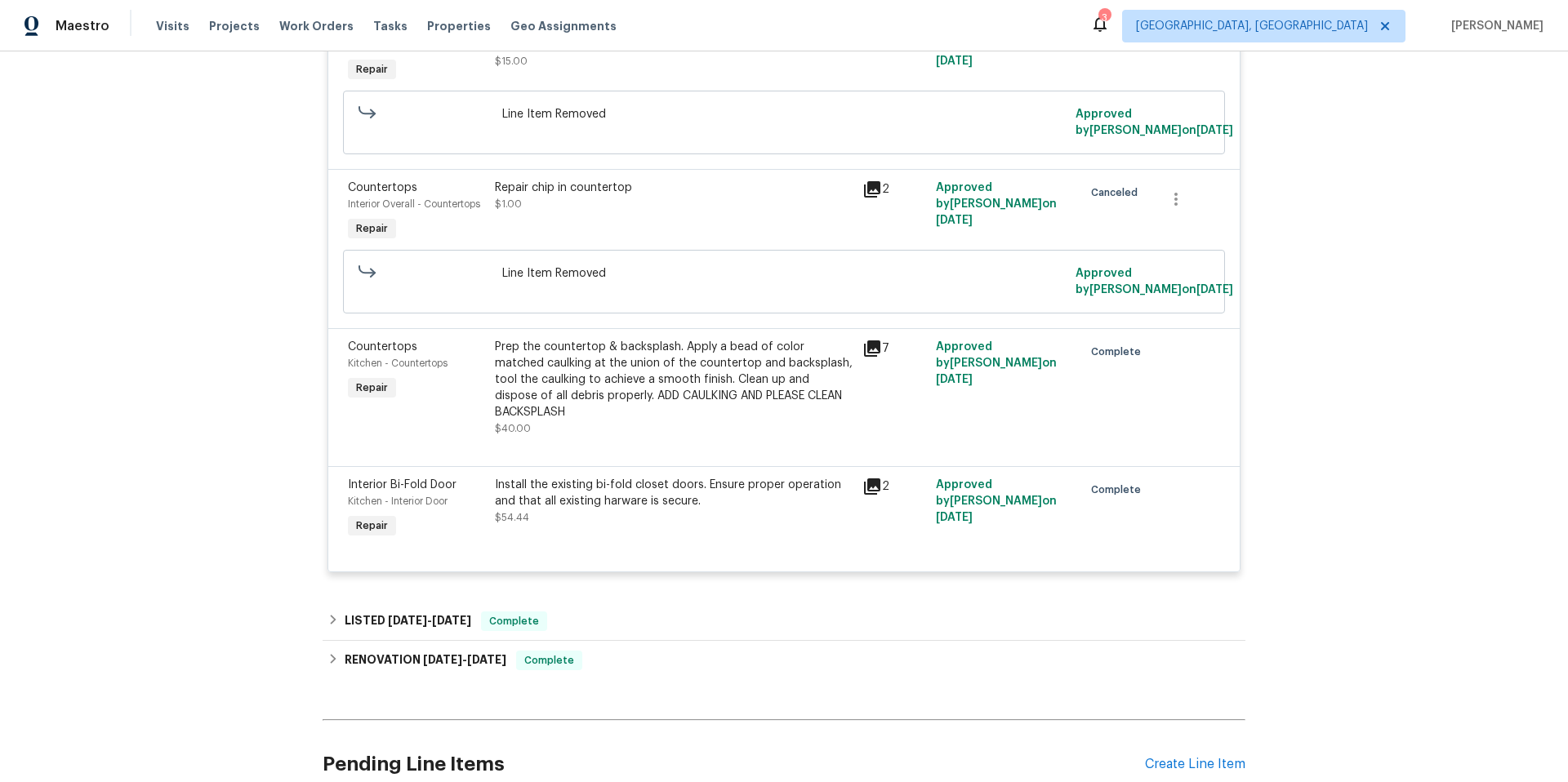
scroll to position [1735, 0]
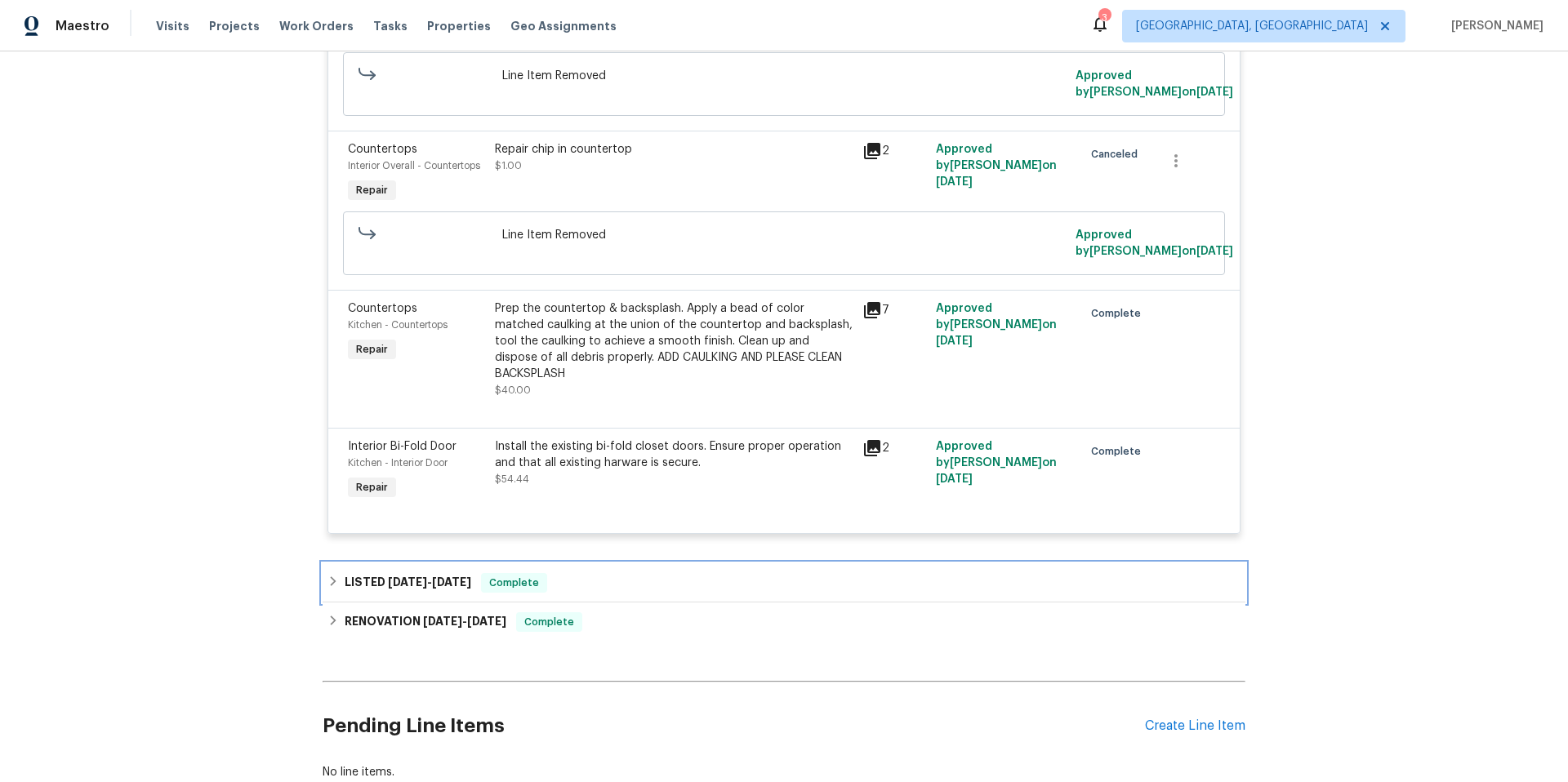
click at [606, 573] on div "LISTED [DATE] - [DATE] Complete" at bounding box center [784, 583] width 913 height 19
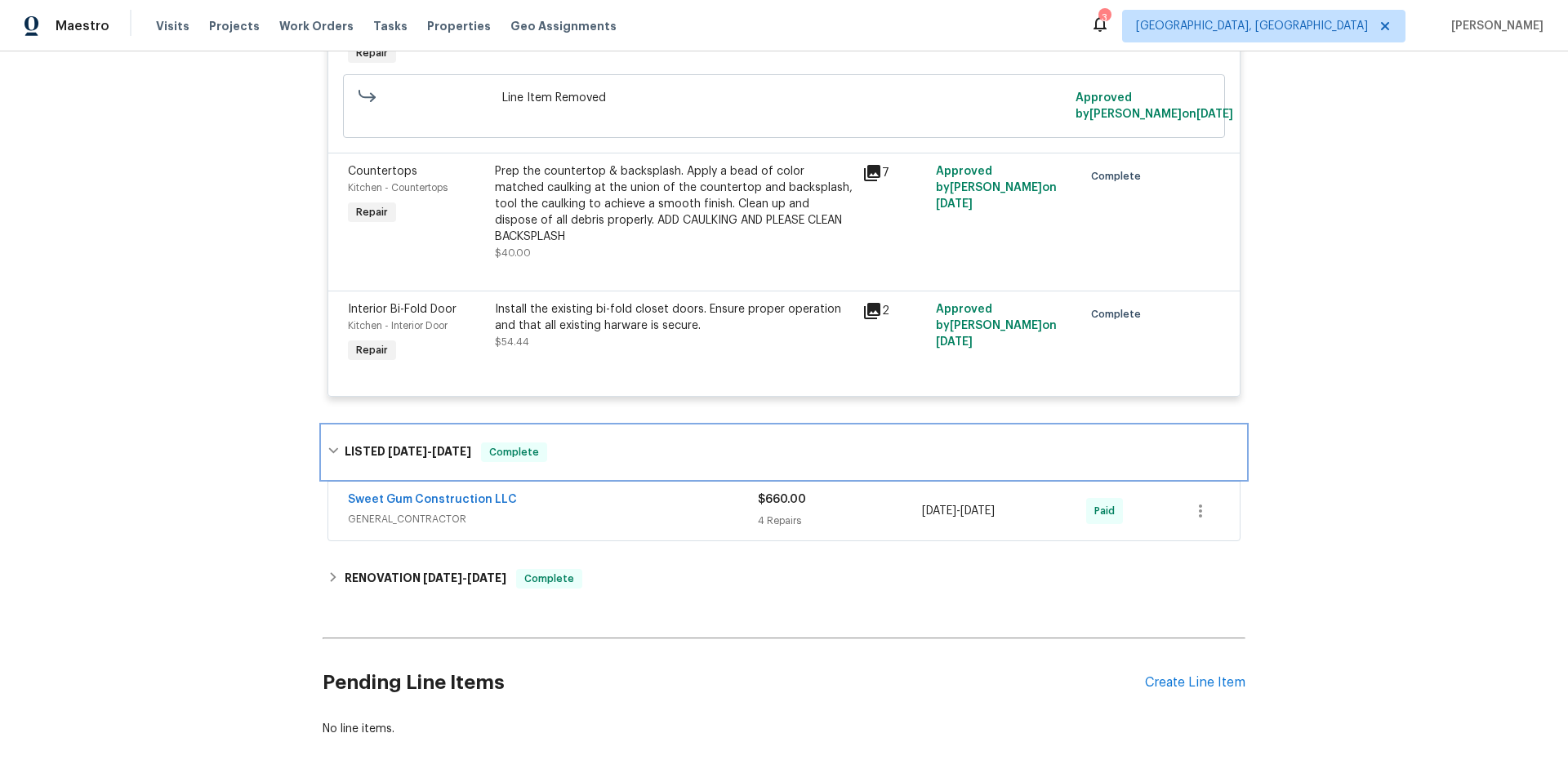
scroll to position [1873, 0]
click at [634, 493] on div "Sweet Gum Construction LLC" at bounding box center [553, 499] width 410 height 19
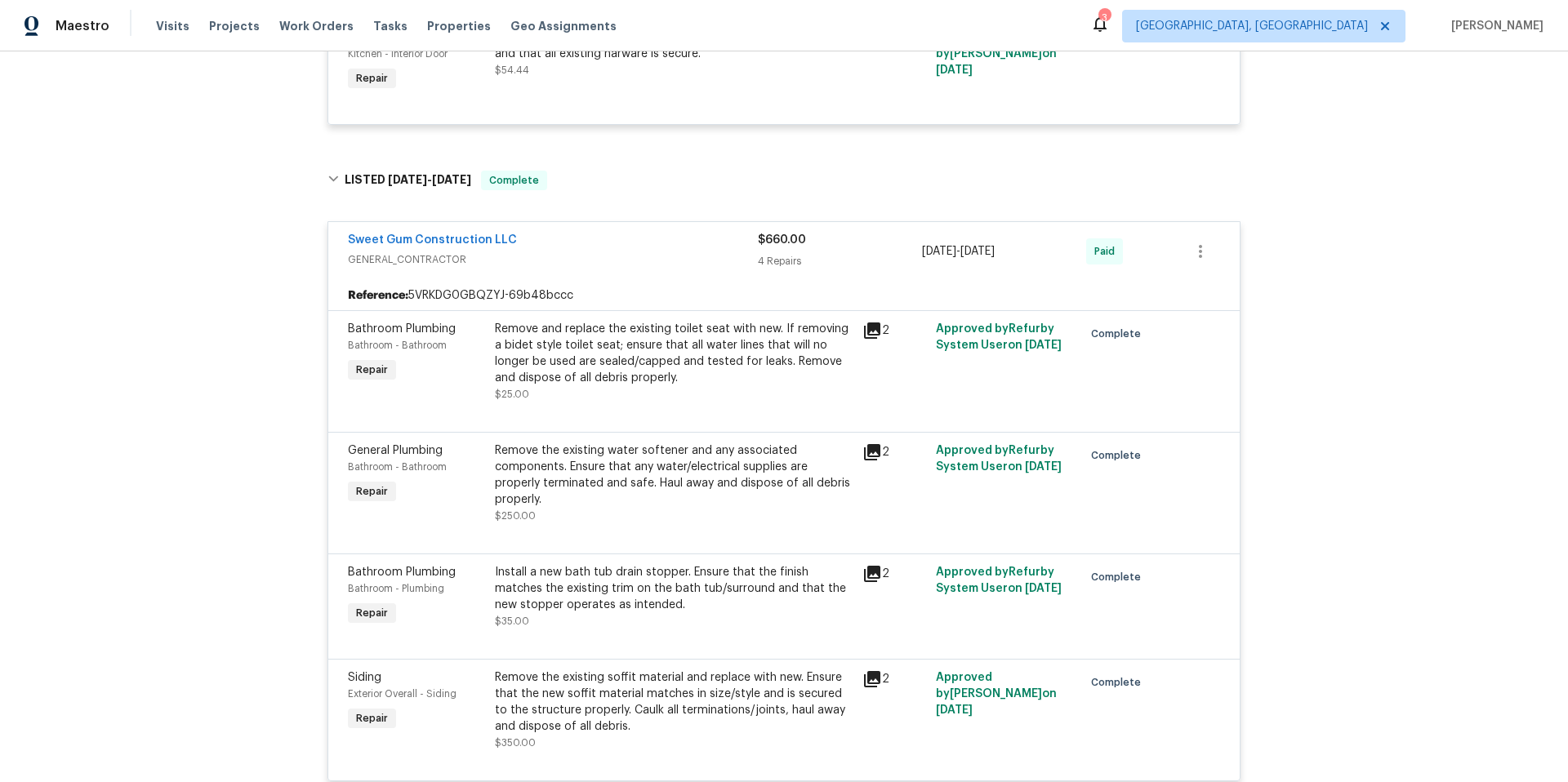
scroll to position [2335, 0]
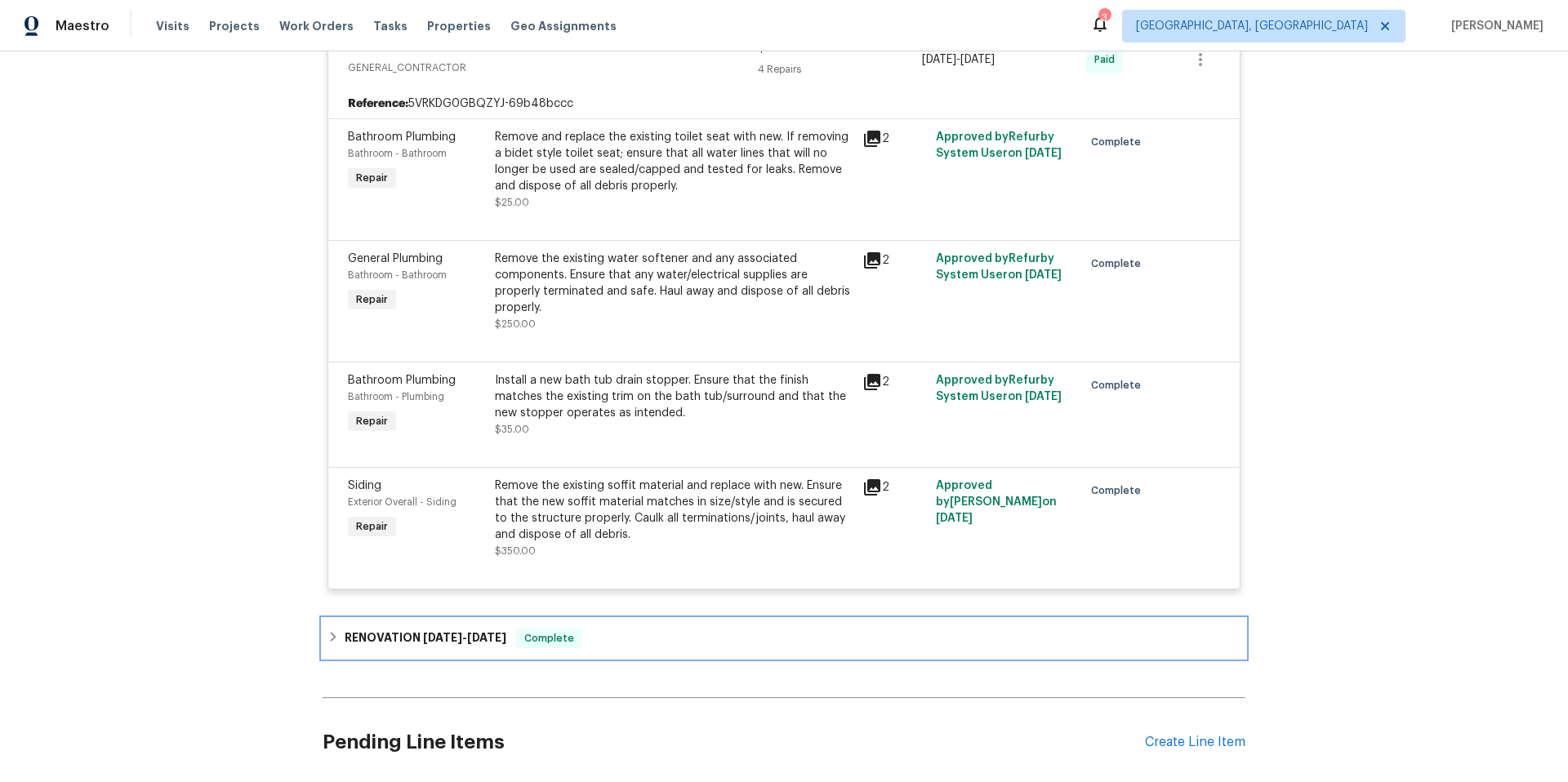
click at [682, 629] on div "RENOVATION 5/12/25 - 5/22/25 Complete" at bounding box center [784, 639] width 913 height 19
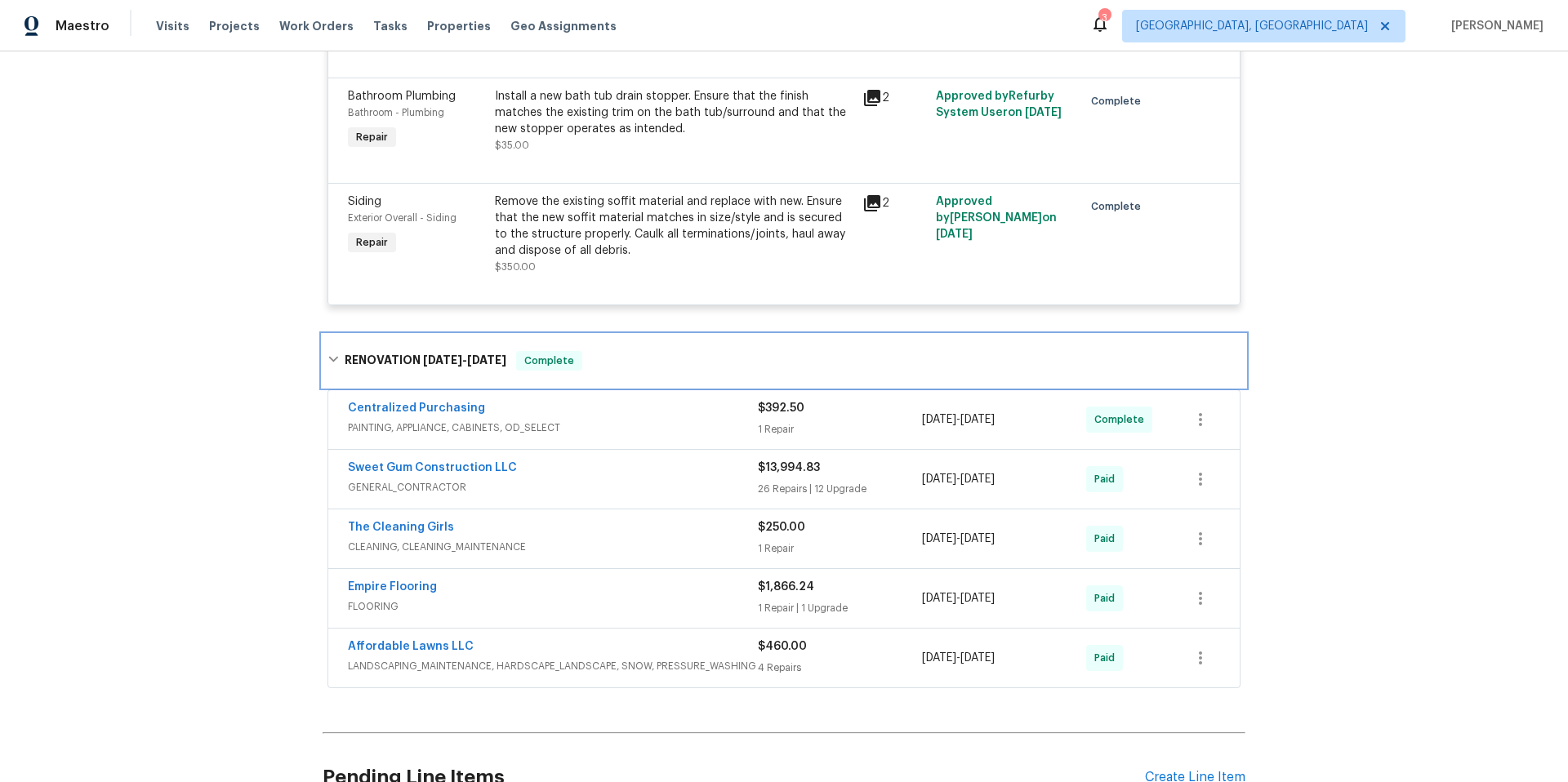
scroll to position [2629, 0]
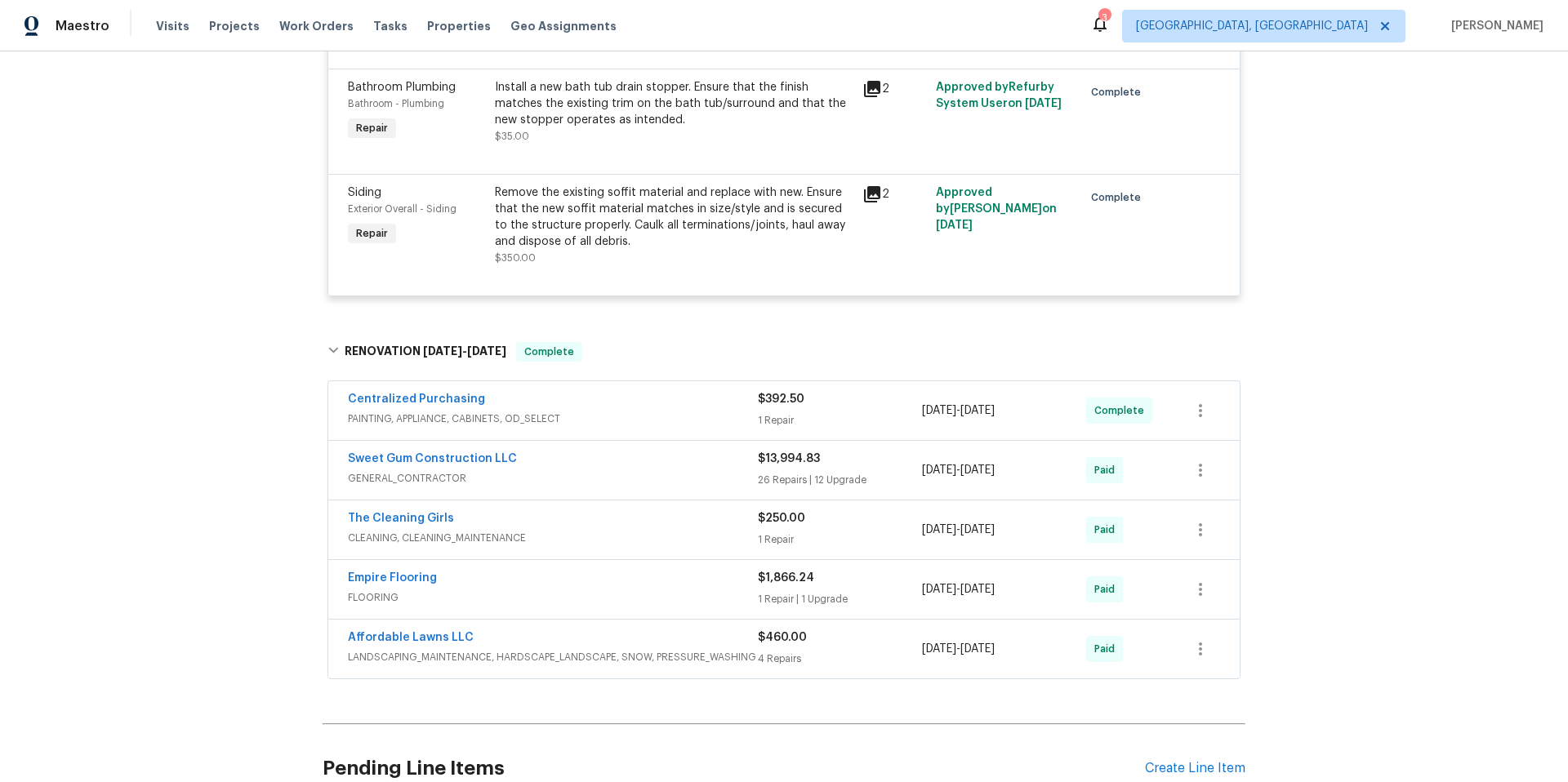
click at [614, 451] on div "Sweet Gum Construction LLC" at bounding box center [553, 461] width 410 height 19
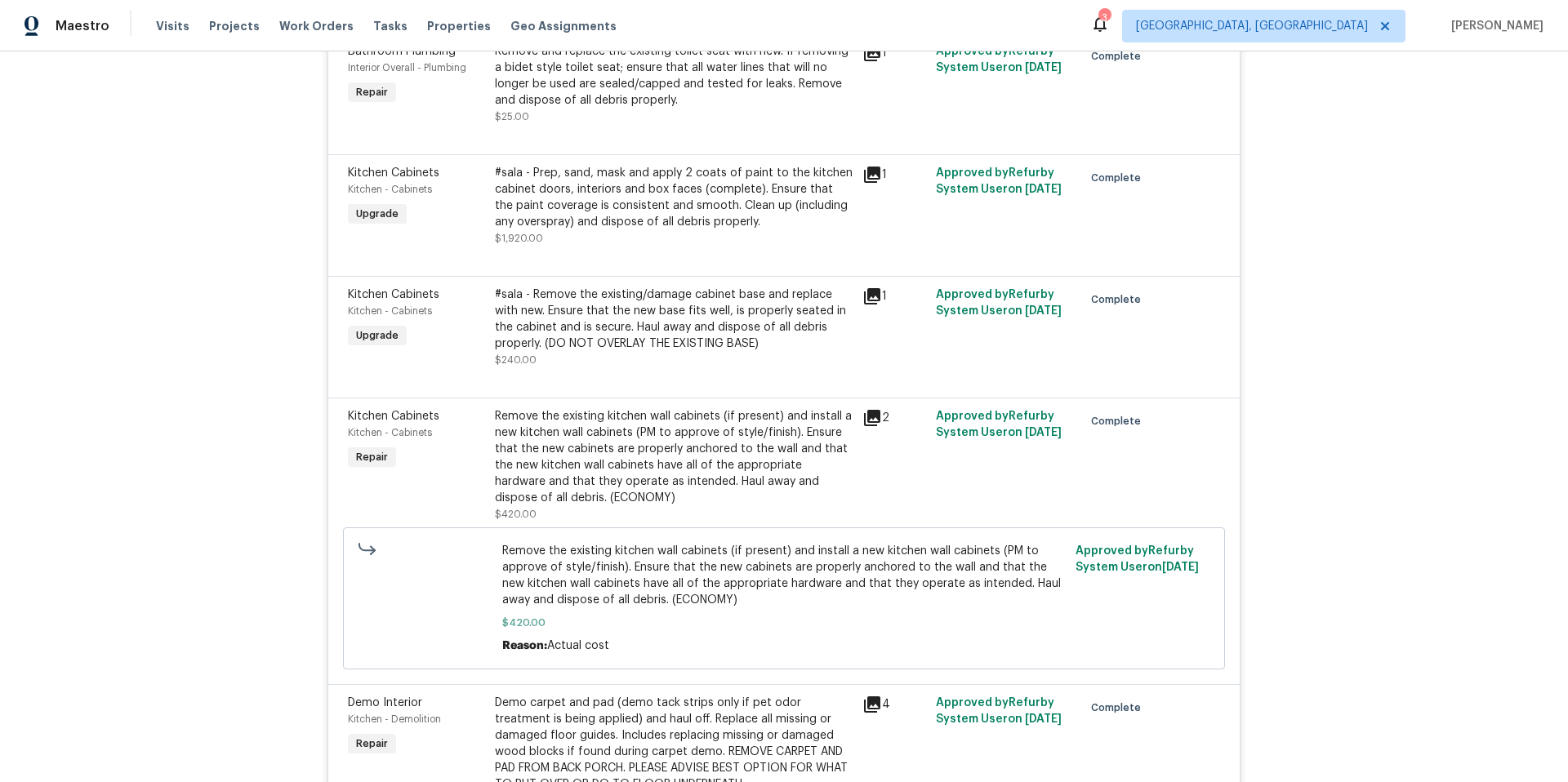
scroll to position [8629, 0]
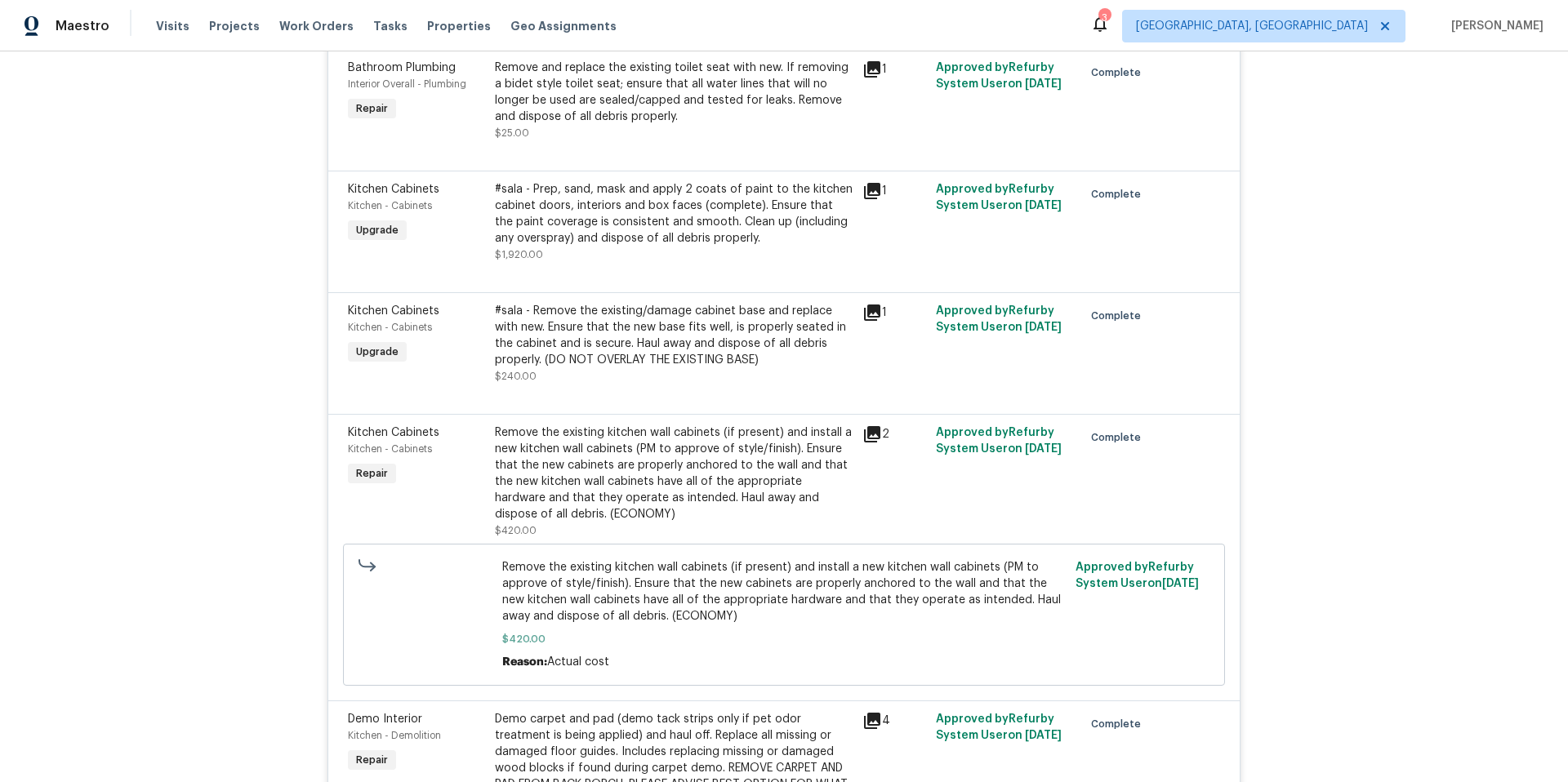
click at [868, 426] on icon at bounding box center [873, 434] width 16 height 16
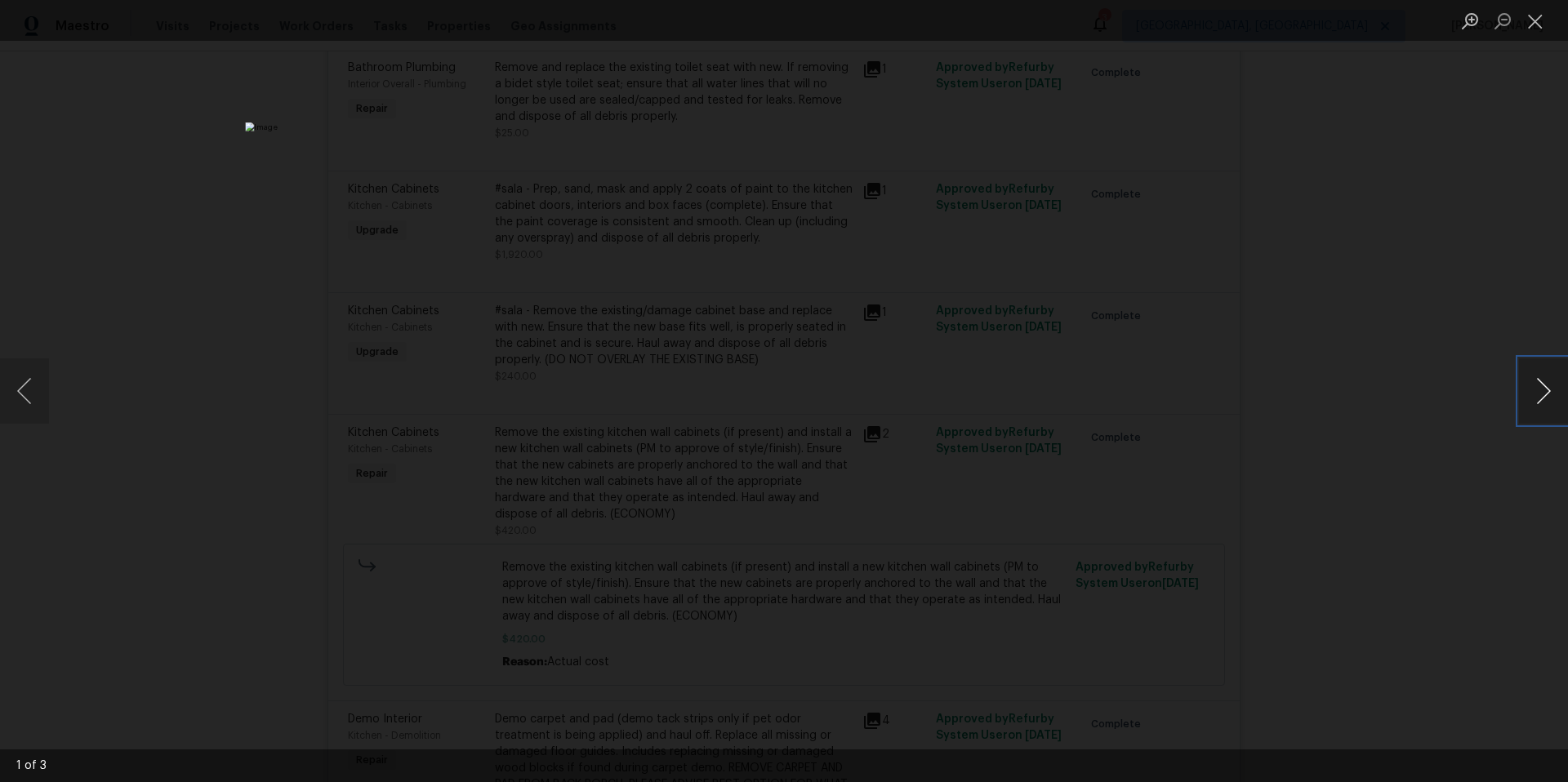
click at [1547, 398] on button "Next image" at bounding box center [1543, 391] width 49 height 66
click at [1537, 19] on button "Close lightbox" at bounding box center [1535, 20] width 33 height 28
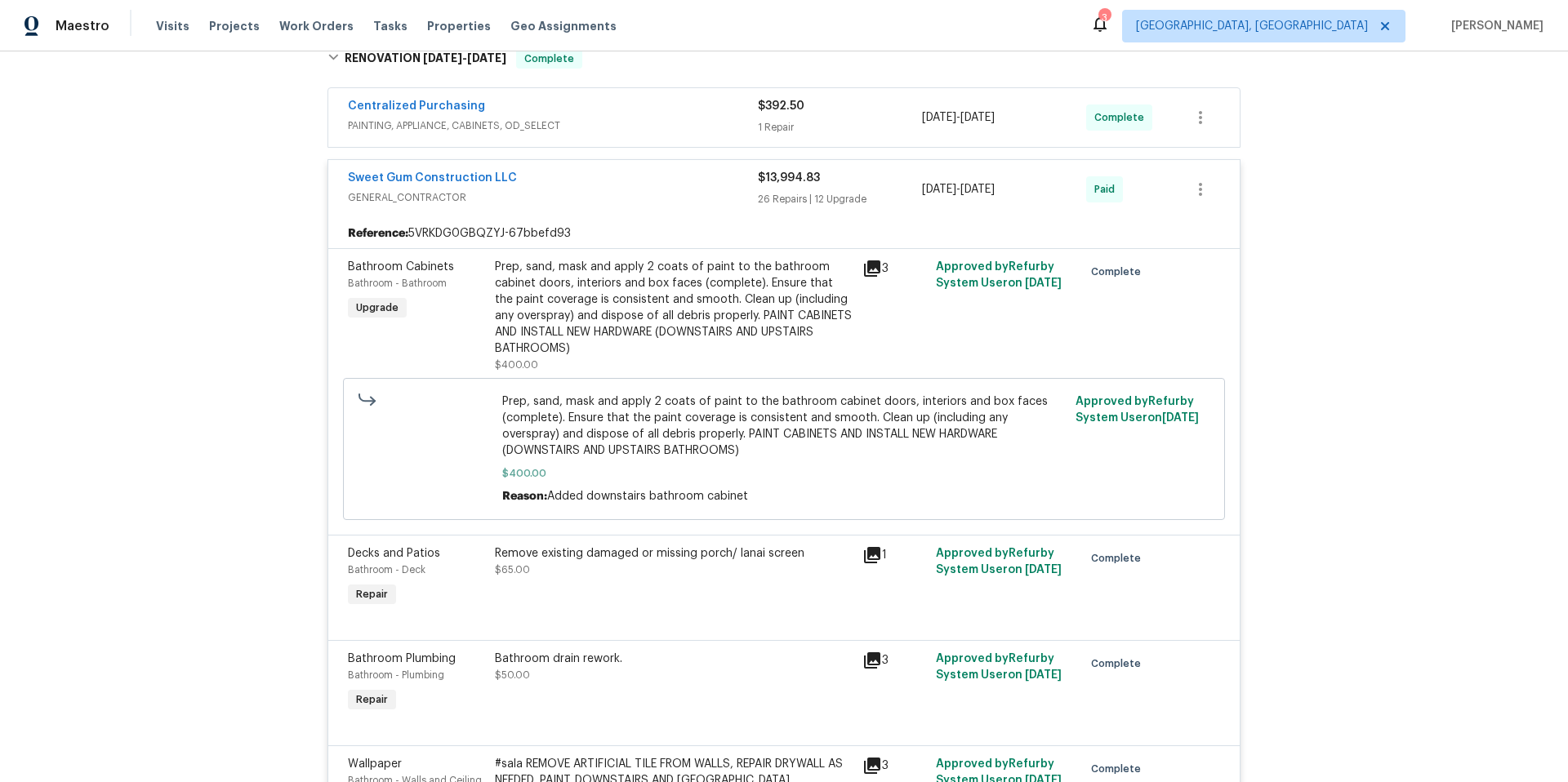
scroll to position [2633, 0]
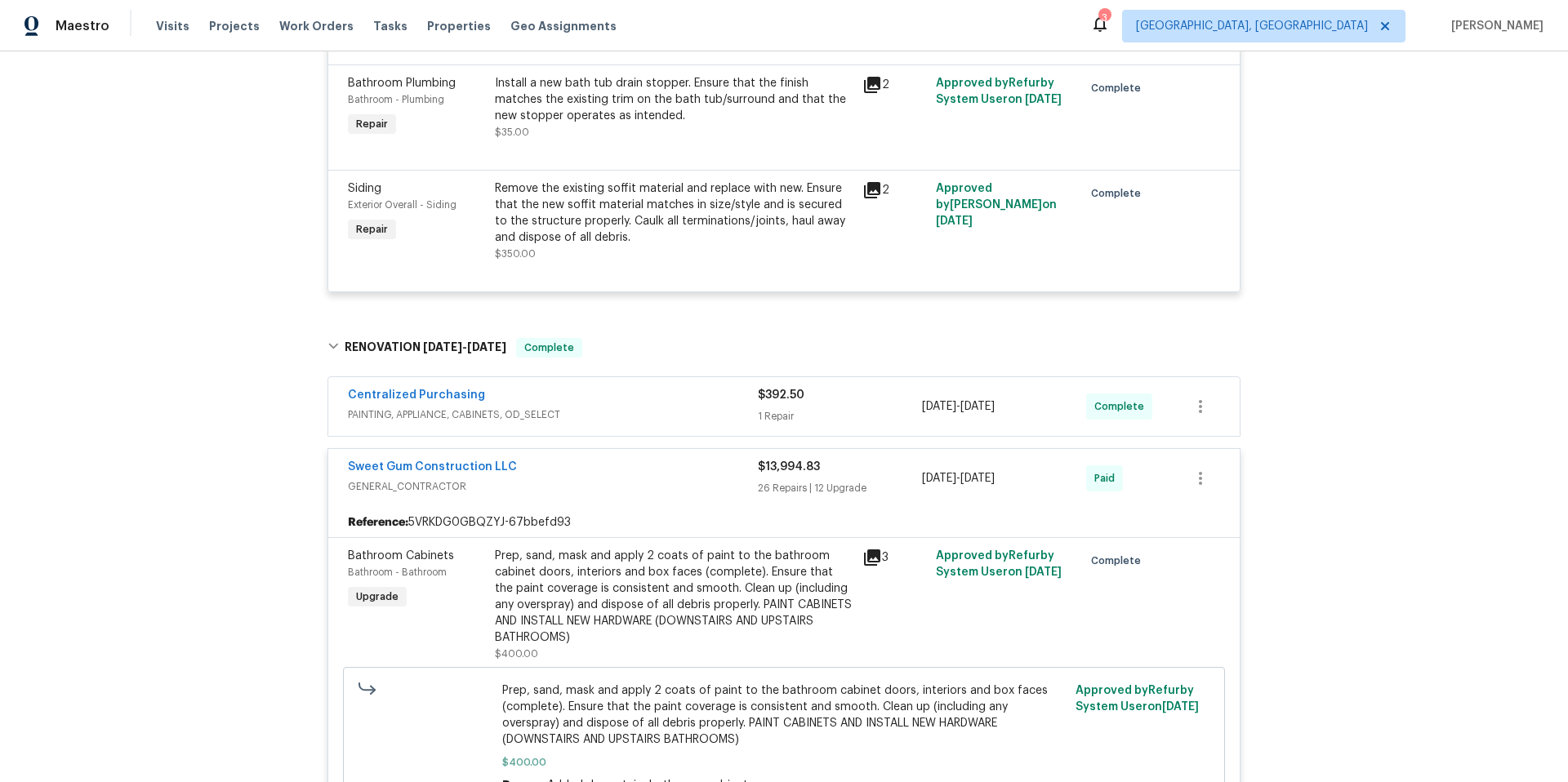
click at [666, 387] on div "Centralized Purchasing" at bounding box center [553, 397] width 410 height 19
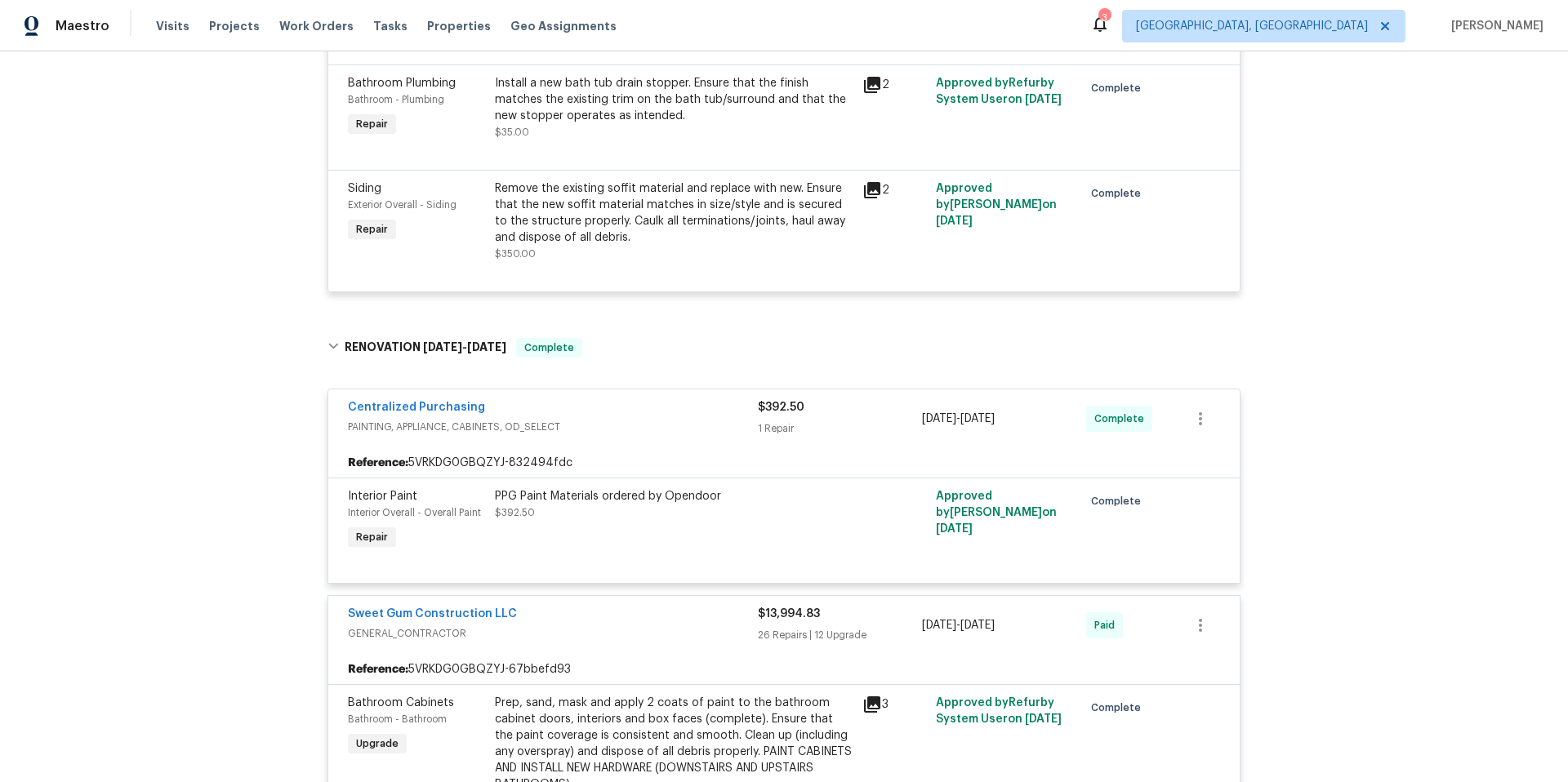
click at [666, 399] on div "Centralized Purchasing" at bounding box center [553, 409] width 410 height 19
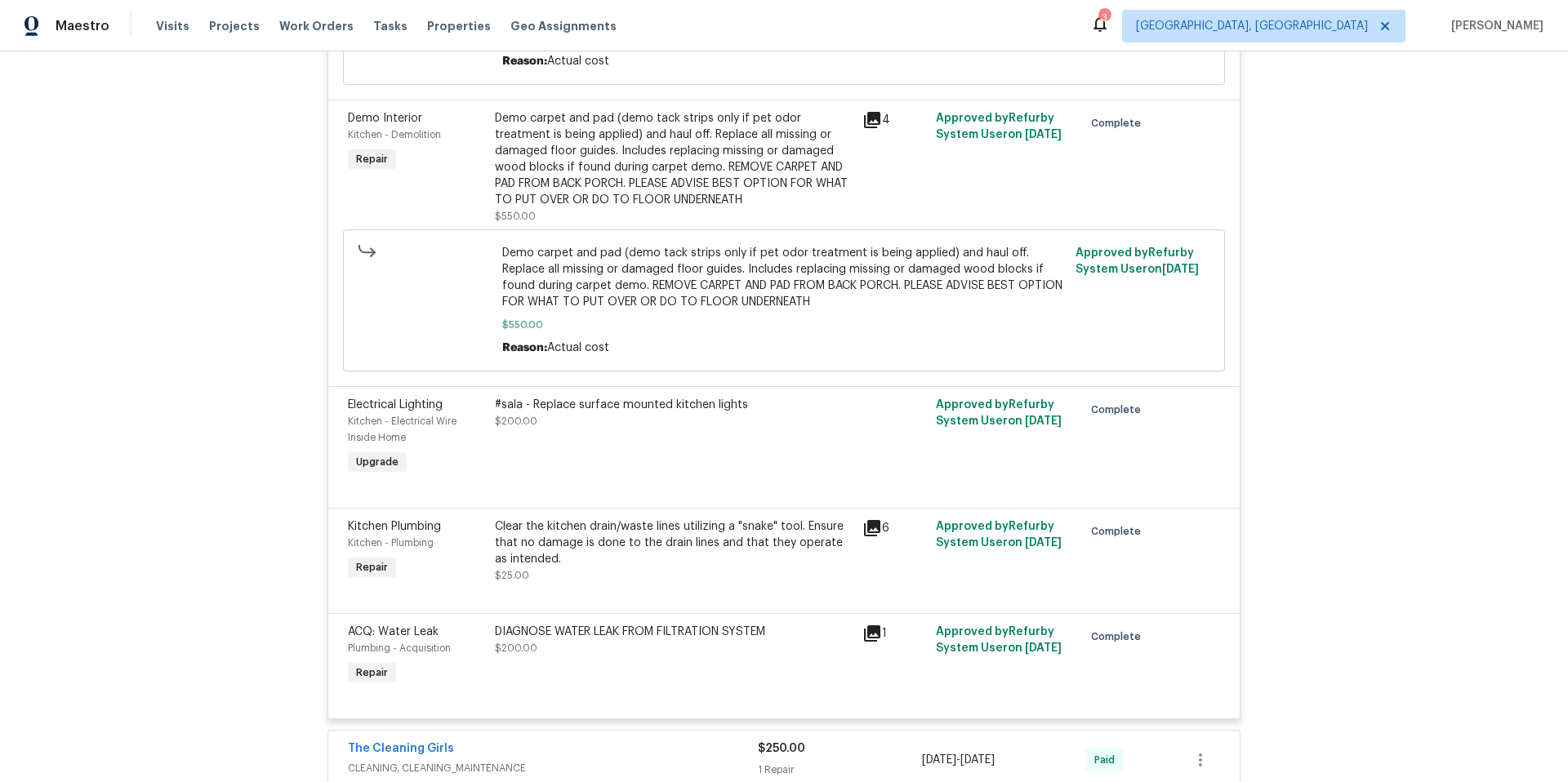
scroll to position [9231, 0]
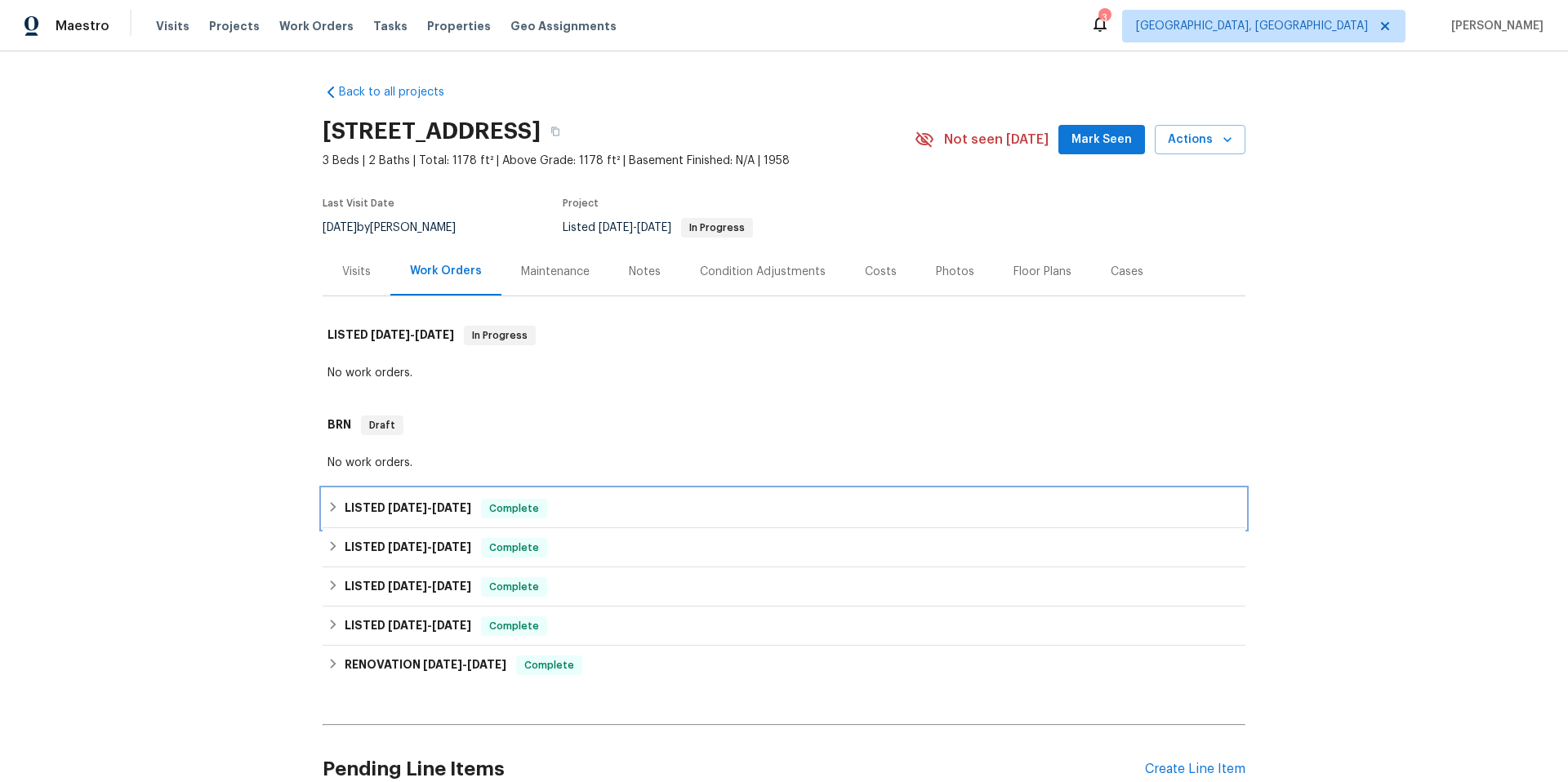
click at [645, 521] on div "LISTED [DATE] - [DATE] Complete" at bounding box center [784, 508] width 923 height 39
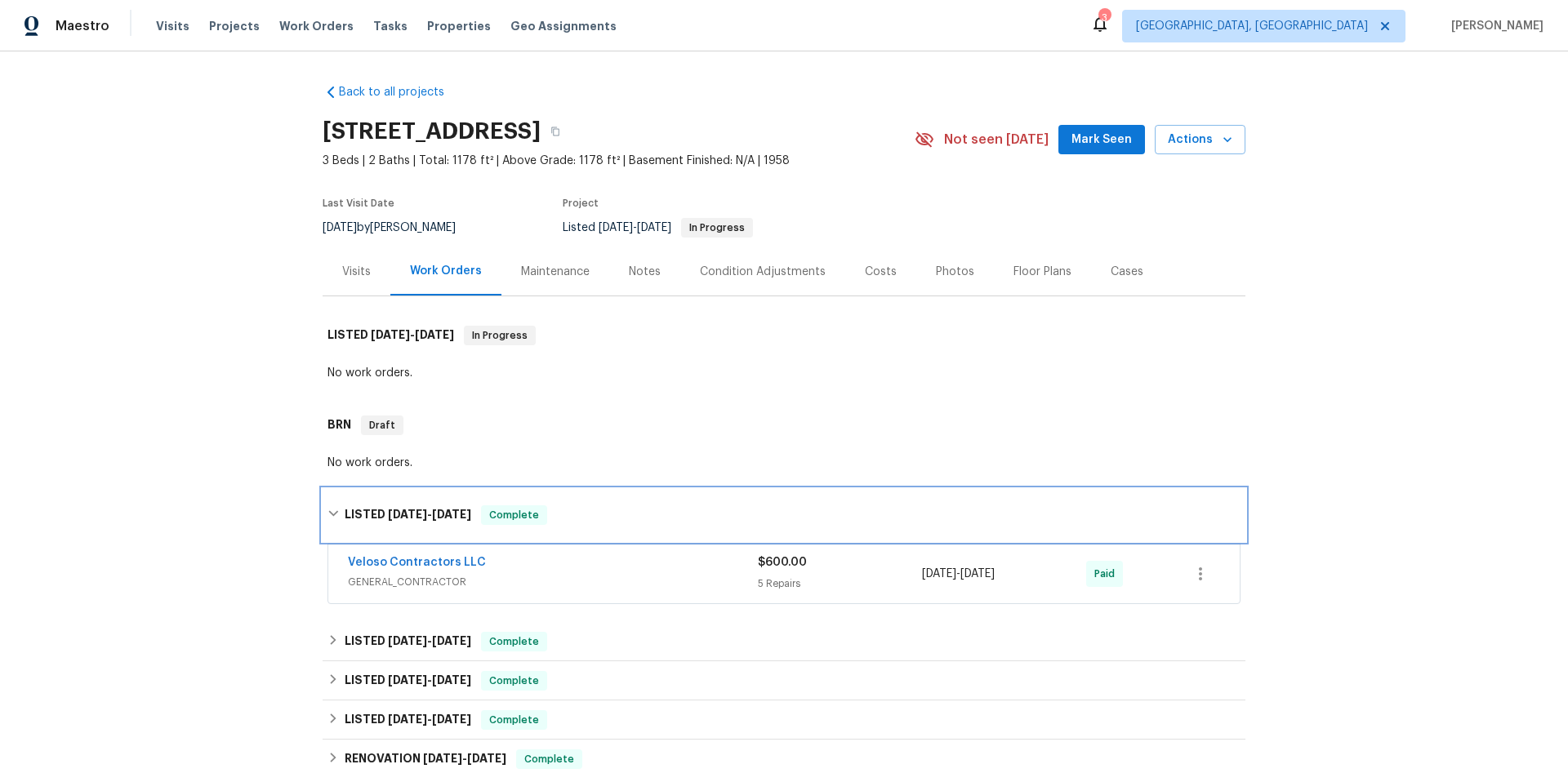
scroll to position [128, 0]
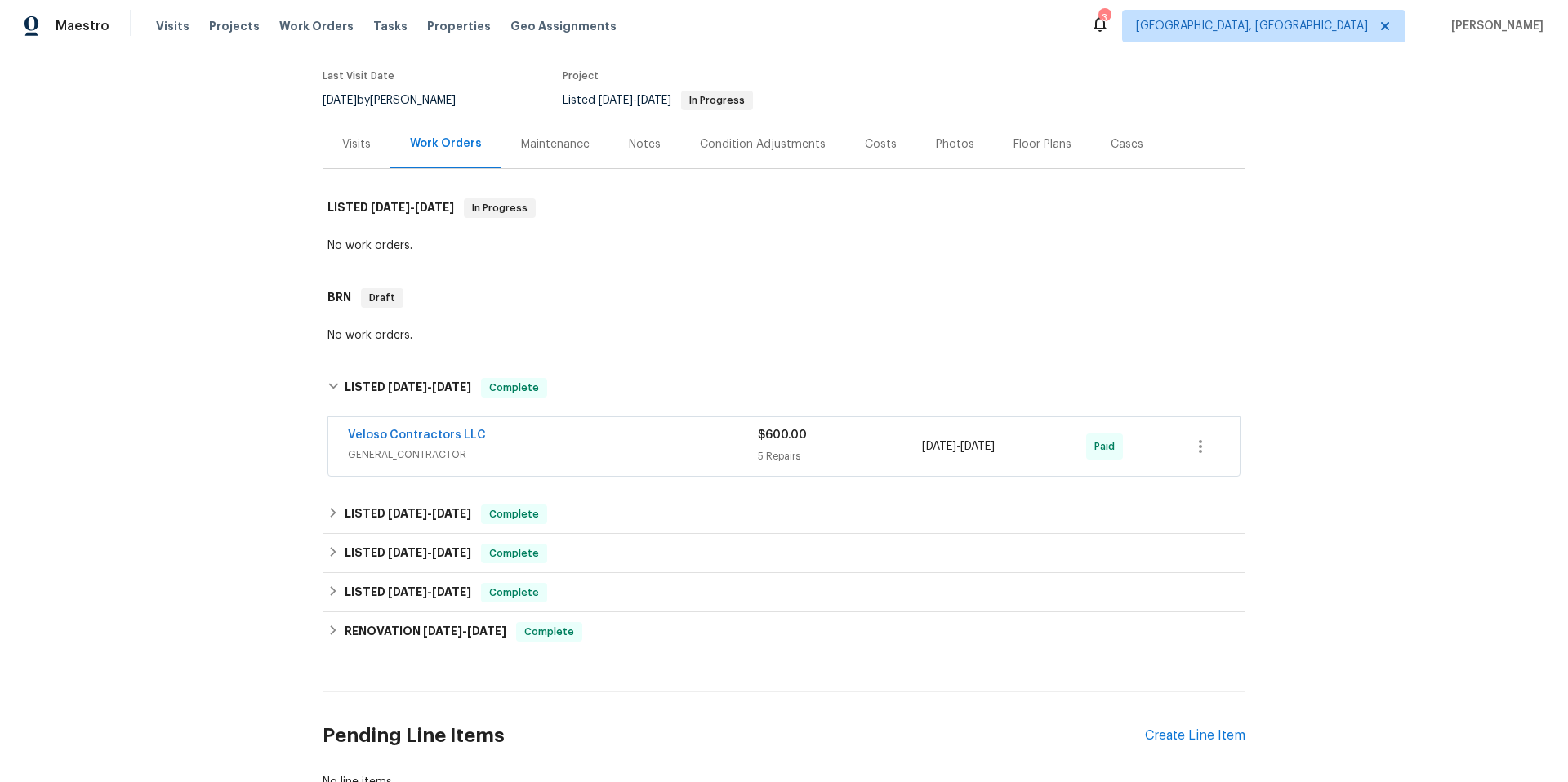
click at [670, 449] on span "GENERAL_CONTRACTOR" at bounding box center [553, 454] width 410 height 16
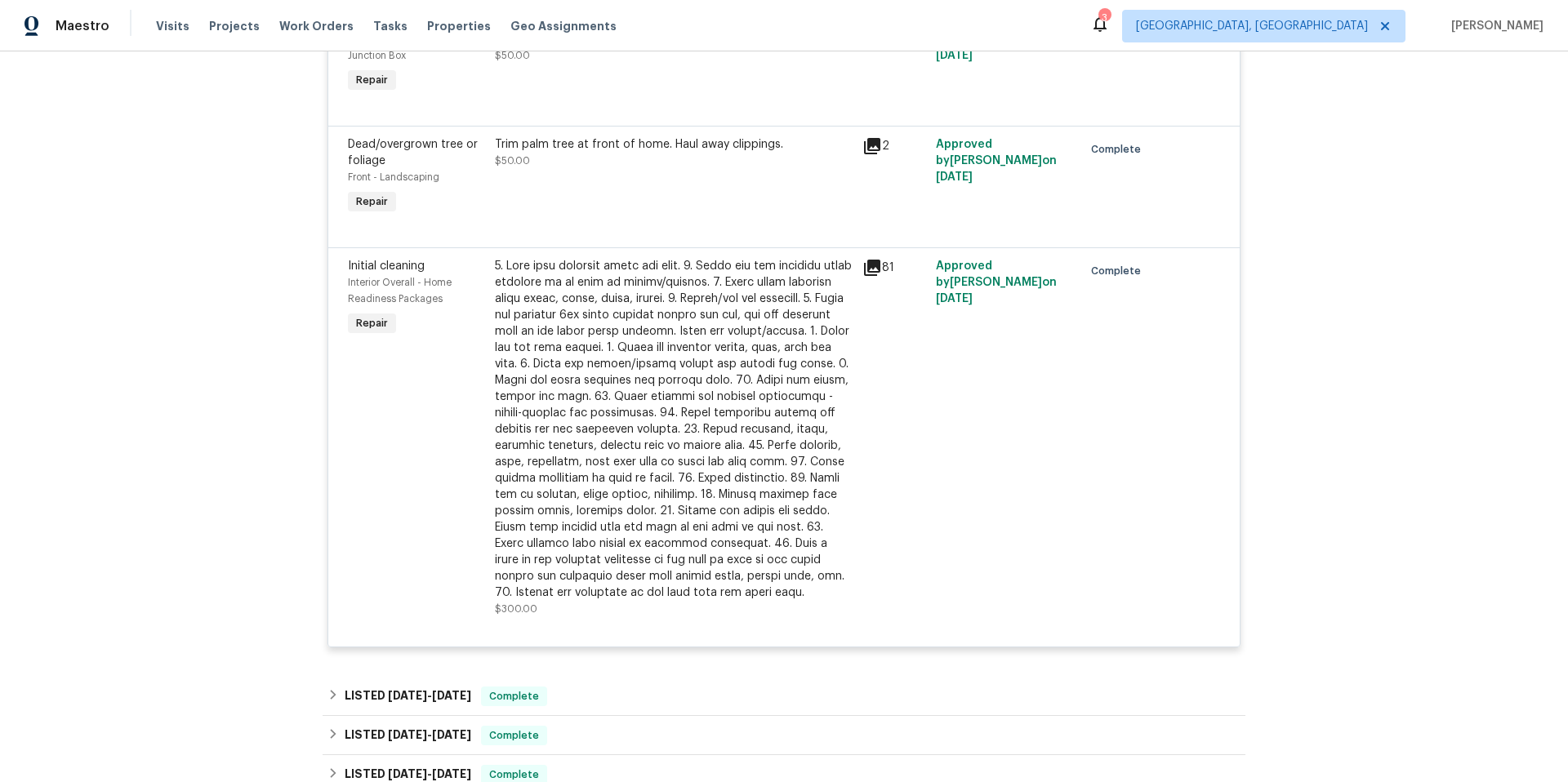
scroll to position [1128, 0]
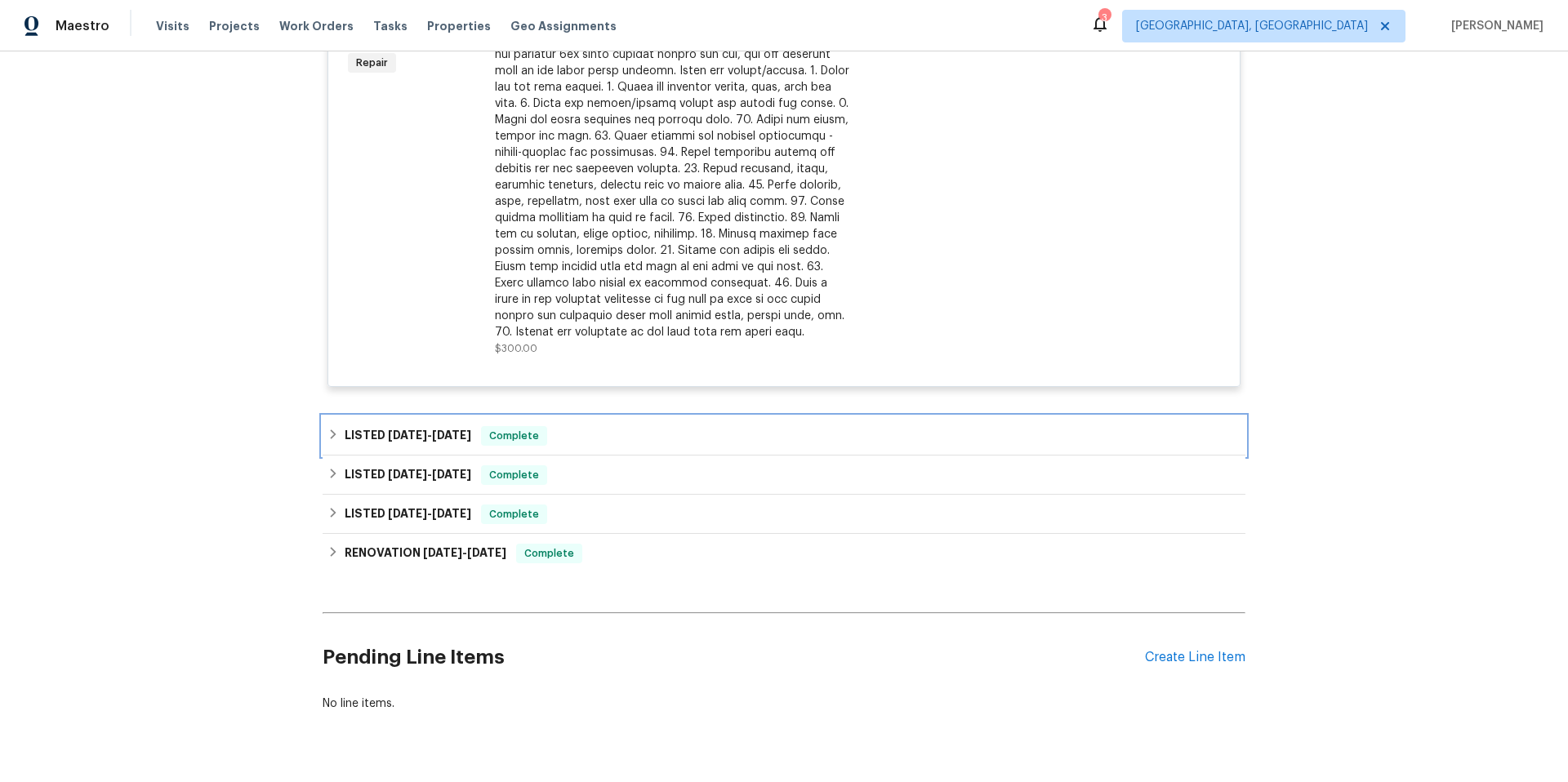
click at [673, 445] on div "LISTED [DATE] - [DATE] Complete" at bounding box center [784, 436] width 913 height 19
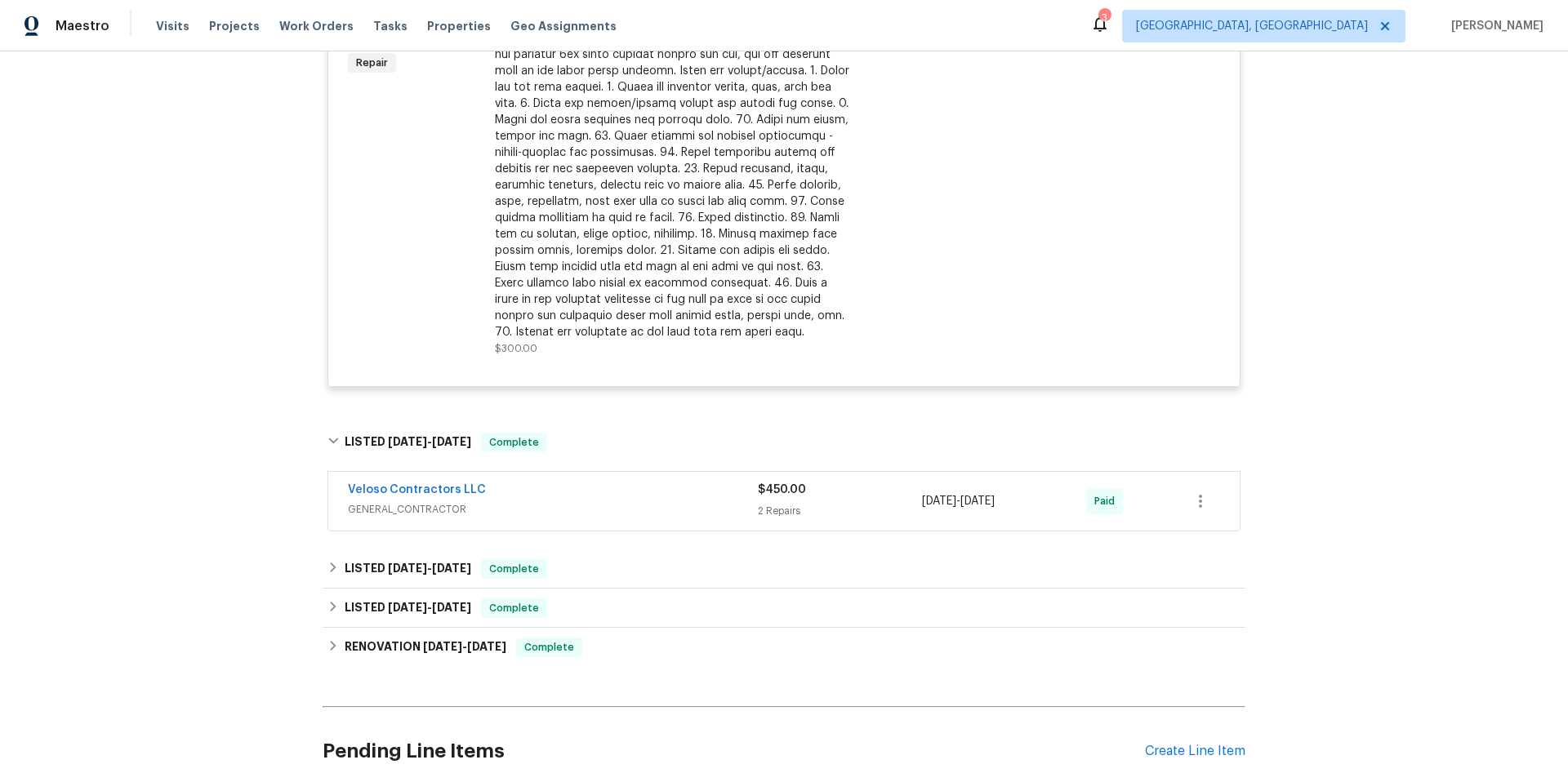
click at [687, 506] on span "GENERAL_CONTRACTOR" at bounding box center [553, 509] width 410 height 16
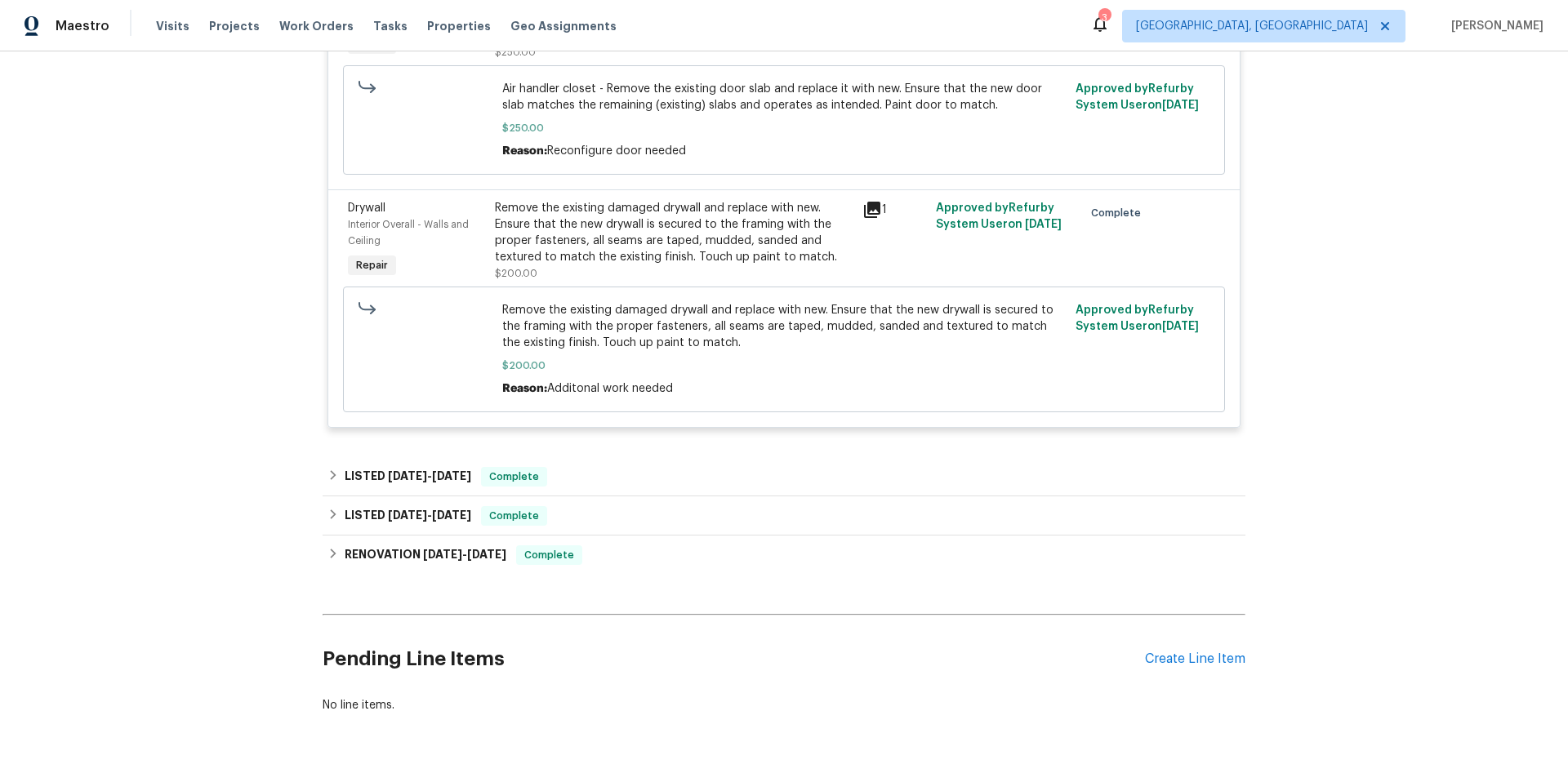
scroll to position [1773, 0]
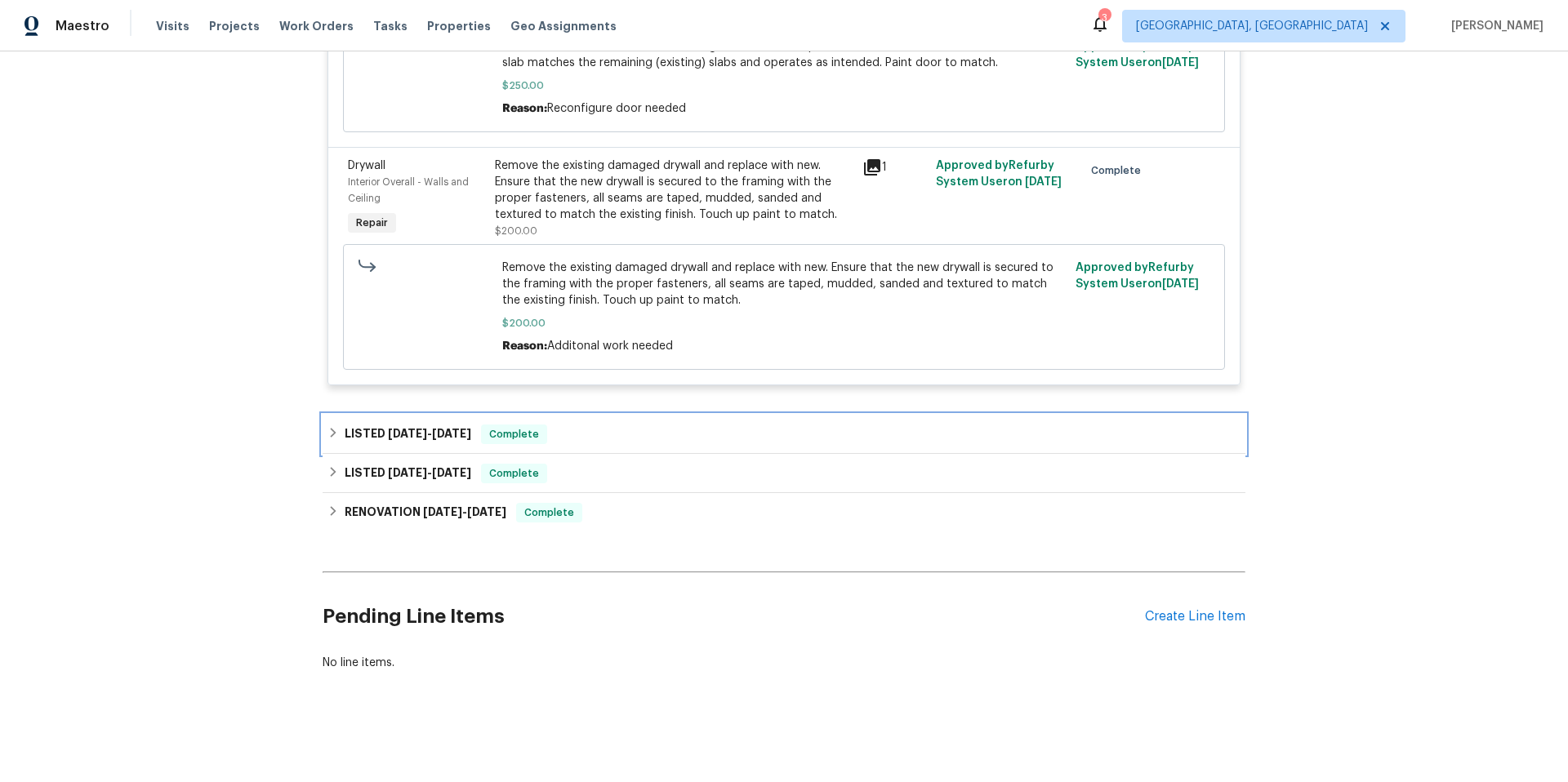
click at [636, 427] on div "LISTED [DATE] - [DATE] Complete" at bounding box center [784, 434] width 913 height 19
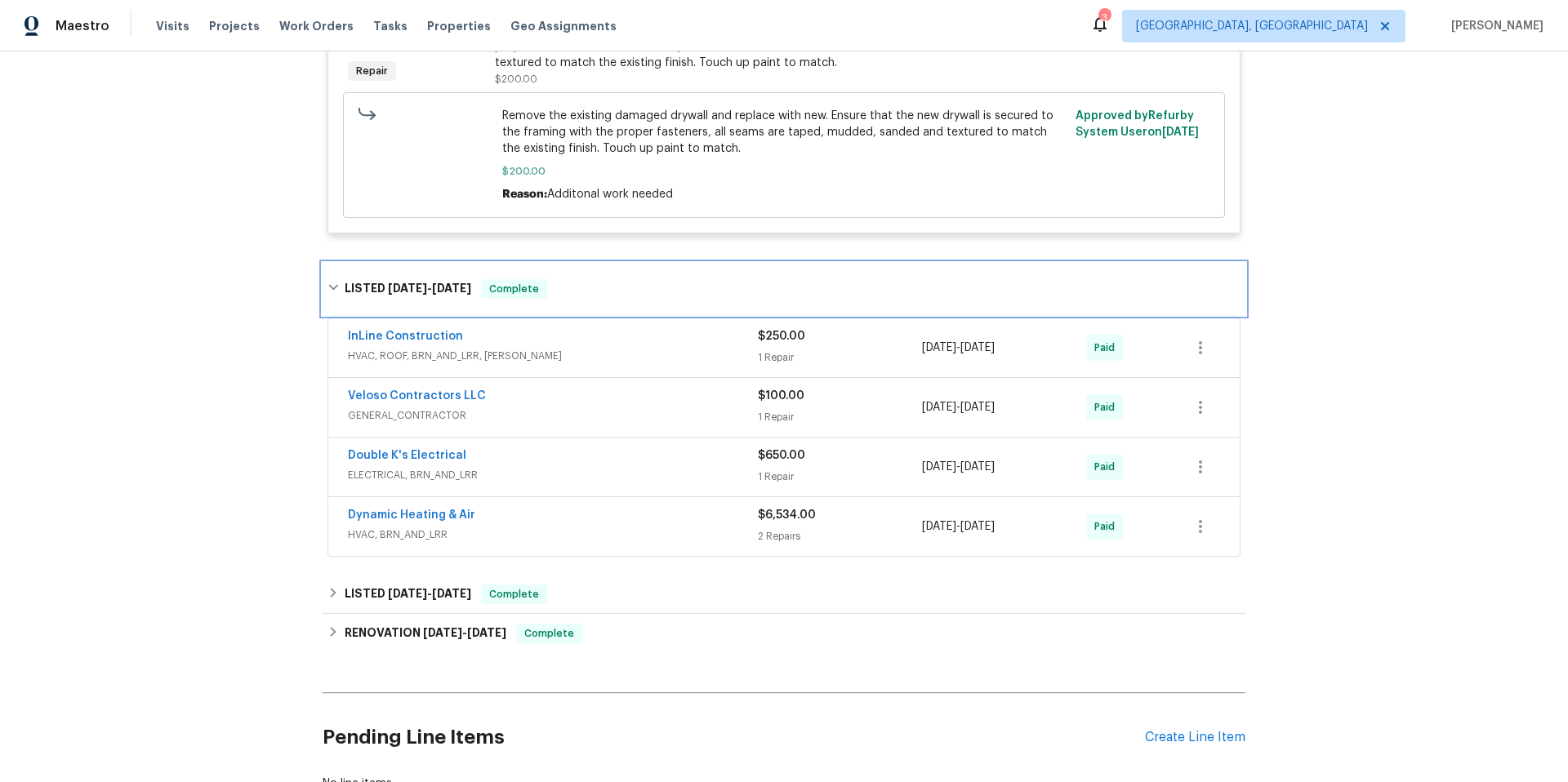
scroll to position [1912, 0]
click at [611, 526] on div "Dynamic Heating & Air" at bounding box center [553, 516] width 410 height 19
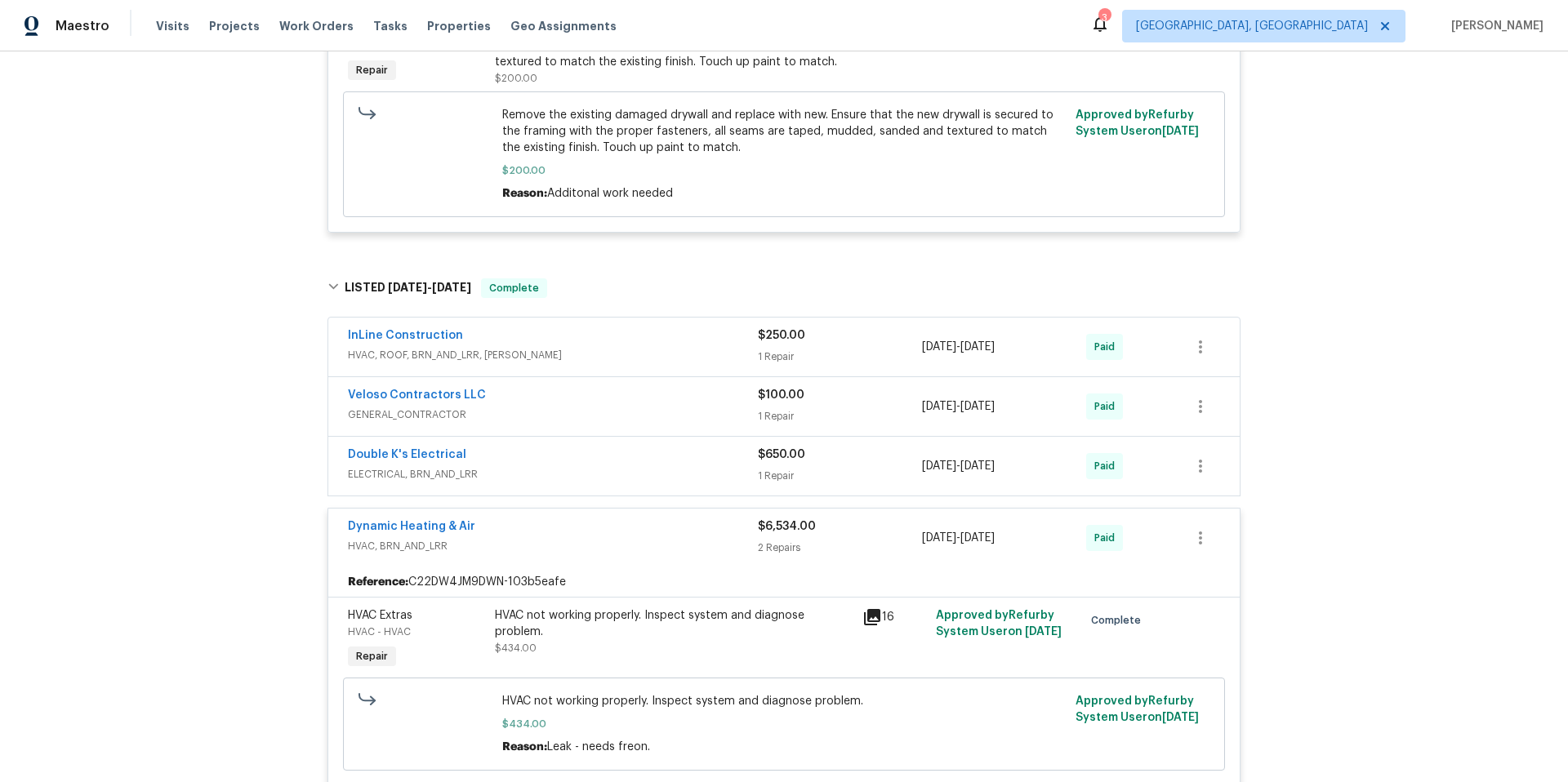
click at [611, 526] on div "Dynamic Heating & Air" at bounding box center [553, 529] width 410 height 19
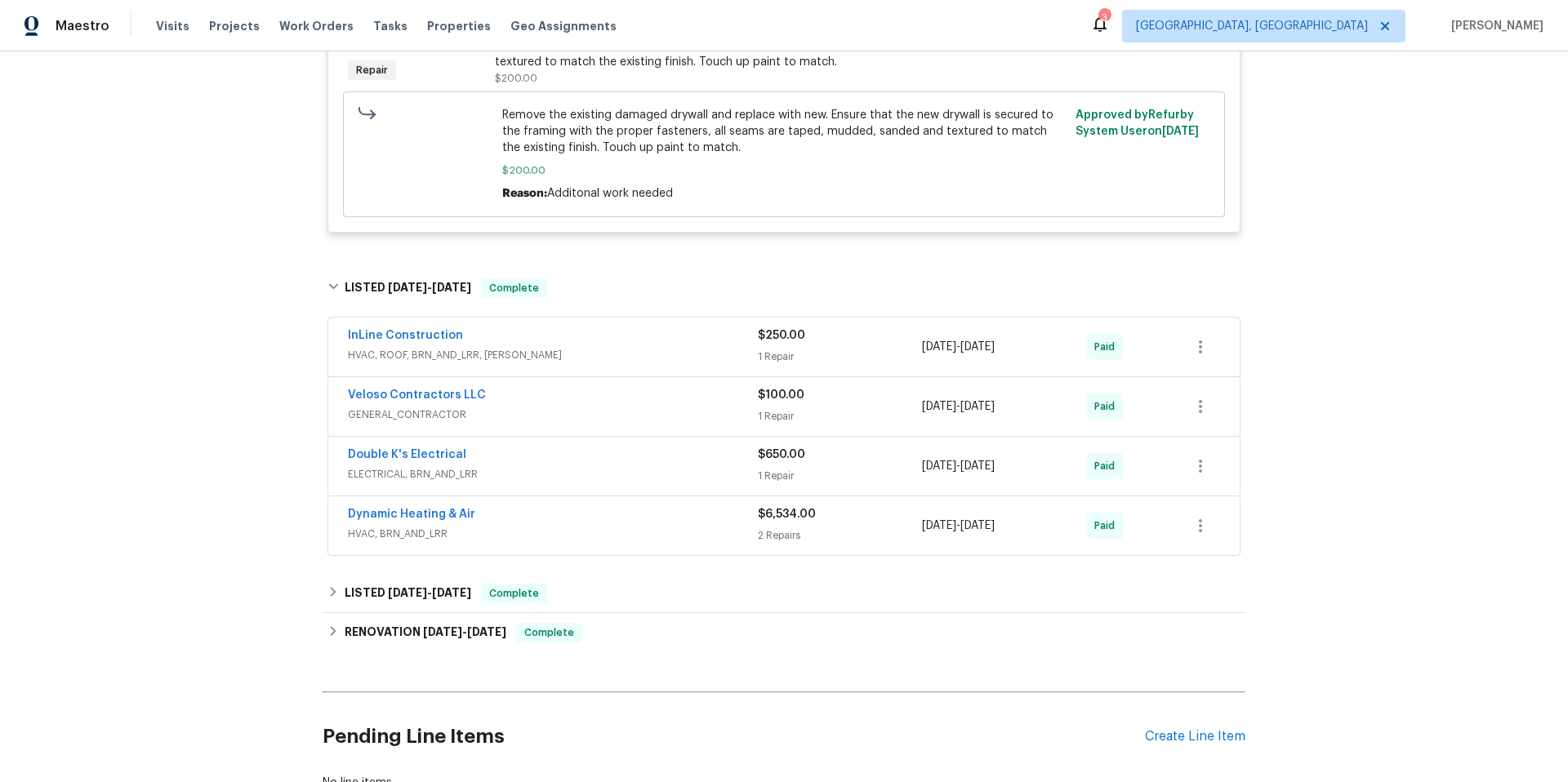
click at [598, 467] on span "ELECTRICAL, BRN_AND_LRR" at bounding box center [553, 475] width 410 height 16
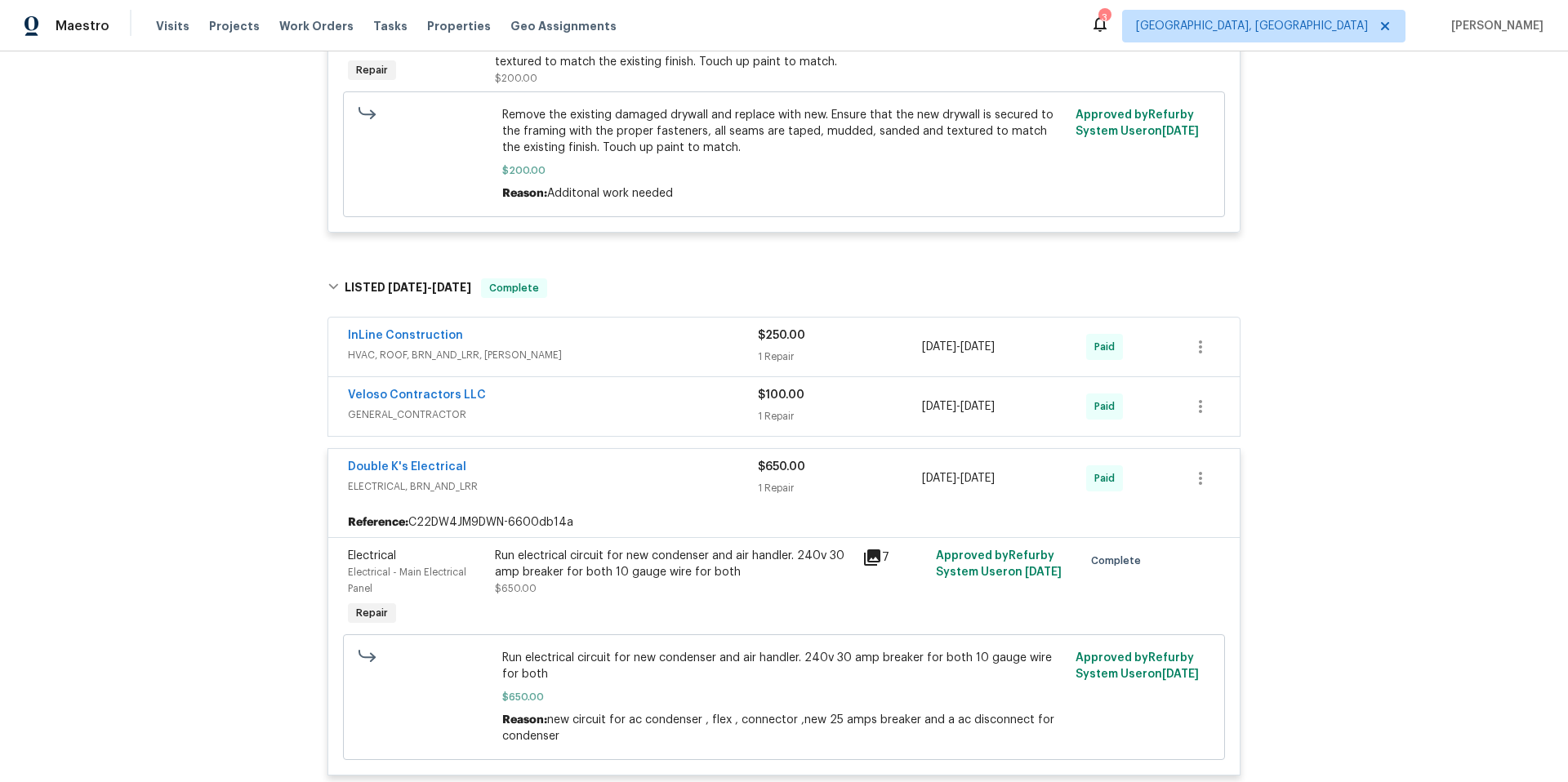
click at [598, 467] on div "Double K's Electrical" at bounding box center [553, 468] width 410 height 19
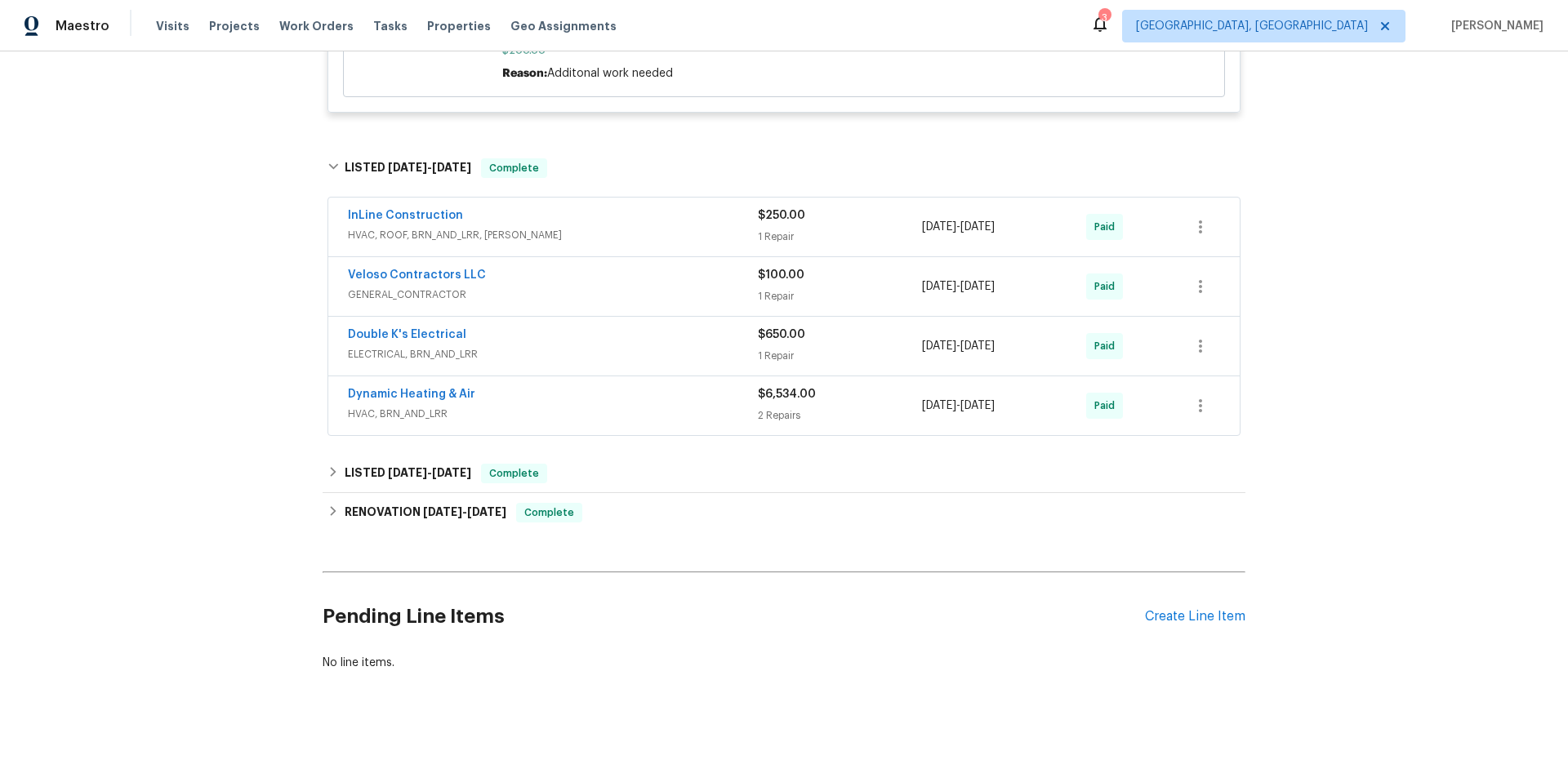
scroll to position [2034, 0]
click at [572, 218] on div "InLine Construction" at bounding box center [553, 217] width 410 height 19
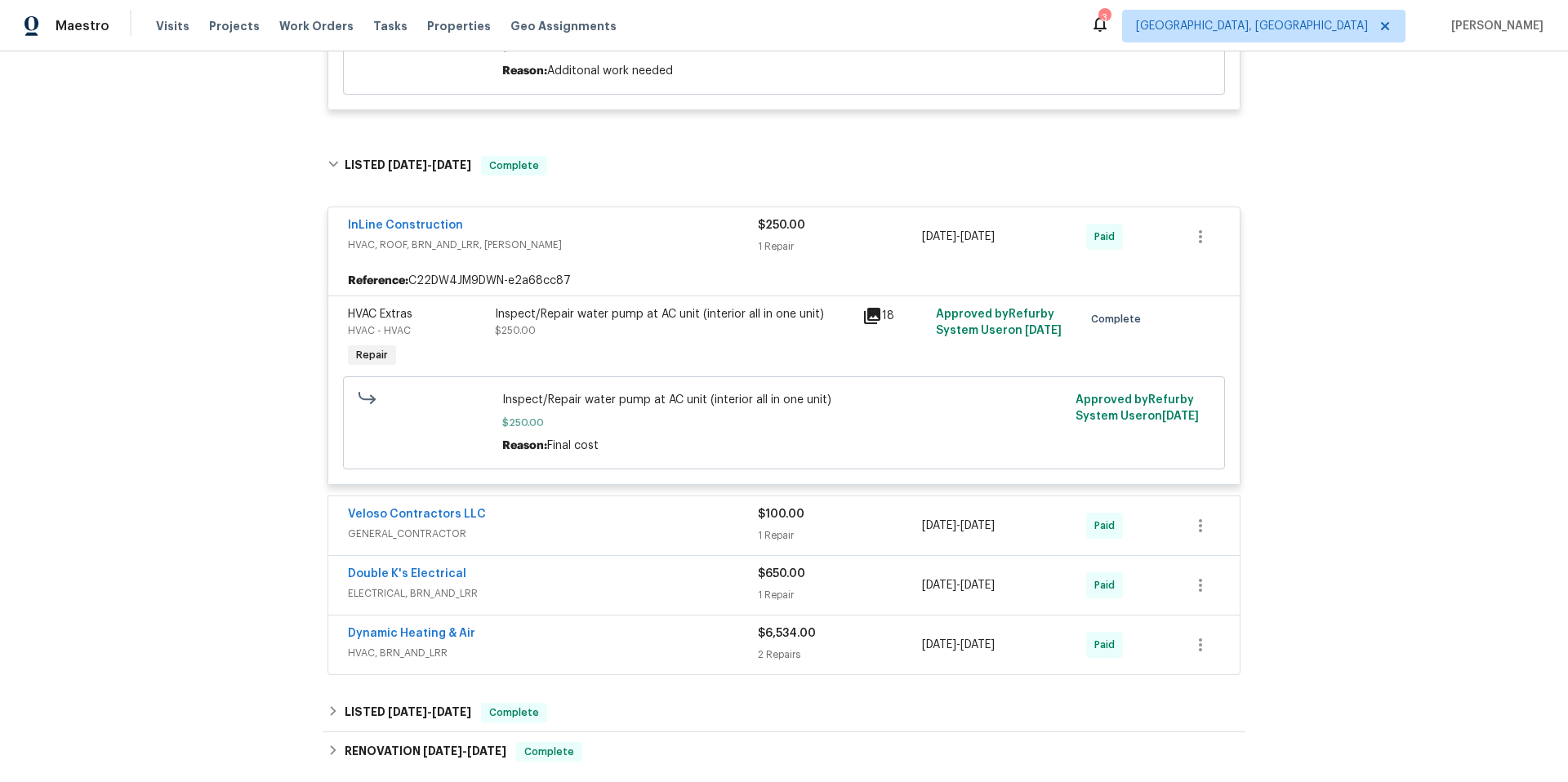
click at [571, 223] on div "InLine Construction" at bounding box center [553, 227] width 410 height 19
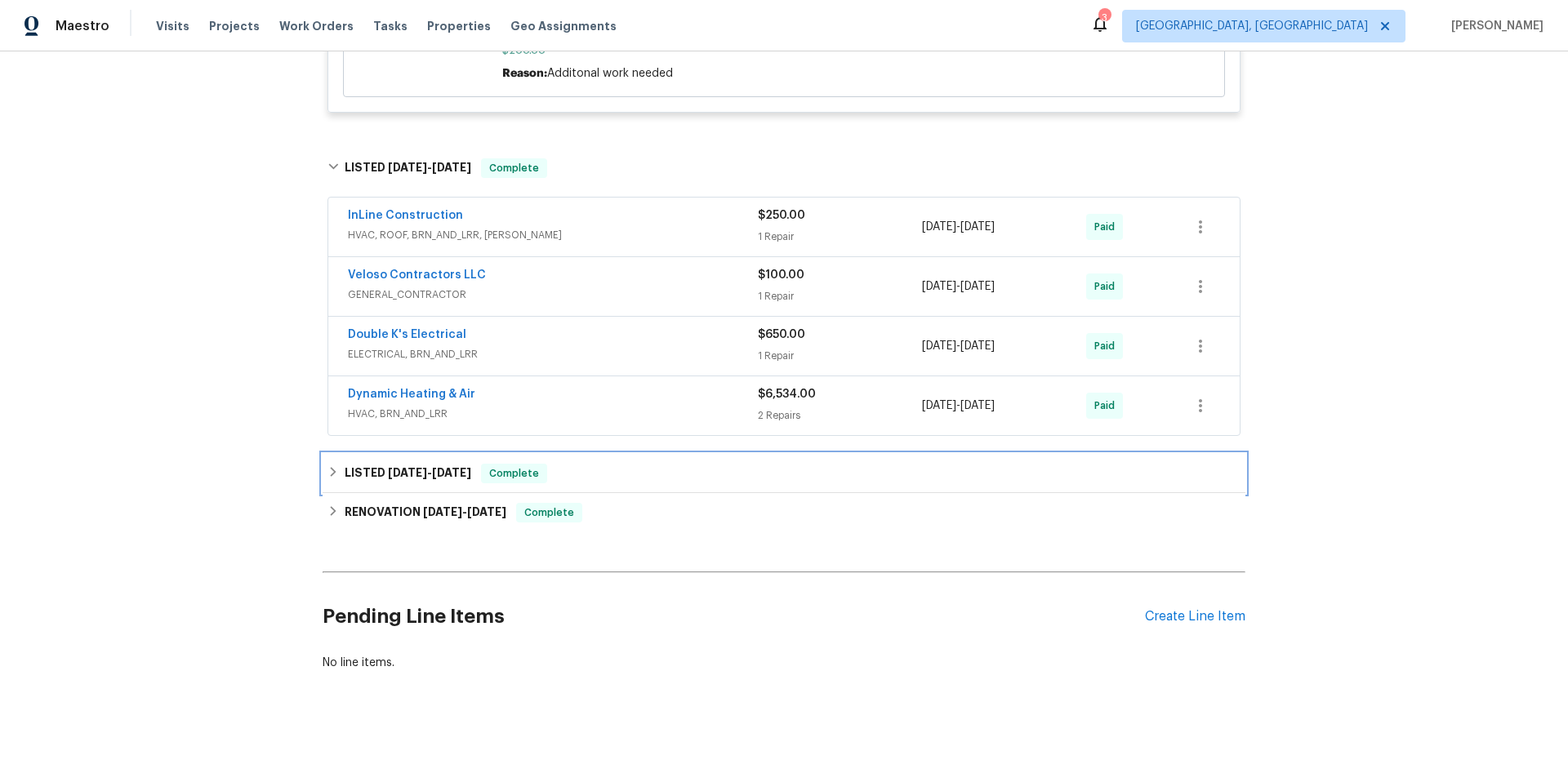
click at [634, 480] on div "LISTED [DATE] - [DATE] Complete" at bounding box center [784, 474] width 913 height 19
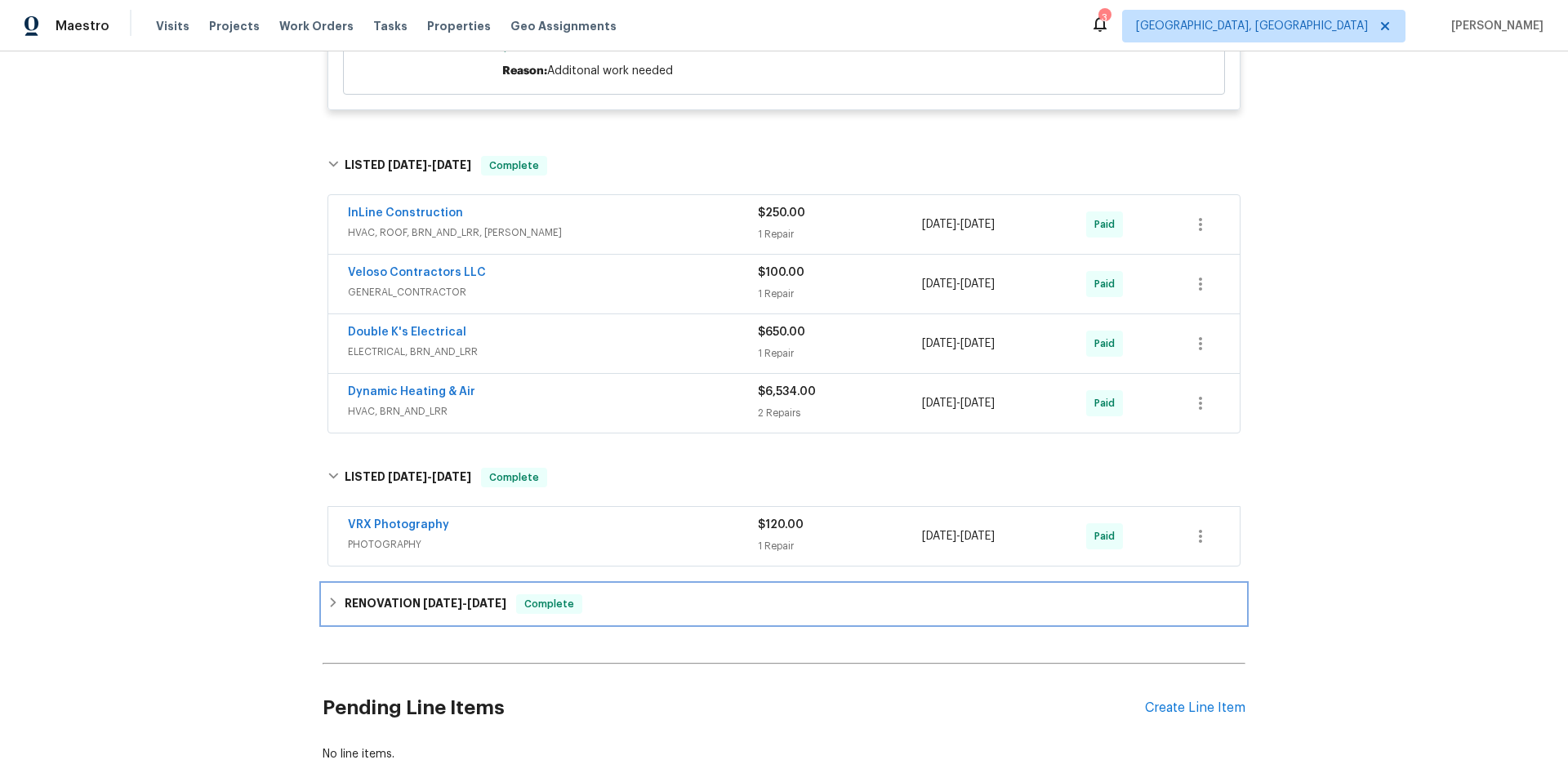
click at [631, 609] on div "RENOVATION [DATE] - [DATE] Complete" at bounding box center [784, 604] width 913 height 19
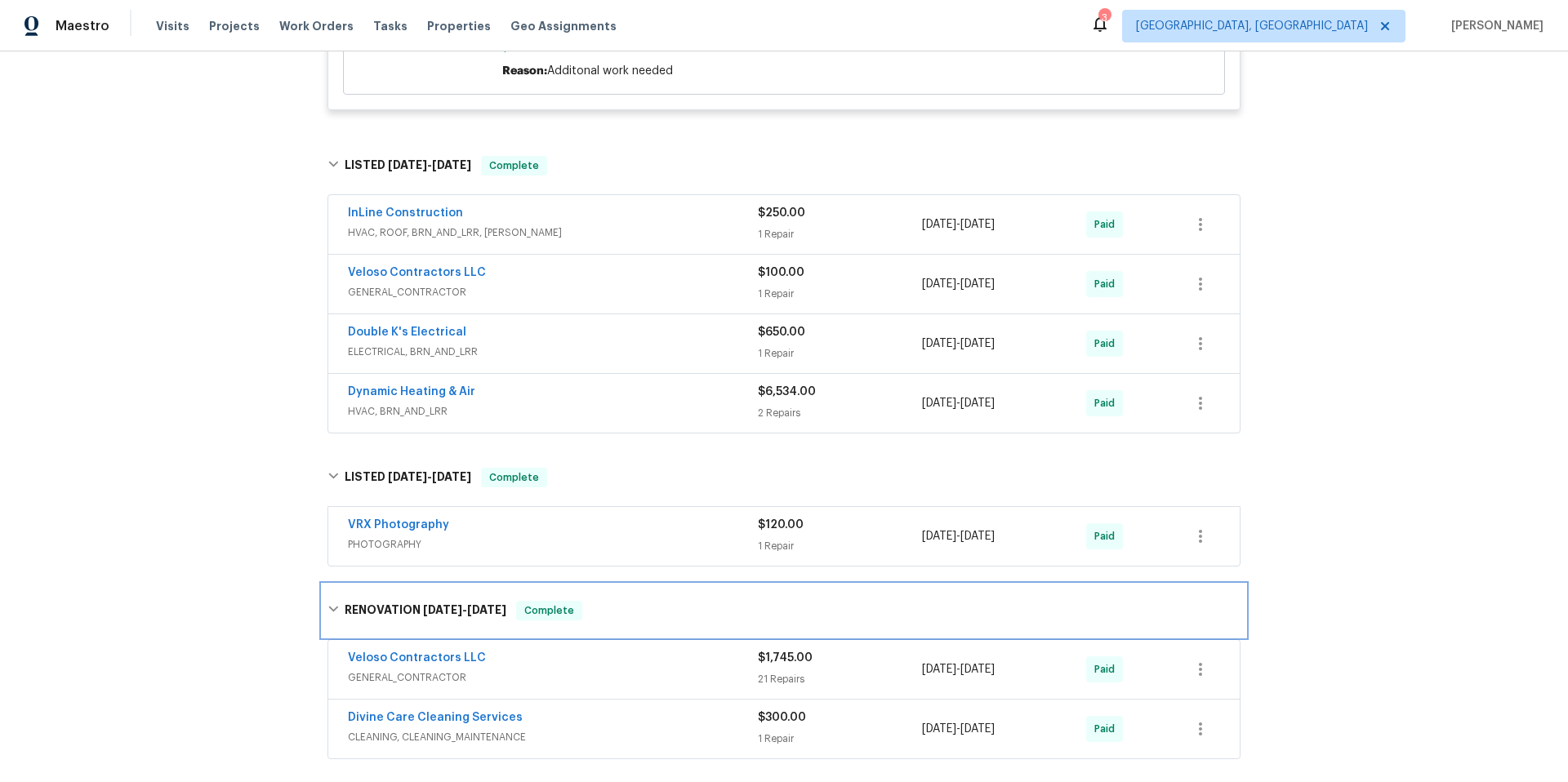
scroll to position [2280, 0]
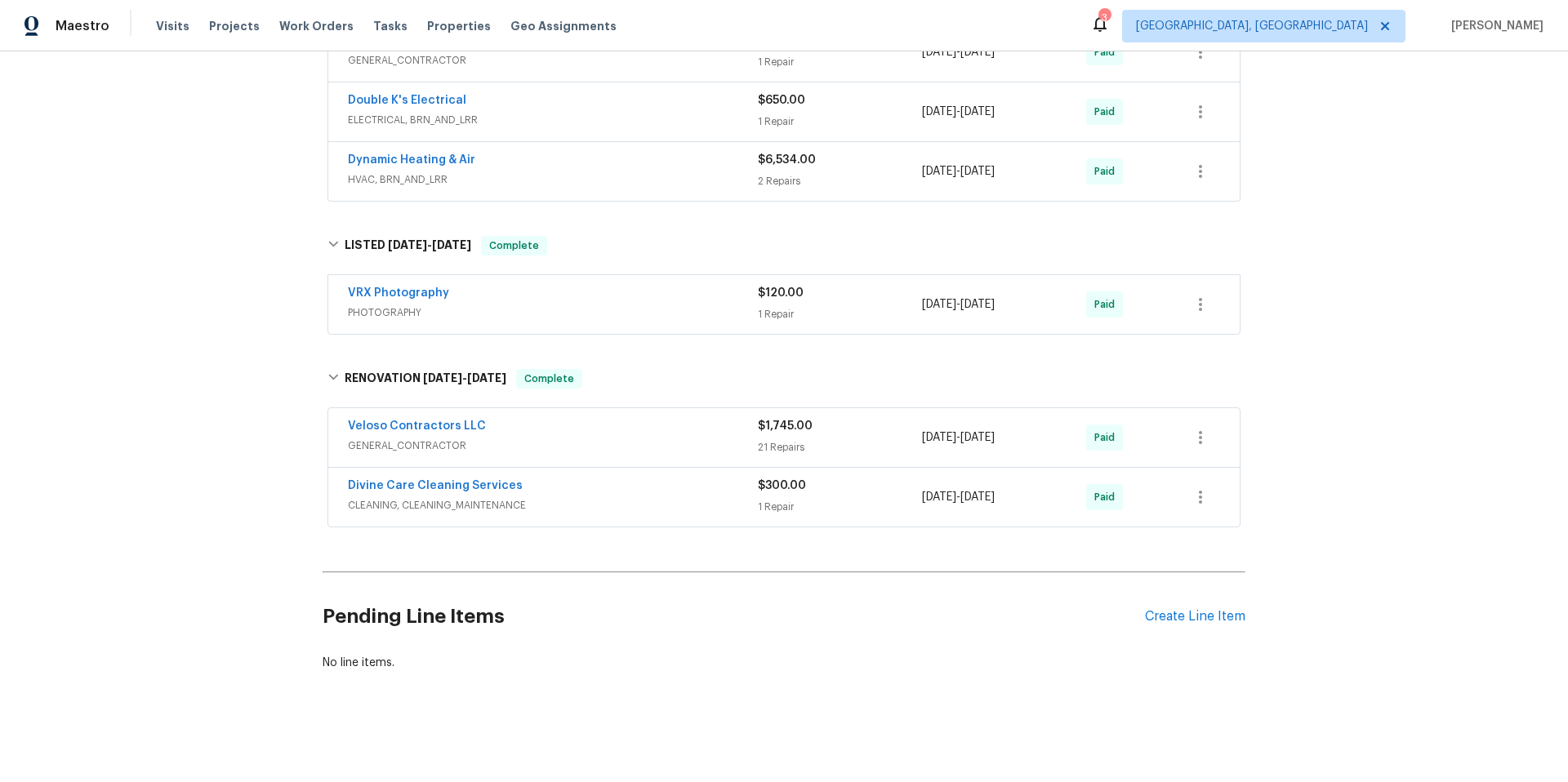
click at [617, 437] on span "GENERAL_CONTRACTOR" at bounding box center [553, 445] width 410 height 16
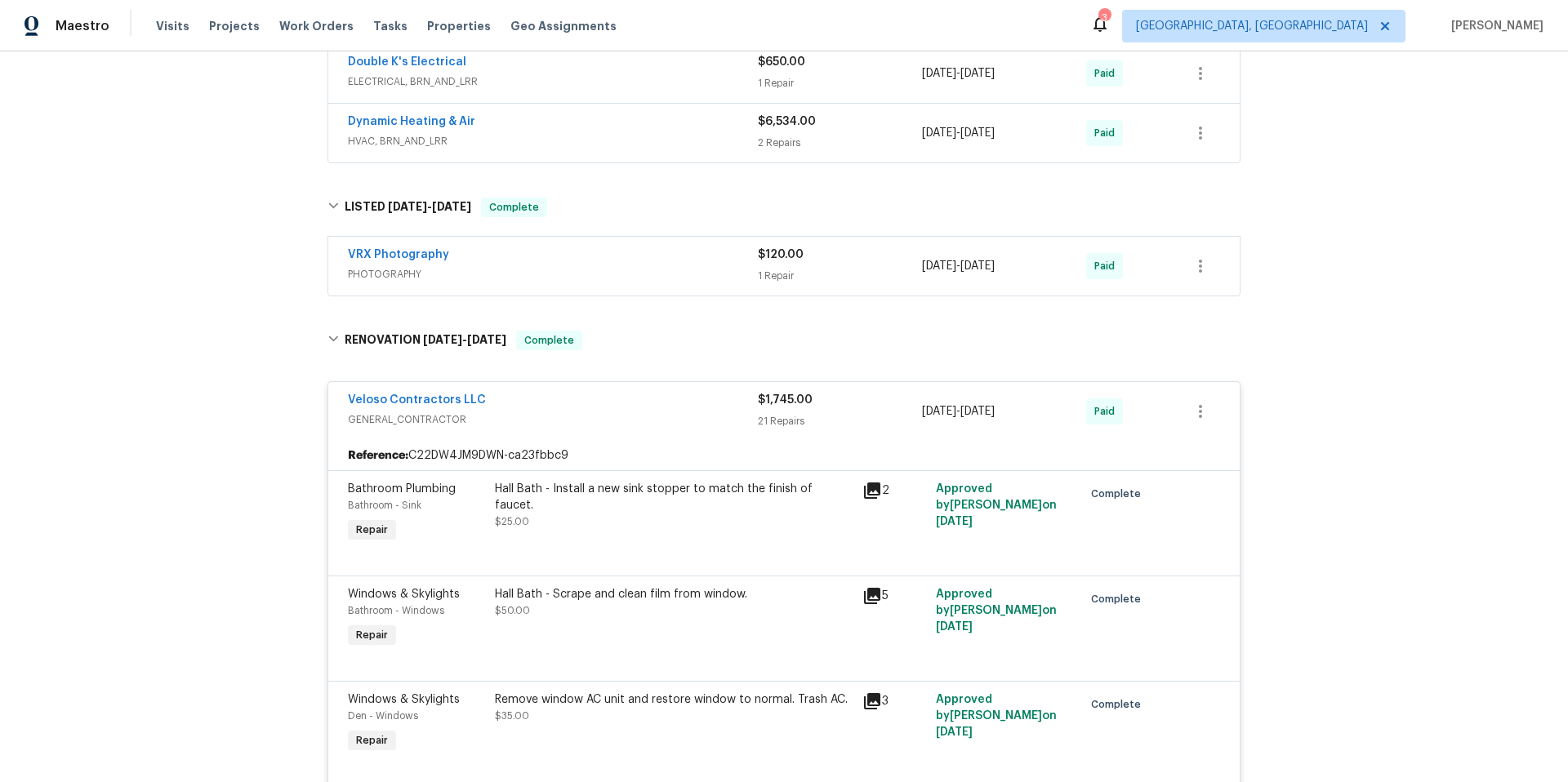
scroll to position [2181, 0]
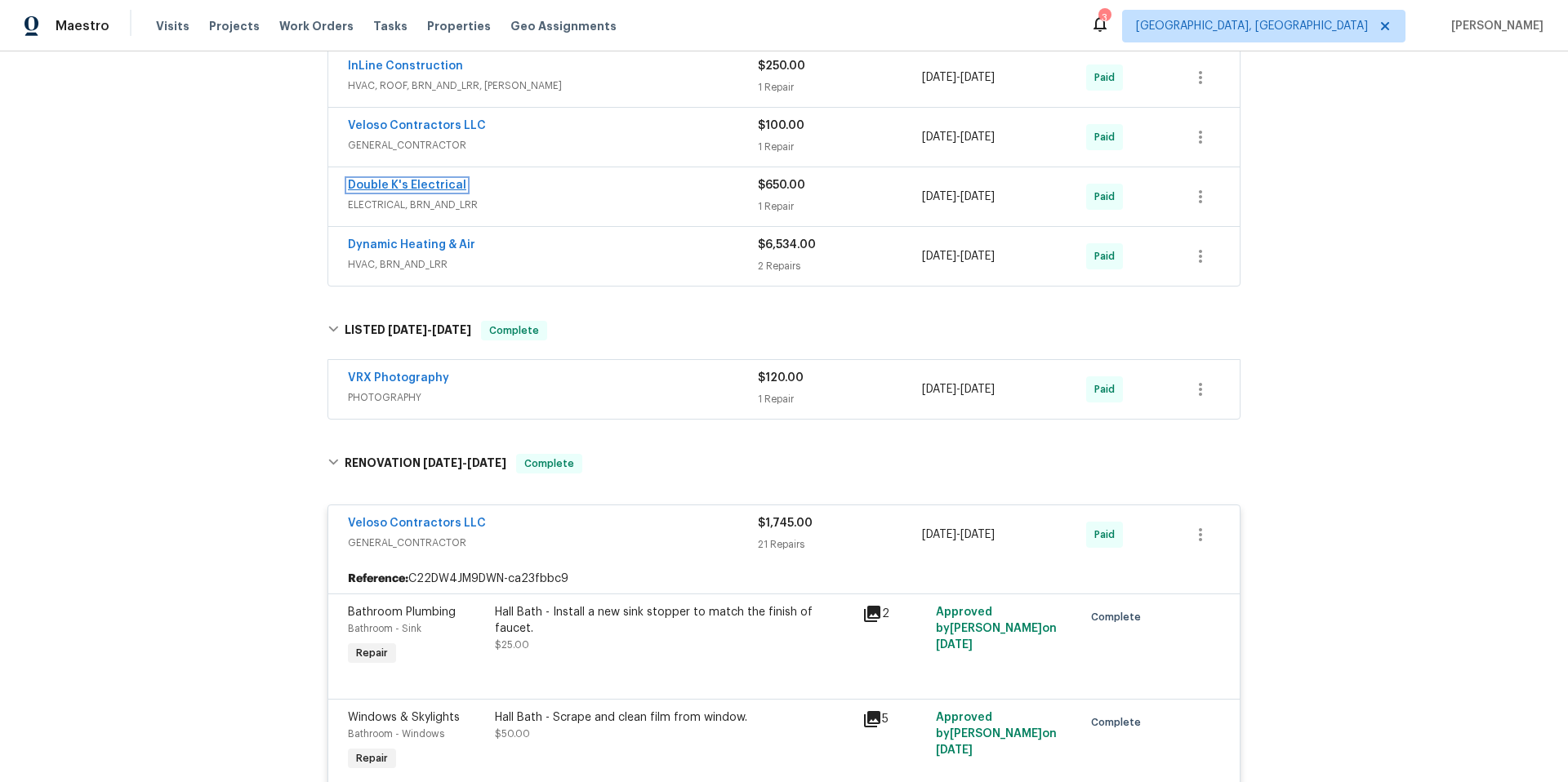
click at [379, 188] on link "Double K's Electrical" at bounding box center [408, 185] width 119 height 12
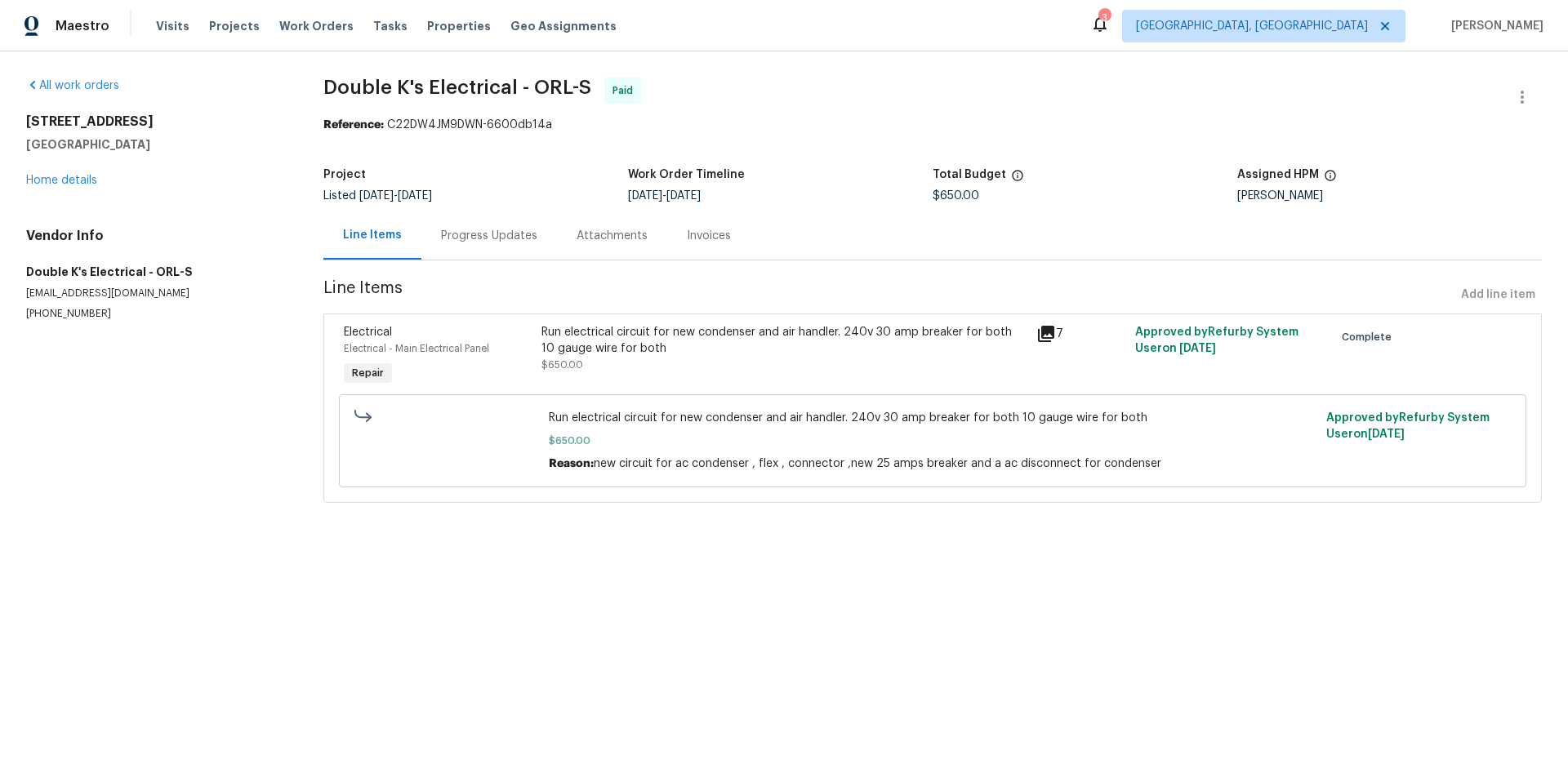
click at [481, 236] on div "Progress Updates" at bounding box center [489, 236] width 97 height 16
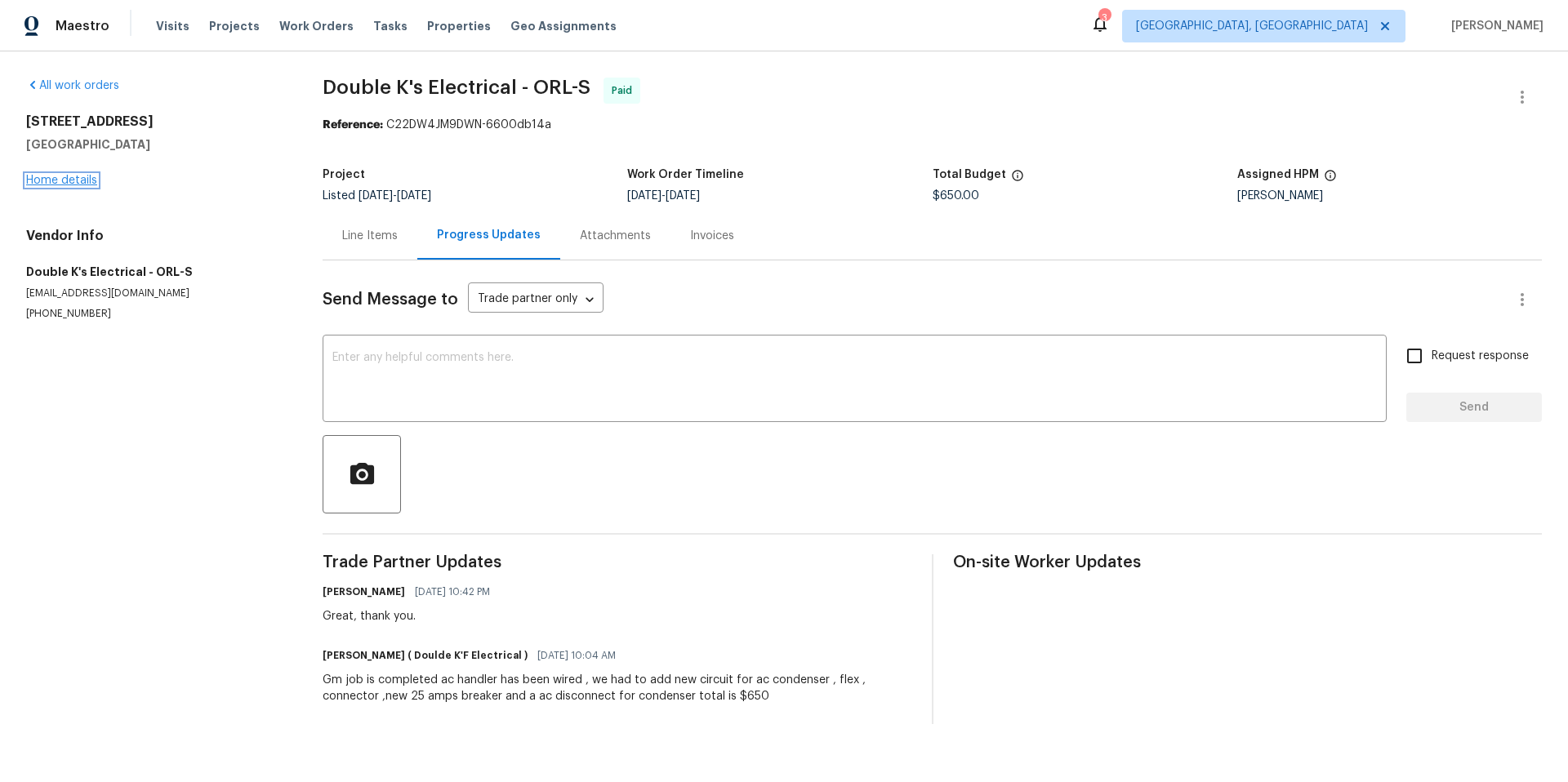
click at [48, 178] on link "Home details" at bounding box center [62, 180] width 71 height 12
